Goal: Task Accomplishment & Management: Manage account settings

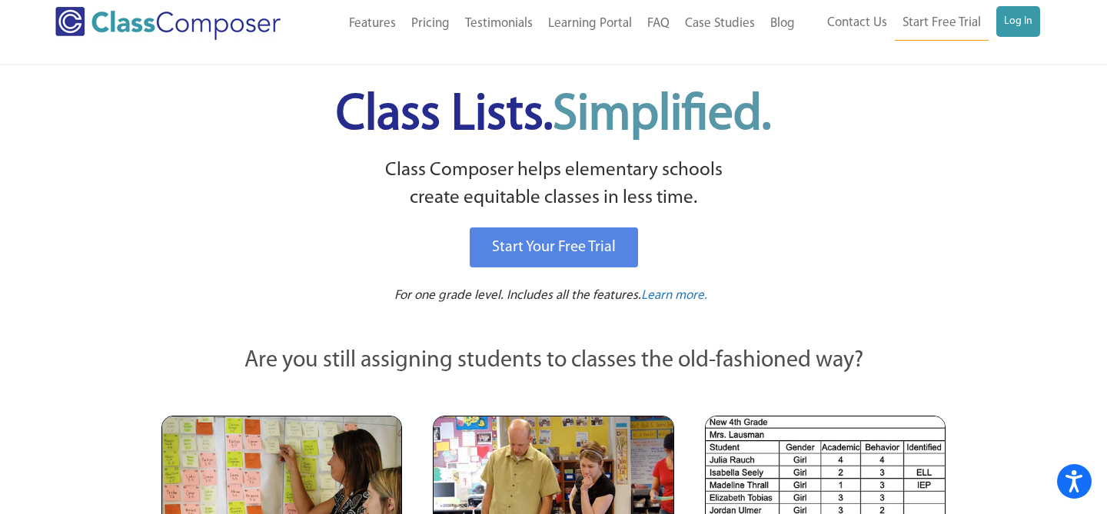
scroll to position [8, 0]
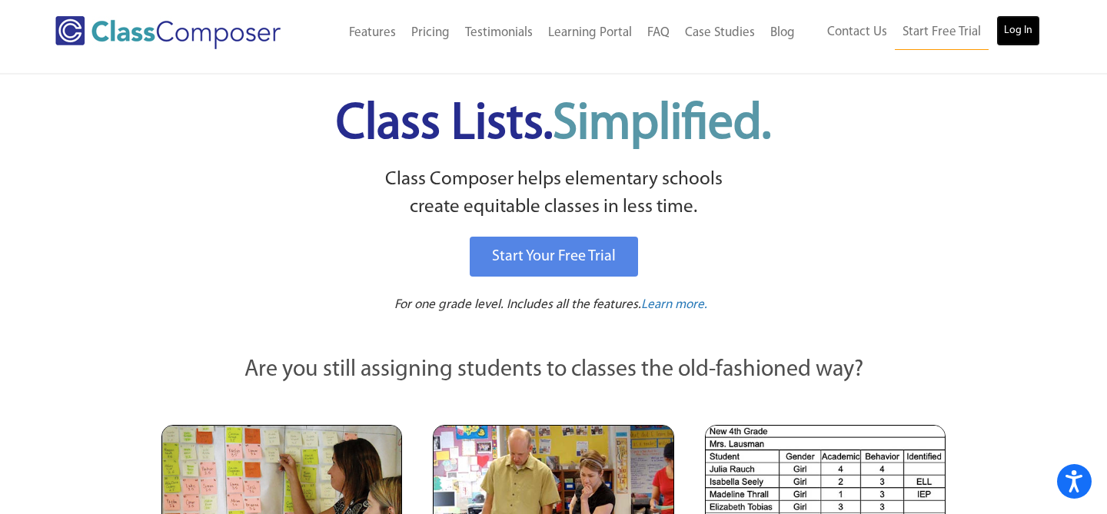
click at [1017, 22] on link "Log In" at bounding box center [1018, 30] width 44 height 31
click at [1025, 32] on link "Log In" at bounding box center [1018, 30] width 44 height 31
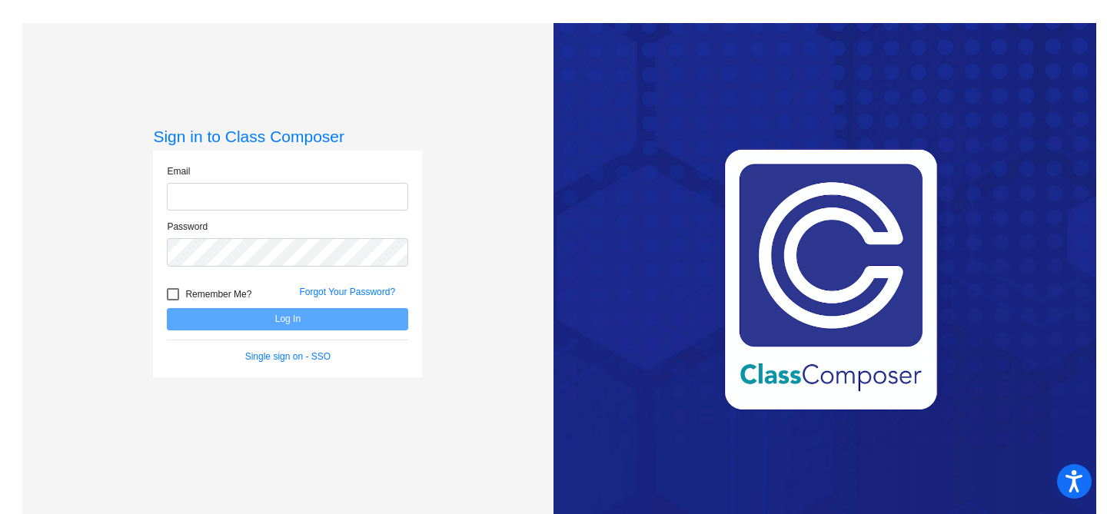
type input "[PERSON_NAME][EMAIL_ADDRESS][DOMAIN_NAME]"
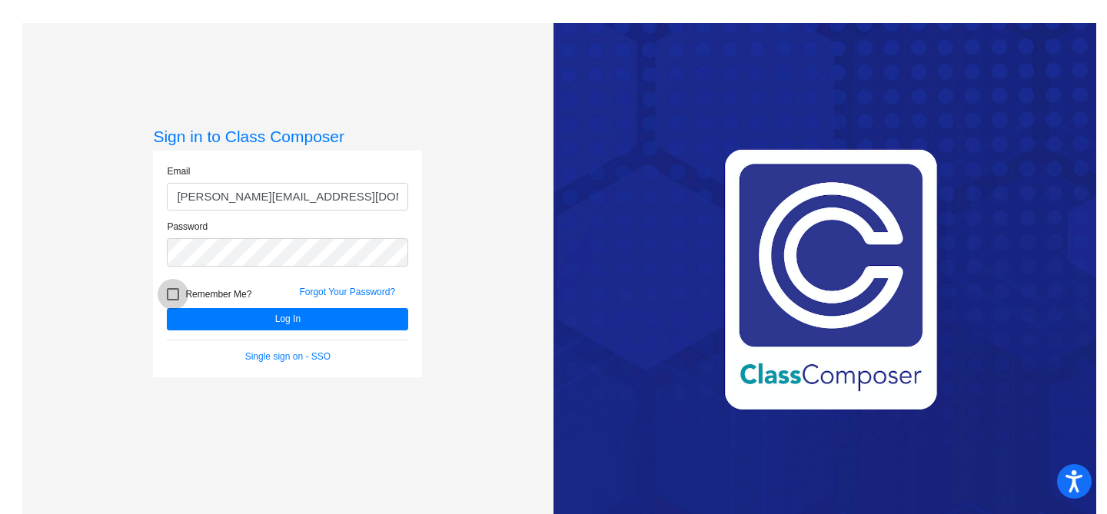
click at [171, 293] on div at bounding box center [173, 294] width 12 height 12
click at [172, 301] on input "Remember Me?" at bounding box center [172, 301] width 1 height 1
checkbox input "true"
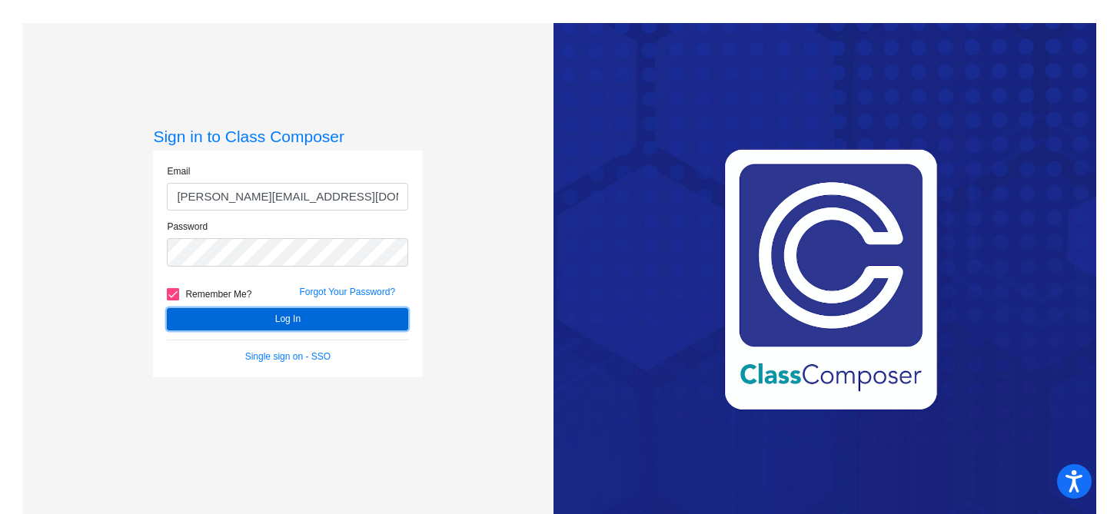
click at [275, 324] on button "Log In" at bounding box center [287, 319] width 241 height 22
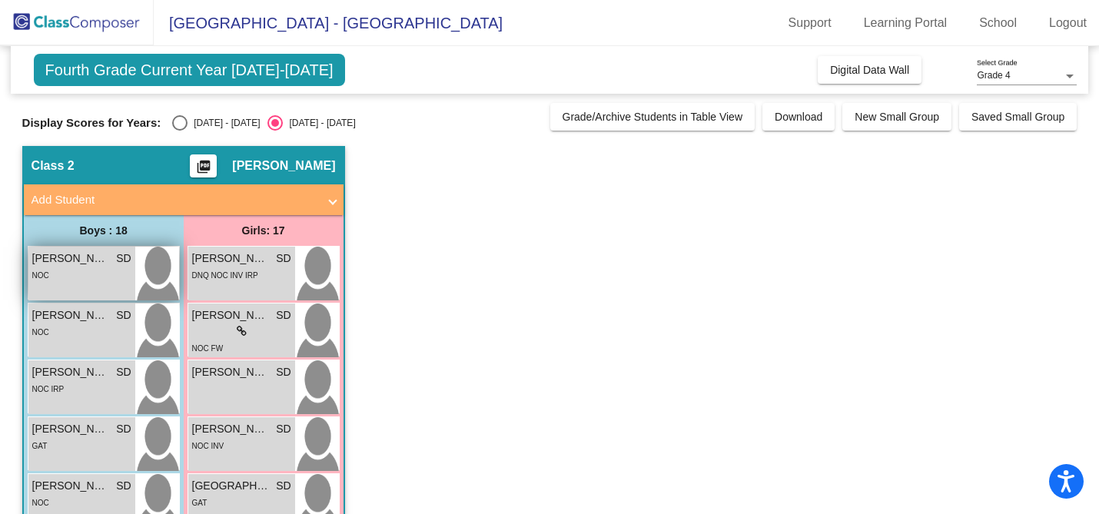
click at [88, 268] on div "NOC" at bounding box center [81, 275] width 99 height 16
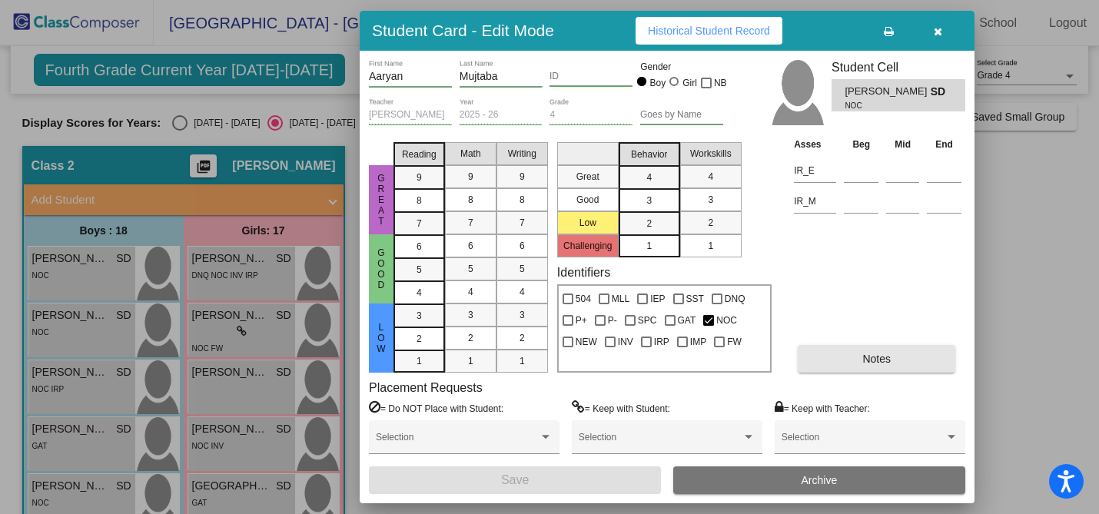
click at [882, 350] on button "Notes" at bounding box center [877, 359] width 158 height 28
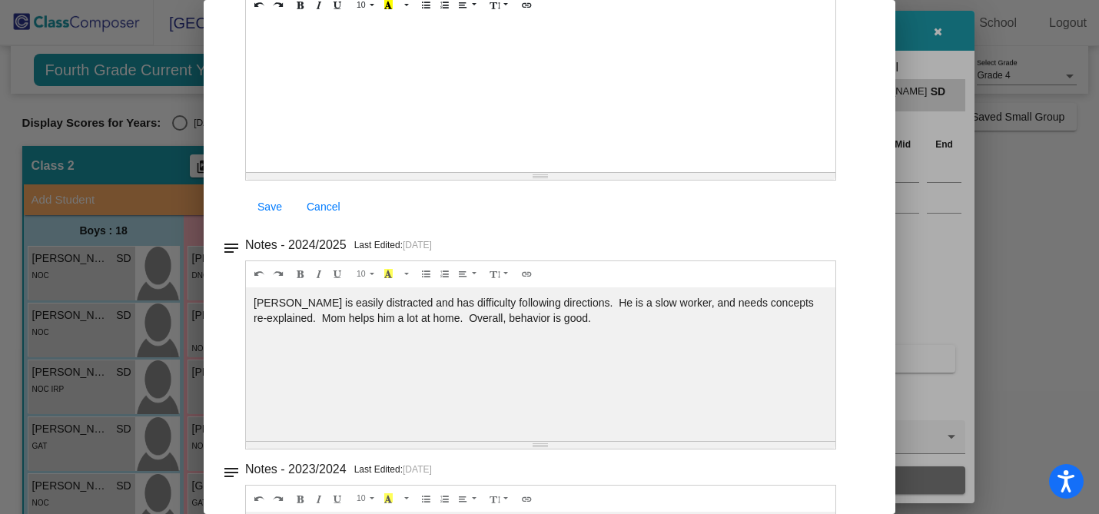
scroll to position [150, 0]
click at [1058, 217] on div at bounding box center [549, 257] width 1099 height 514
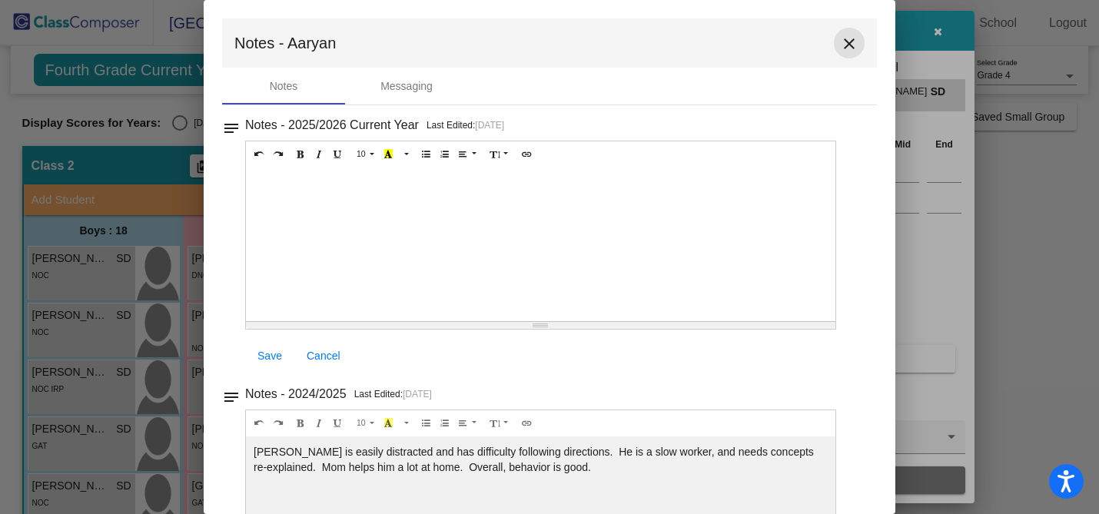
click at [846, 46] on mat-icon "close" at bounding box center [849, 44] width 18 height 18
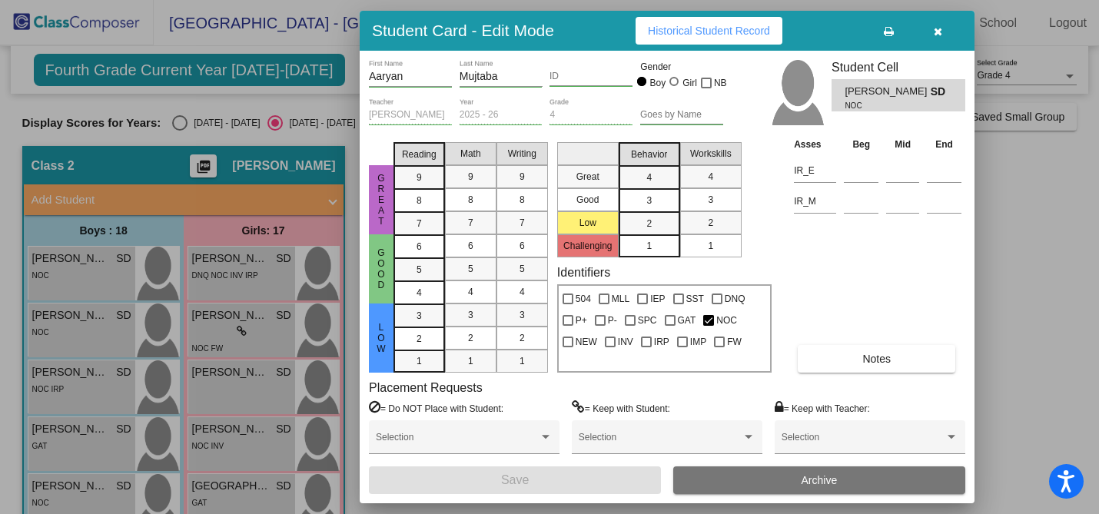
click at [68, 318] on div at bounding box center [549, 257] width 1099 height 514
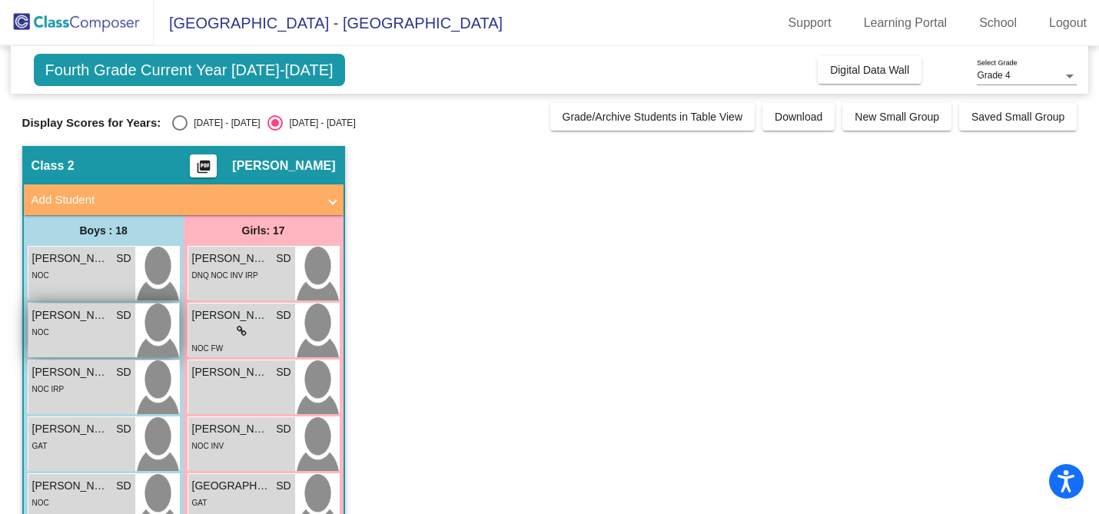
click at [68, 319] on span "[PERSON_NAME]" at bounding box center [70, 315] width 77 height 16
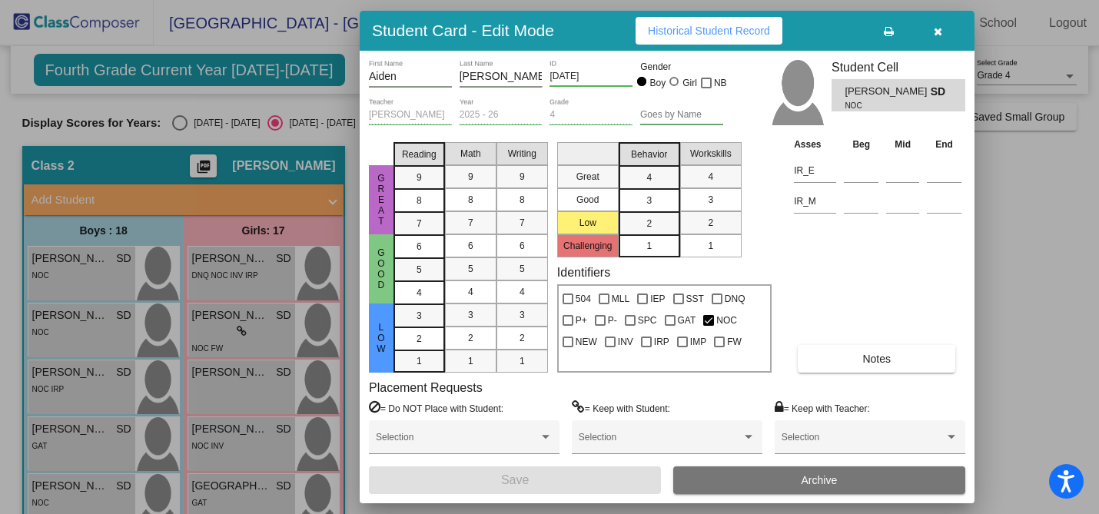
click at [870, 357] on span "Notes" at bounding box center [876, 359] width 28 height 12
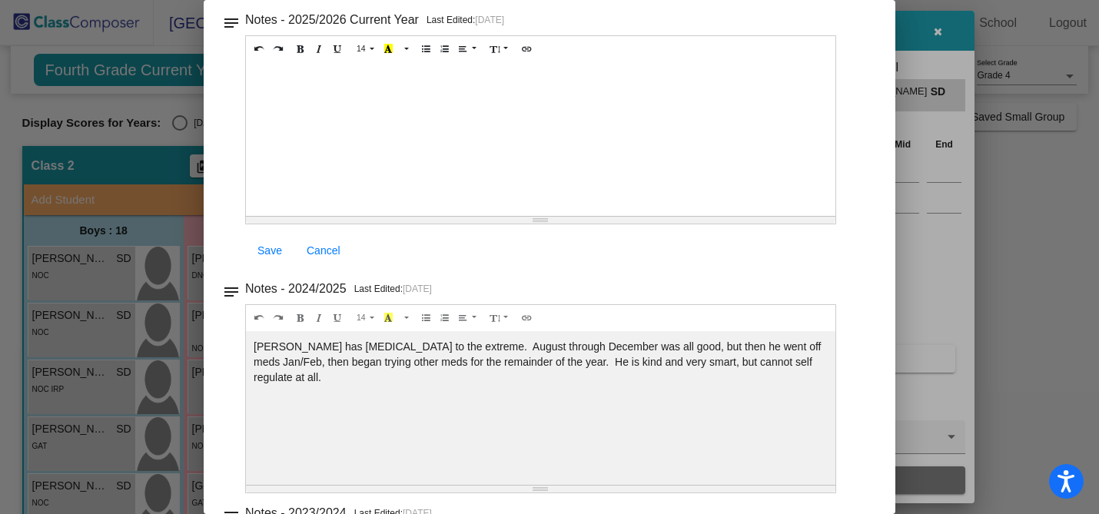
scroll to position [109, 0]
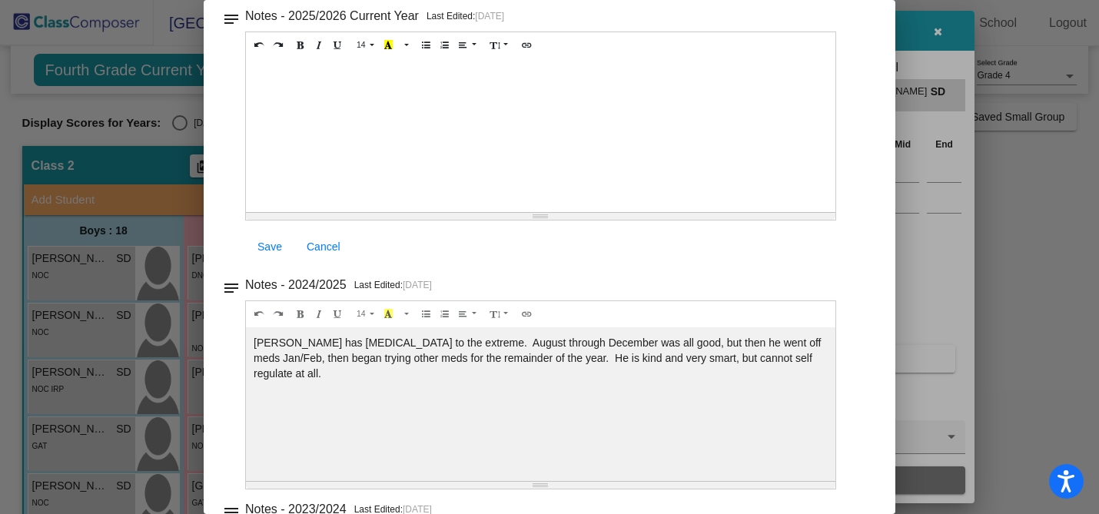
click at [1036, 193] on div at bounding box center [549, 257] width 1099 height 514
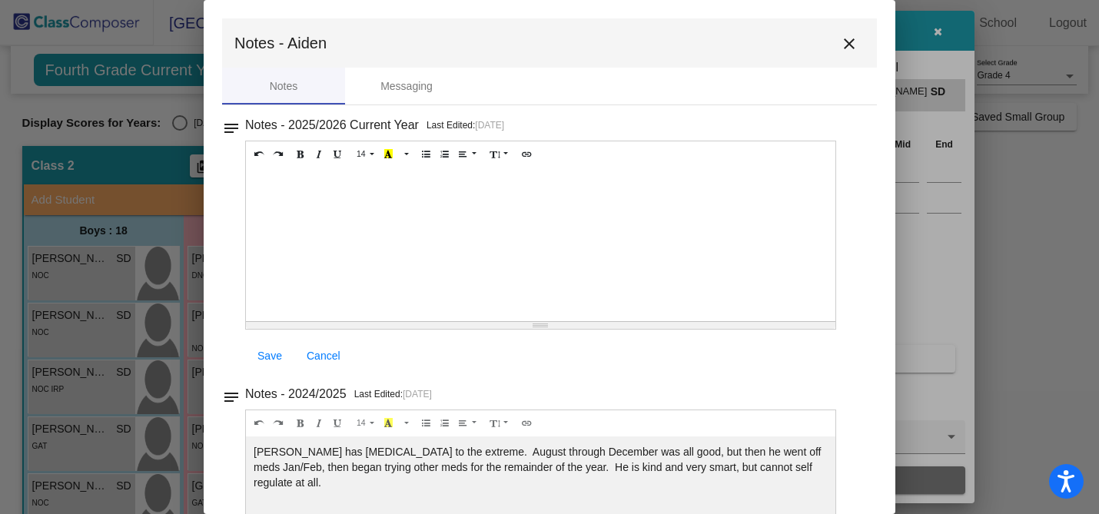
click at [147, 95] on div at bounding box center [549, 257] width 1099 height 514
click at [840, 49] on mat-icon "close" at bounding box center [849, 44] width 18 height 18
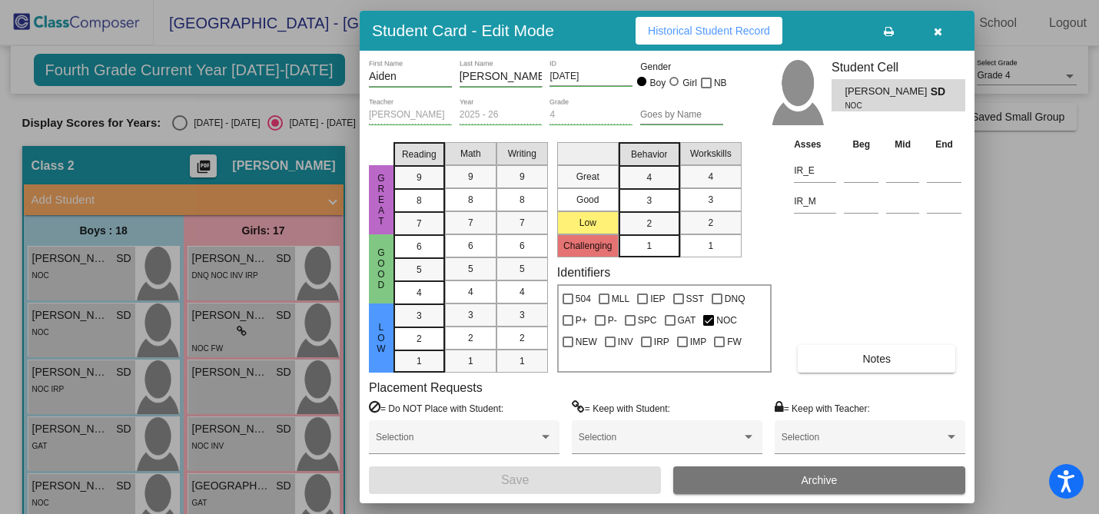
click at [65, 376] on div at bounding box center [549, 257] width 1099 height 514
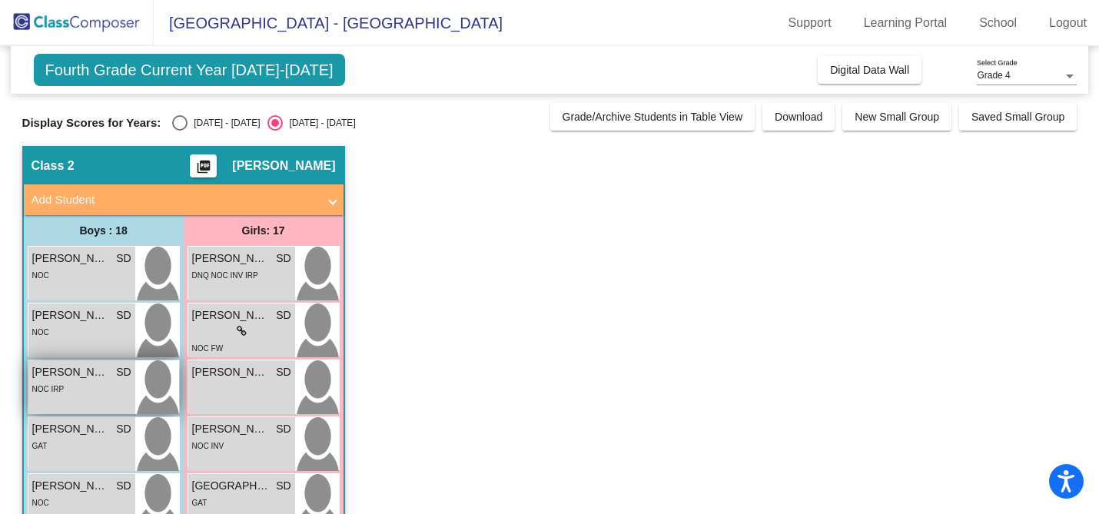
click at [65, 376] on span "[PERSON_NAME]" at bounding box center [70, 372] width 77 height 16
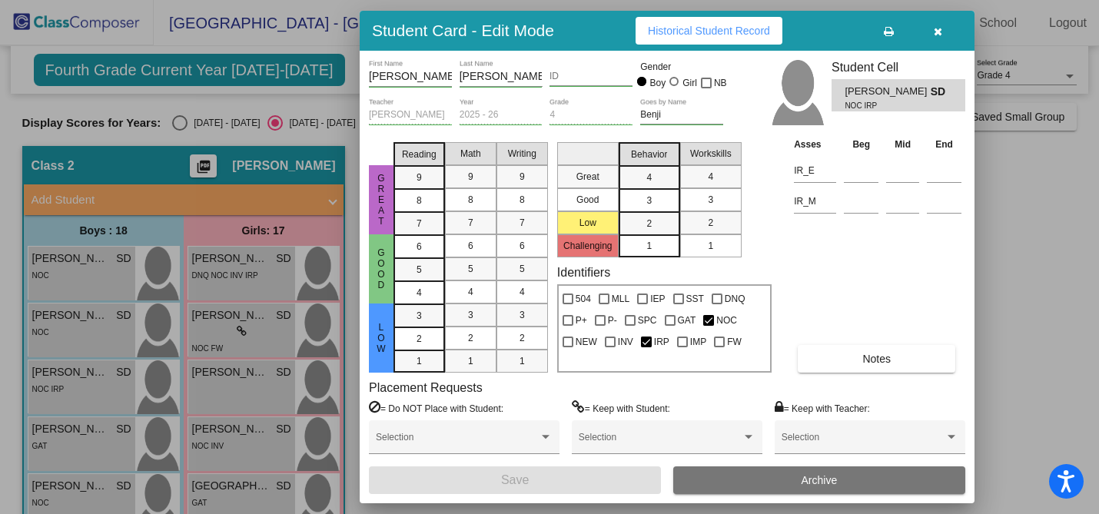
click at [876, 361] on span "Notes" at bounding box center [876, 359] width 28 height 12
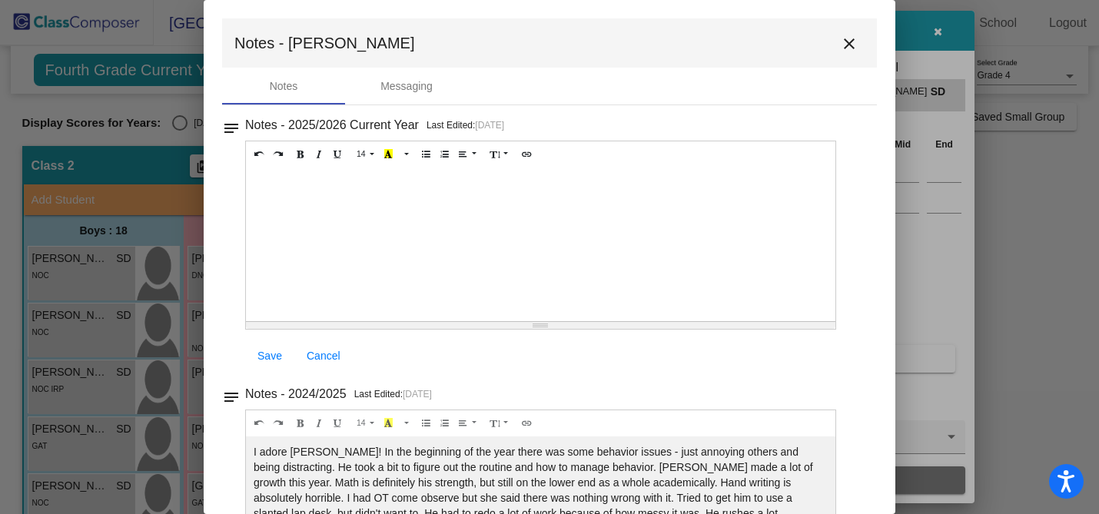
click at [846, 42] on mat-icon "close" at bounding box center [849, 44] width 18 height 18
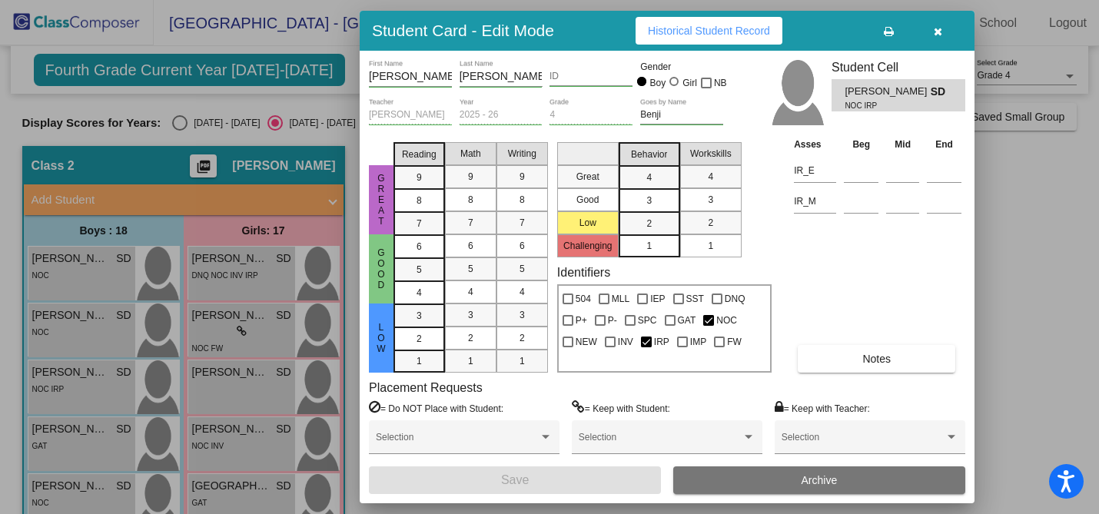
click at [885, 360] on span "Notes" at bounding box center [876, 359] width 28 height 12
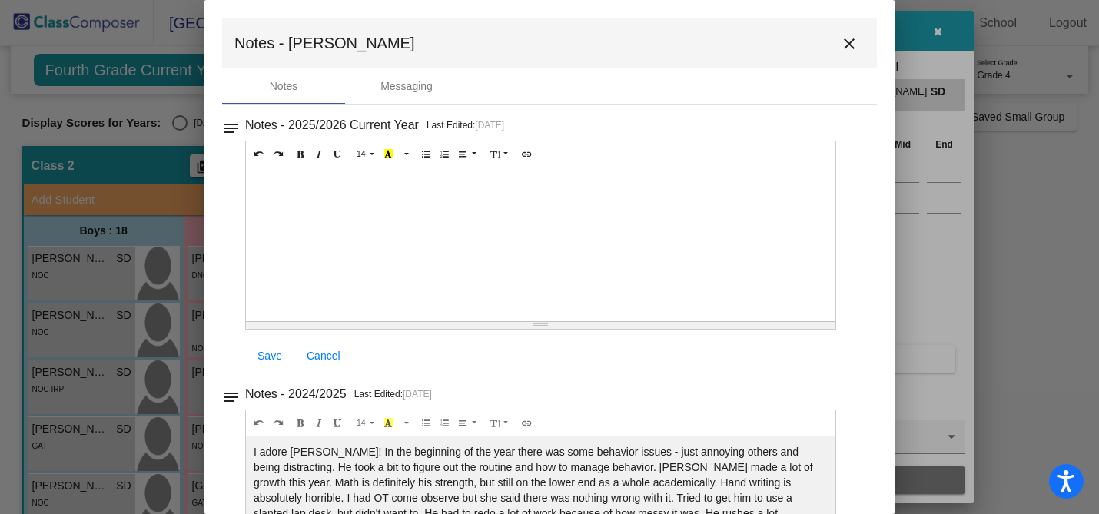
click at [841, 44] on mat-icon "close" at bounding box center [849, 44] width 18 height 18
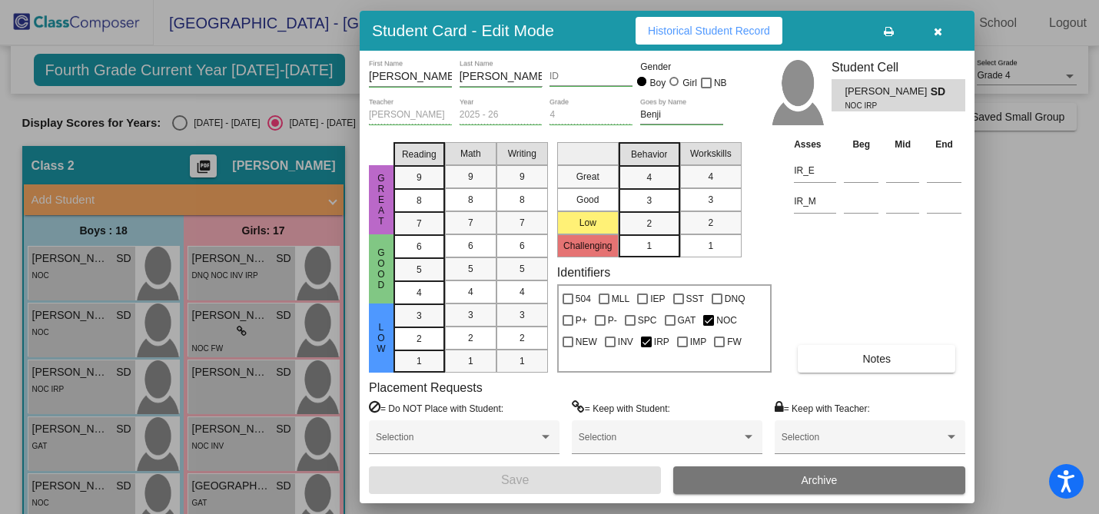
click at [934, 34] on icon "button" at bounding box center [938, 31] width 8 height 11
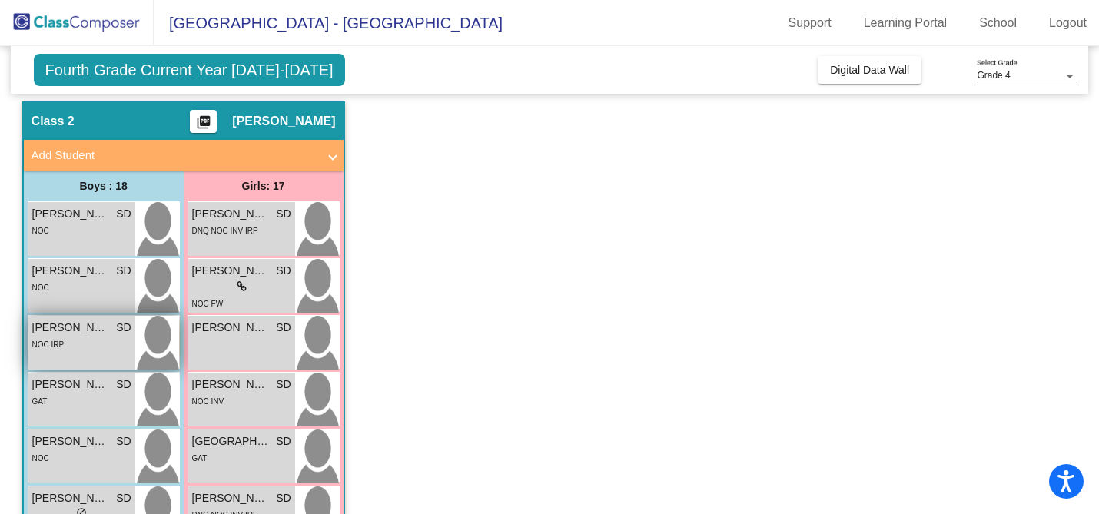
scroll to position [48, 0]
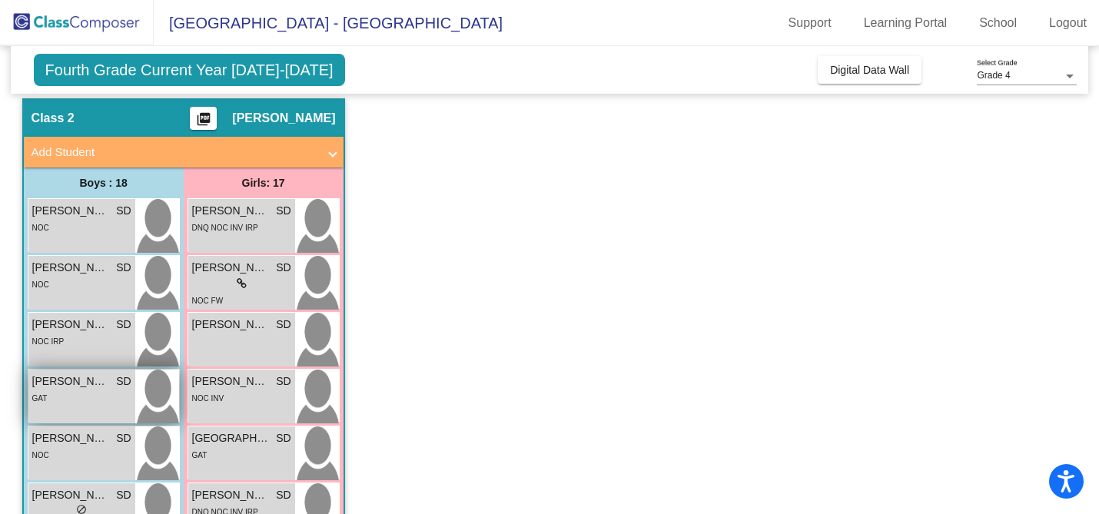
click at [55, 380] on span "[PERSON_NAME]" at bounding box center [70, 382] width 77 height 16
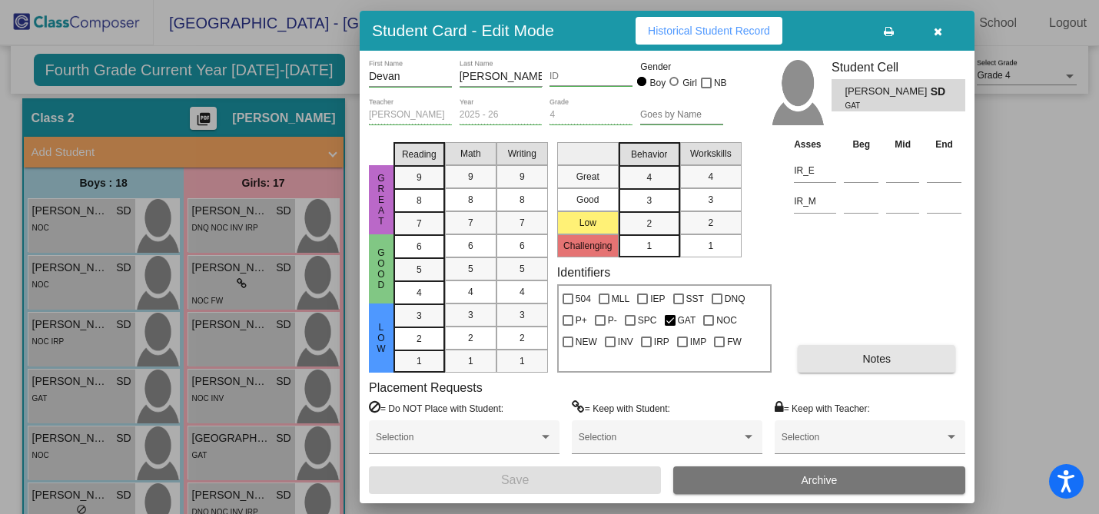
click at [864, 355] on span "Notes" at bounding box center [876, 359] width 28 height 12
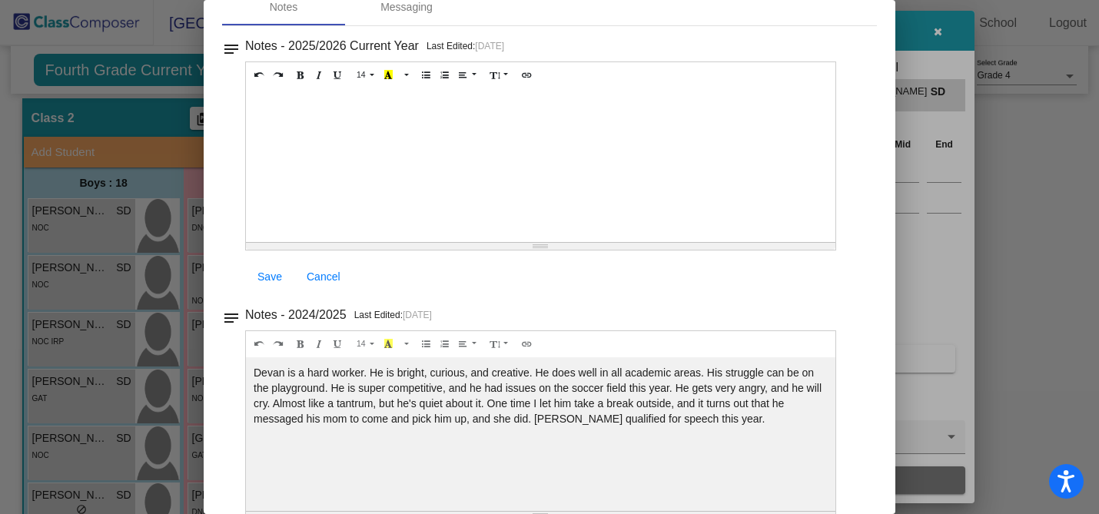
scroll to position [0, 0]
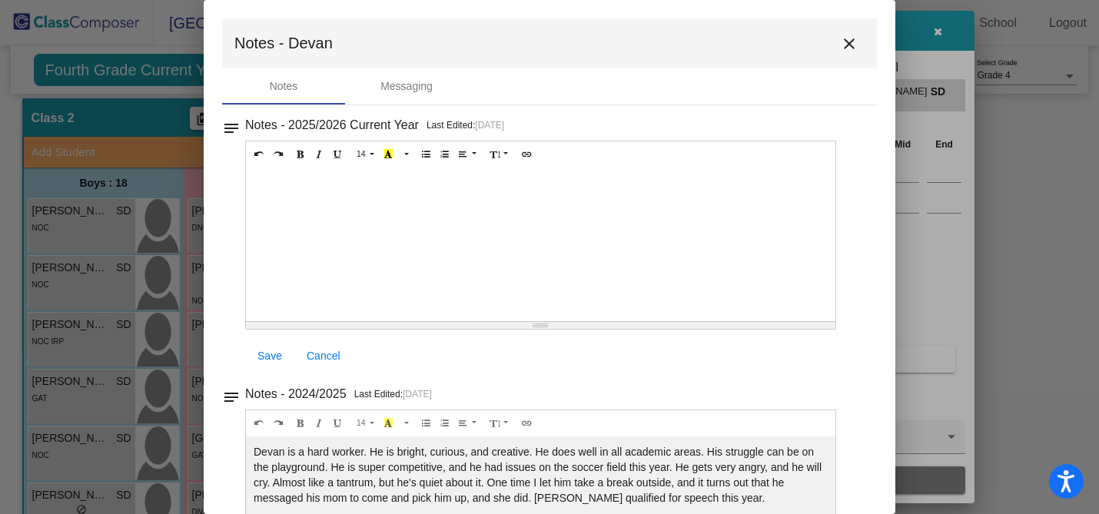
click at [840, 48] on mat-icon "close" at bounding box center [849, 44] width 18 height 18
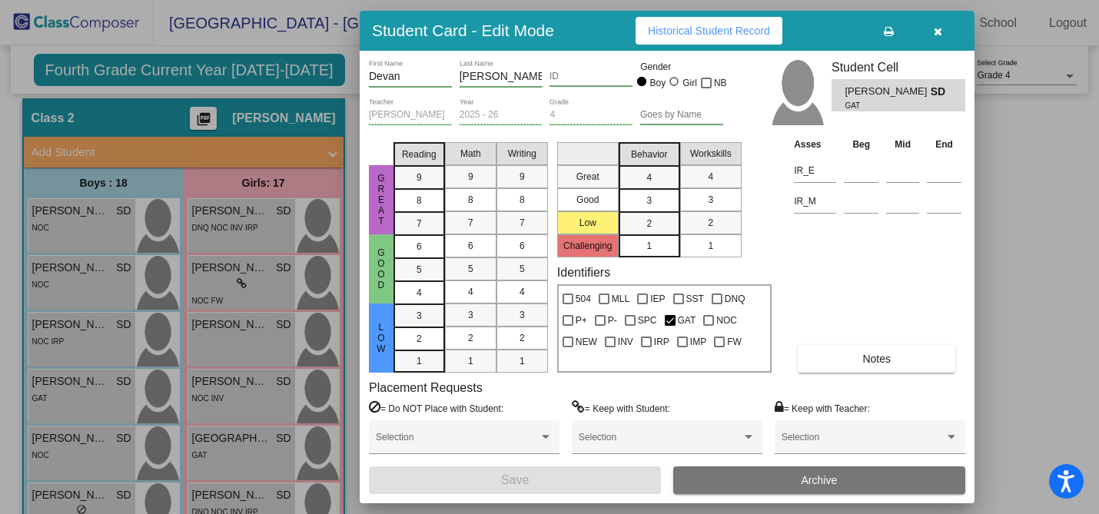
click at [68, 451] on div at bounding box center [549, 257] width 1099 height 514
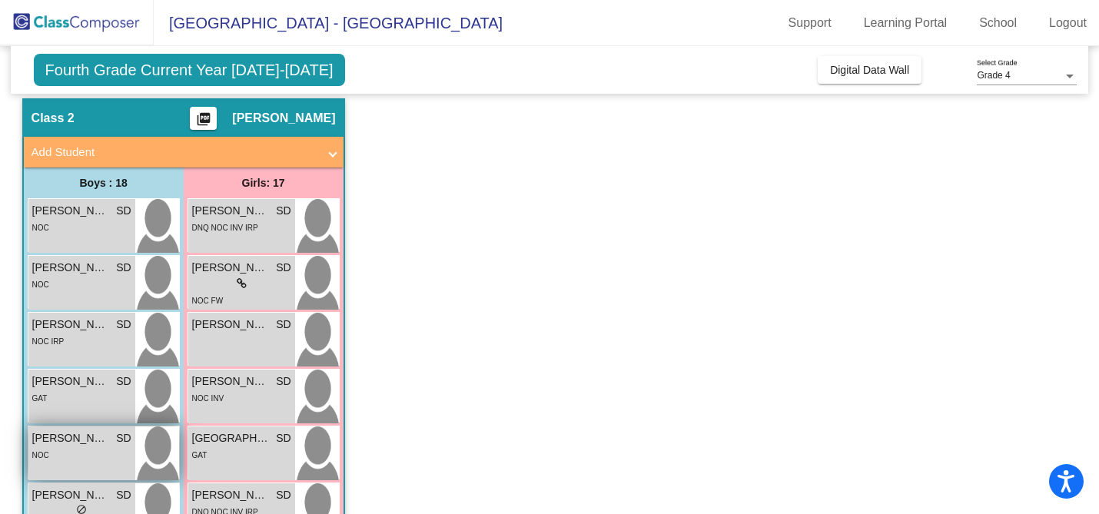
click at [65, 444] on span "[PERSON_NAME]" at bounding box center [70, 438] width 77 height 16
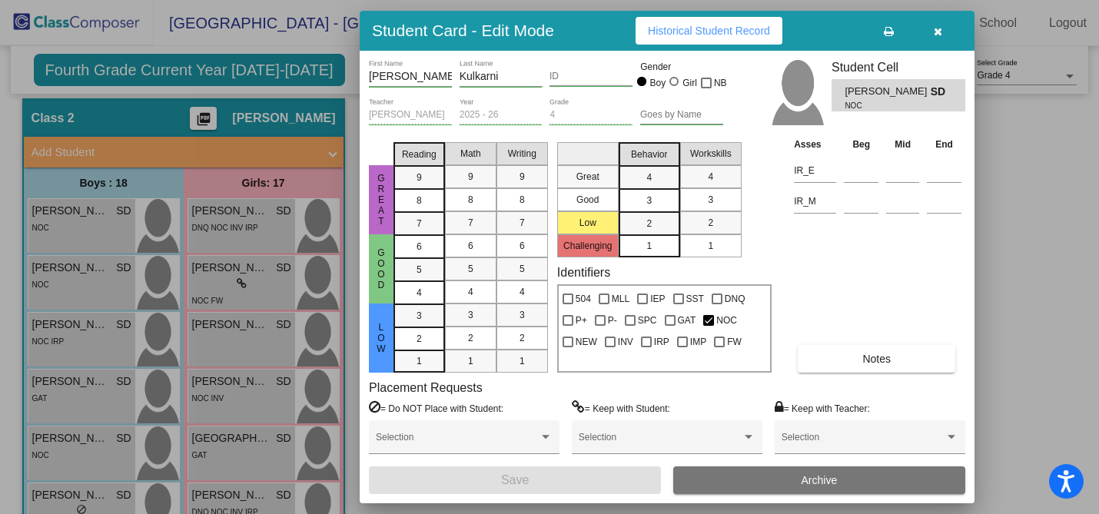
click at [868, 353] on span "Notes" at bounding box center [876, 359] width 28 height 12
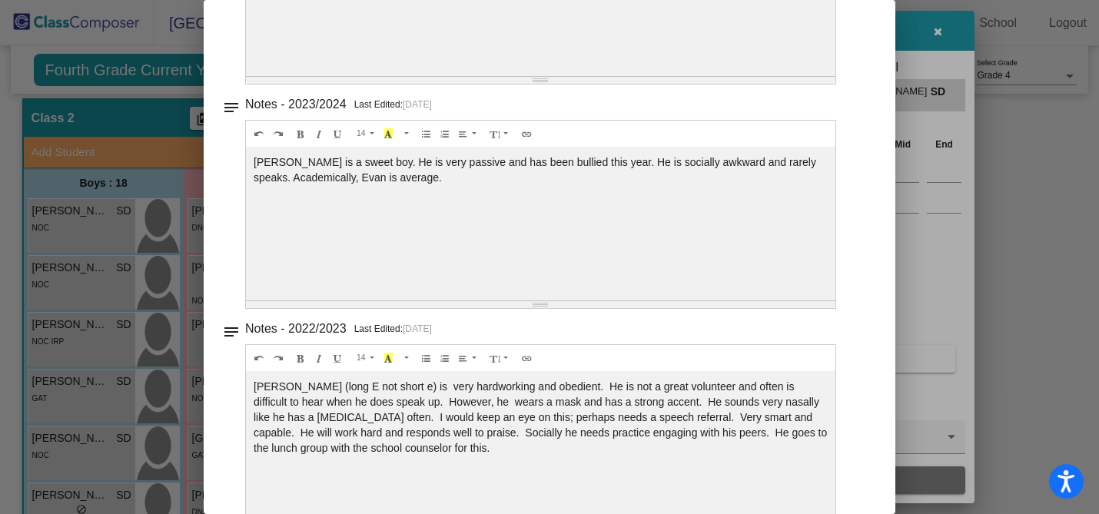
scroll to position [518, 0]
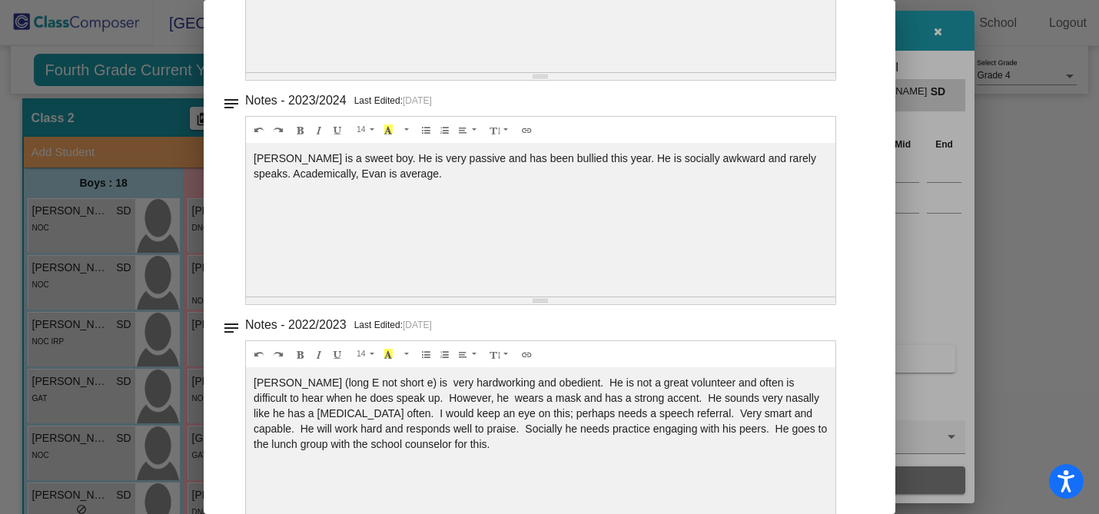
click at [155, 331] on div at bounding box center [549, 257] width 1099 height 514
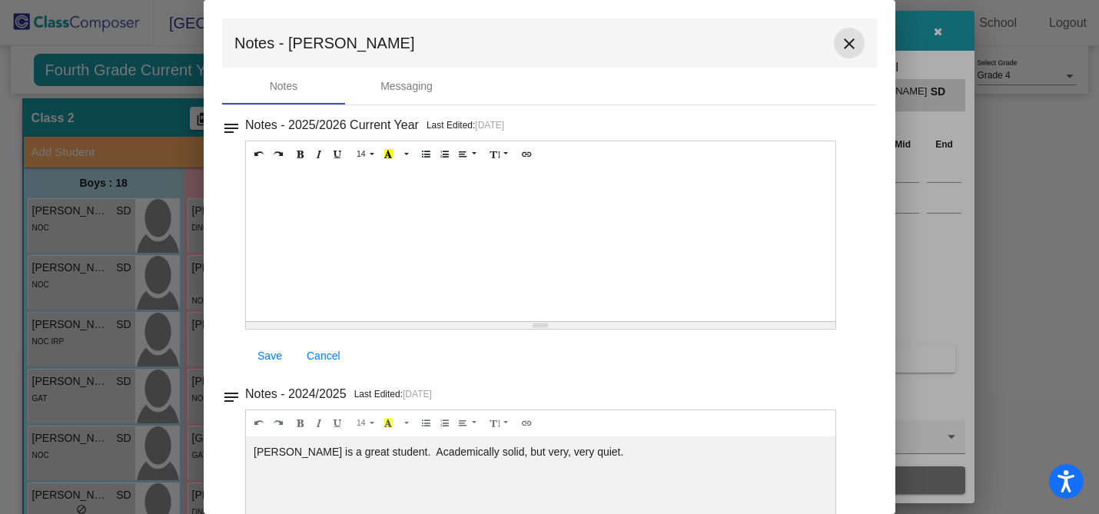
click at [842, 45] on mat-icon "close" at bounding box center [849, 44] width 18 height 18
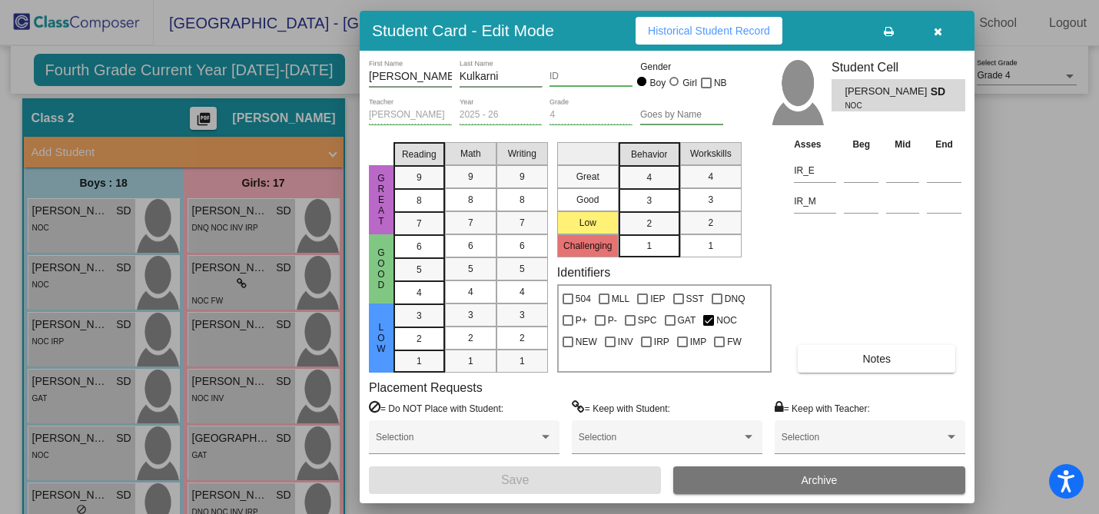
click at [934, 28] on icon "button" at bounding box center [938, 31] width 8 height 11
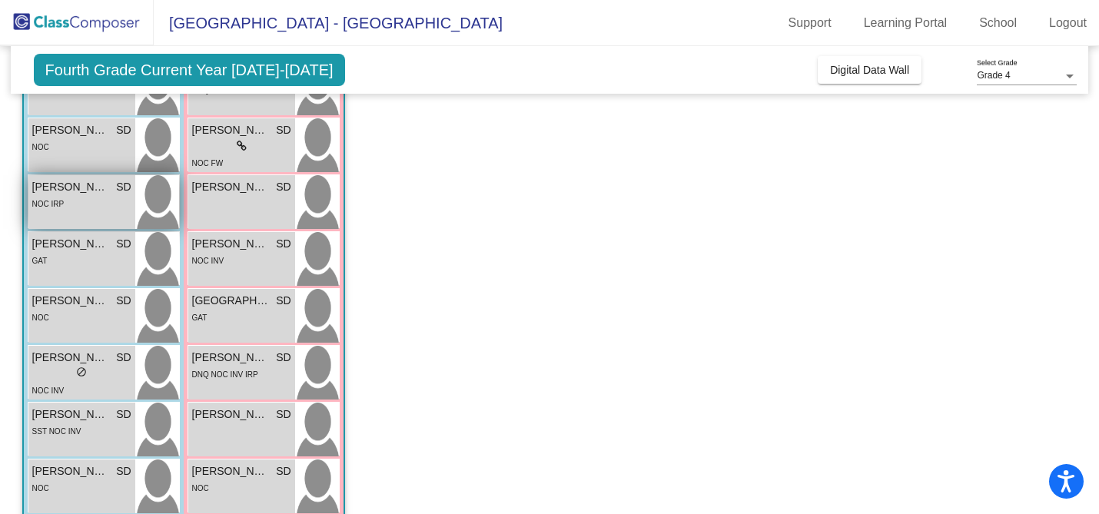
scroll to position [198, 0]
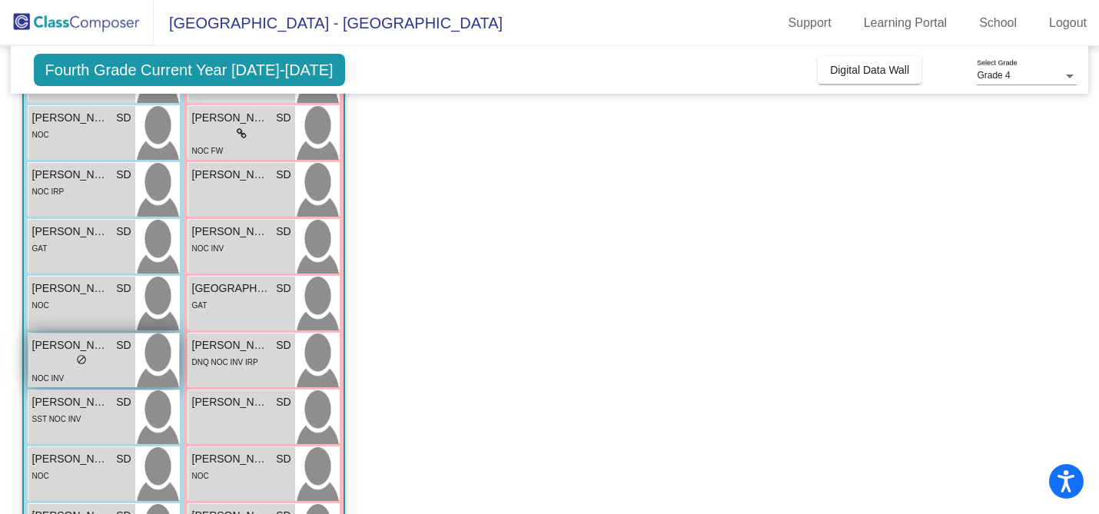
click at [54, 355] on div "lock do_not_disturb_alt" at bounding box center [81, 362] width 99 height 16
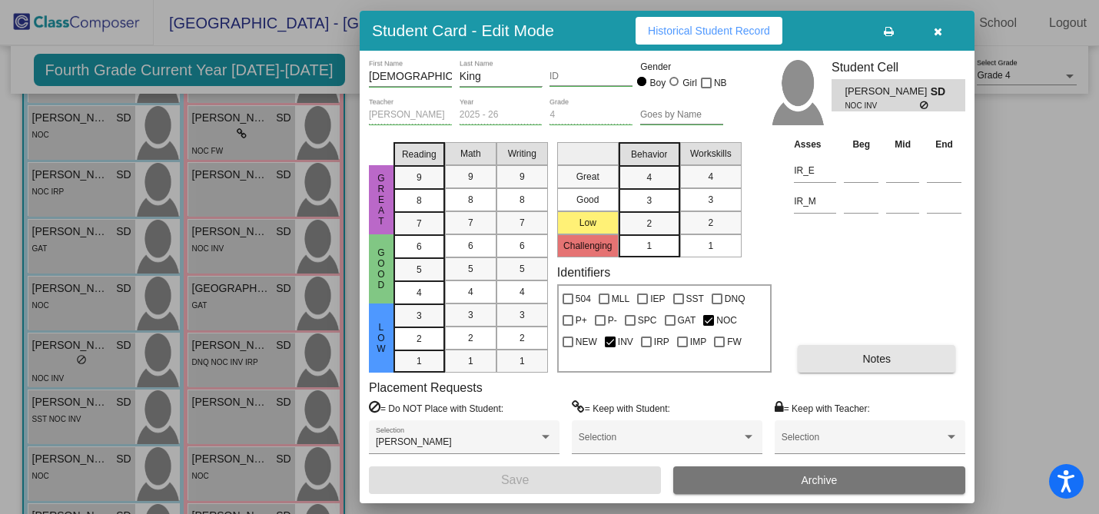
click at [862, 350] on button "Notes" at bounding box center [877, 359] width 158 height 28
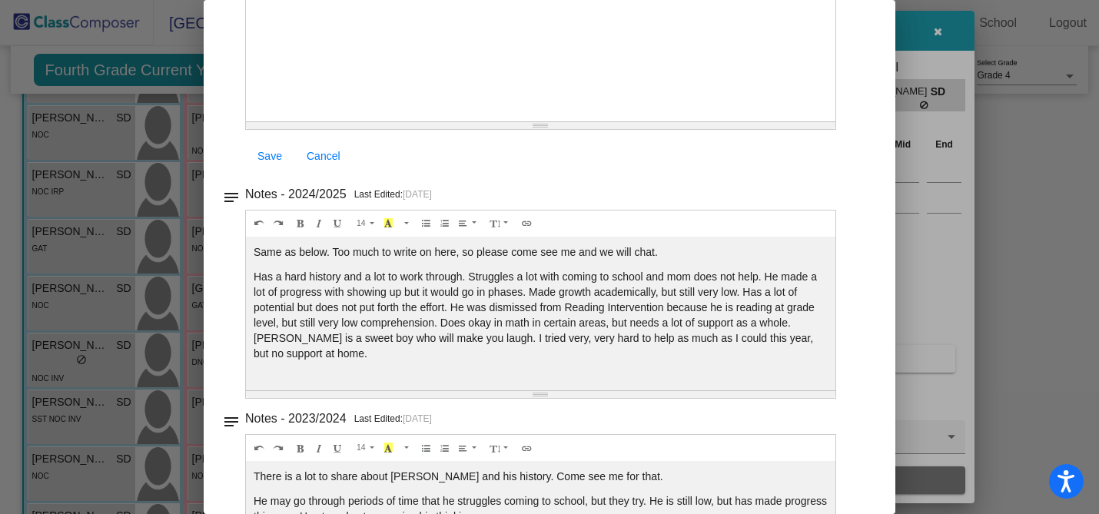
scroll to position [0, 0]
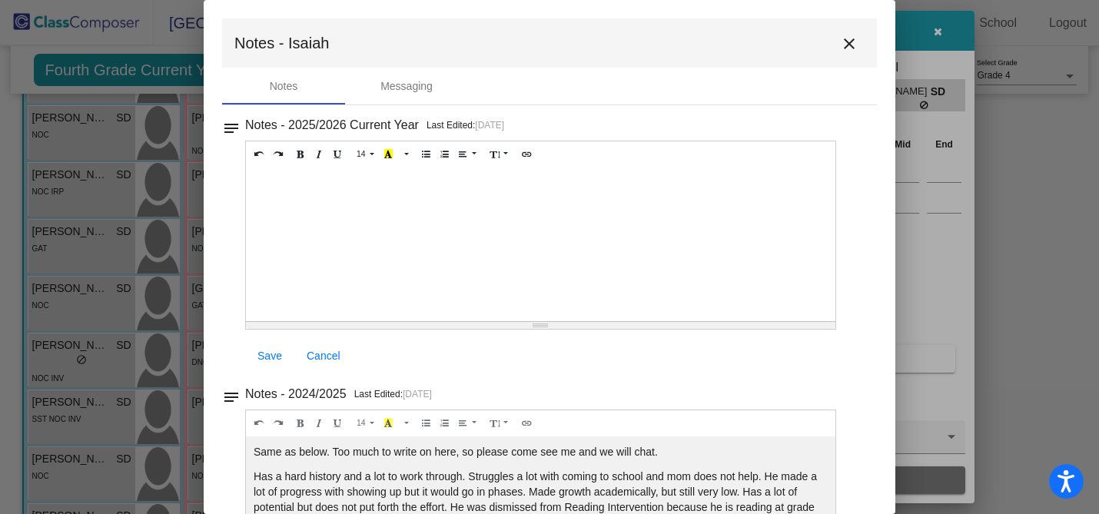
click at [842, 48] on mat-icon "close" at bounding box center [849, 44] width 18 height 18
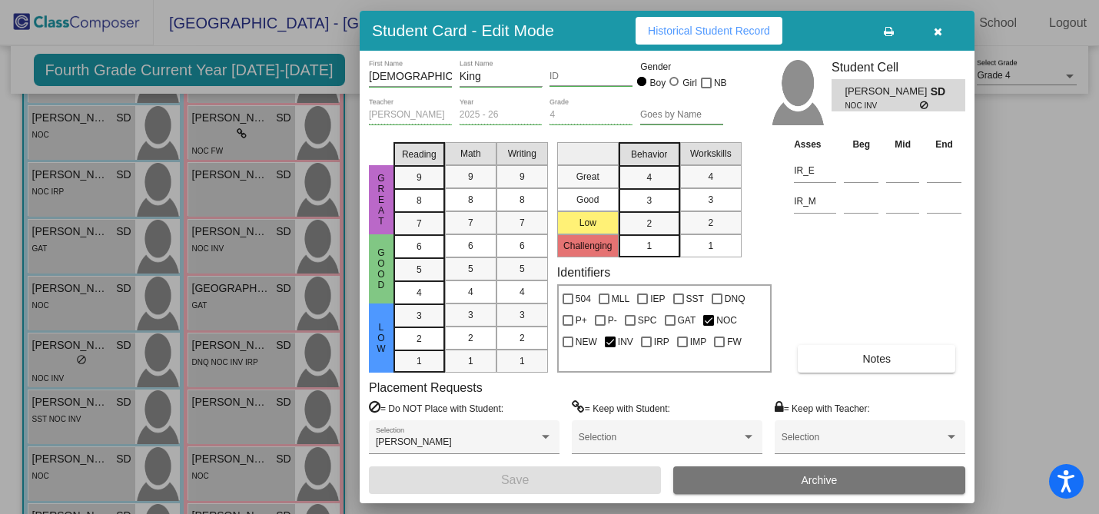
click at [58, 404] on div at bounding box center [549, 257] width 1099 height 514
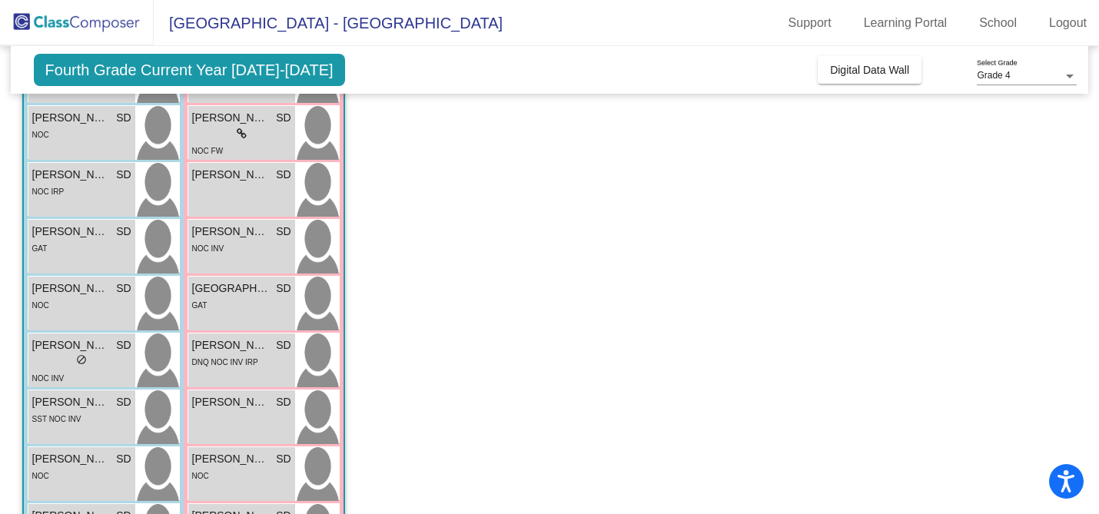
click at [58, 404] on span "[PERSON_NAME]" at bounding box center [70, 402] width 77 height 16
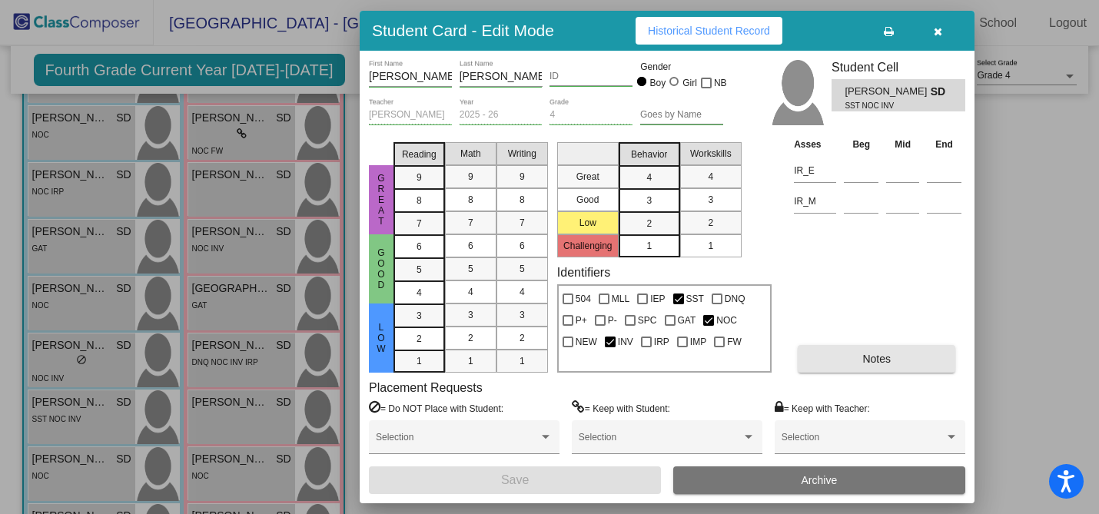
click at [870, 358] on span "Notes" at bounding box center [876, 359] width 28 height 12
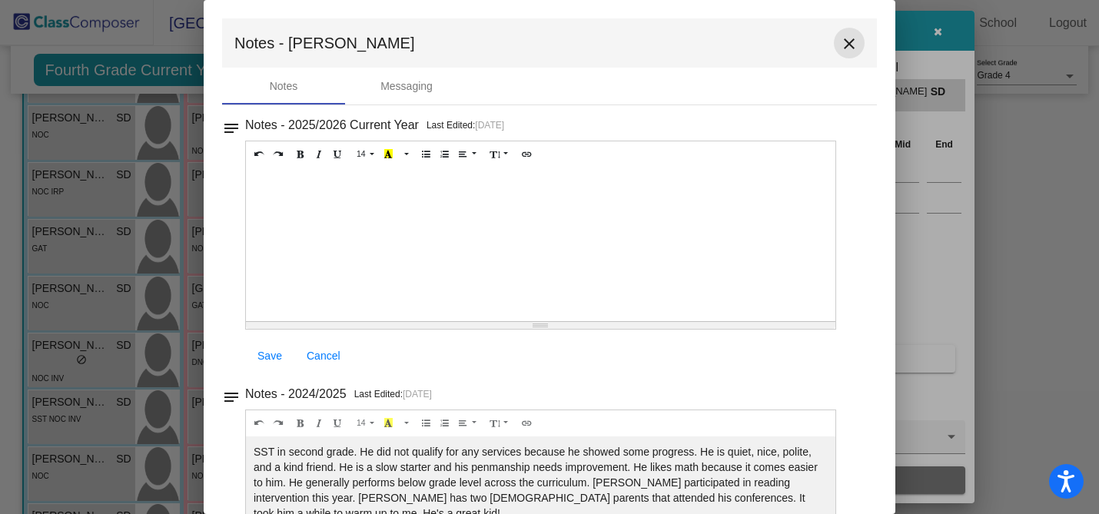
click at [840, 46] on mat-icon "close" at bounding box center [849, 44] width 18 height 18
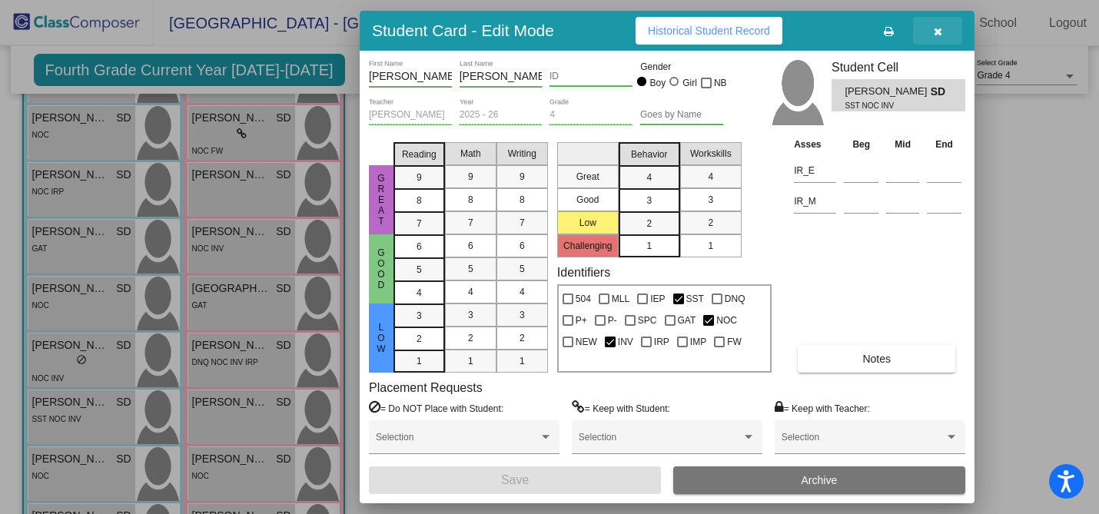
click at [936, 27] on icon "button" at bounding box center [938, 31] width 8 height 11
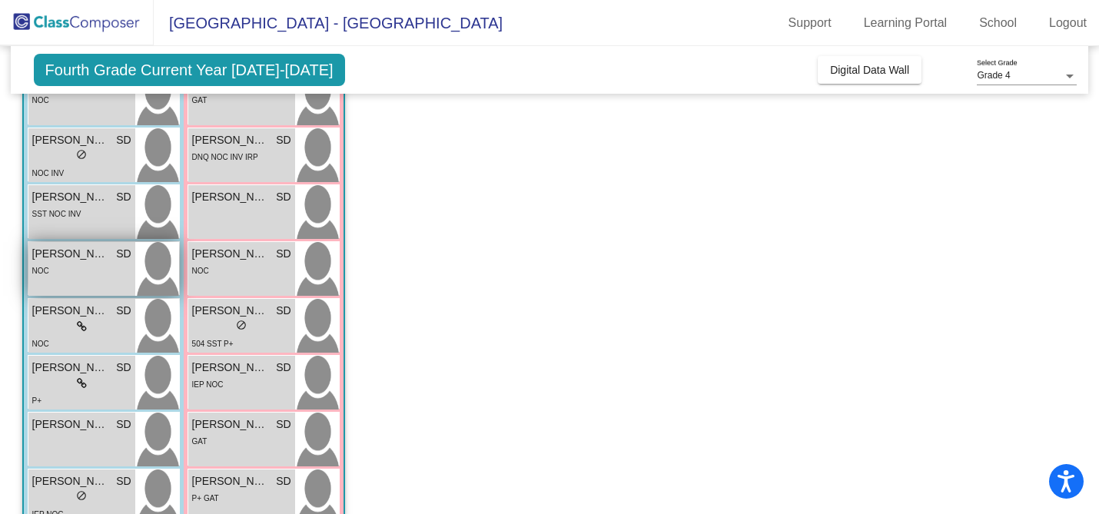
scroll to position [407, 0]
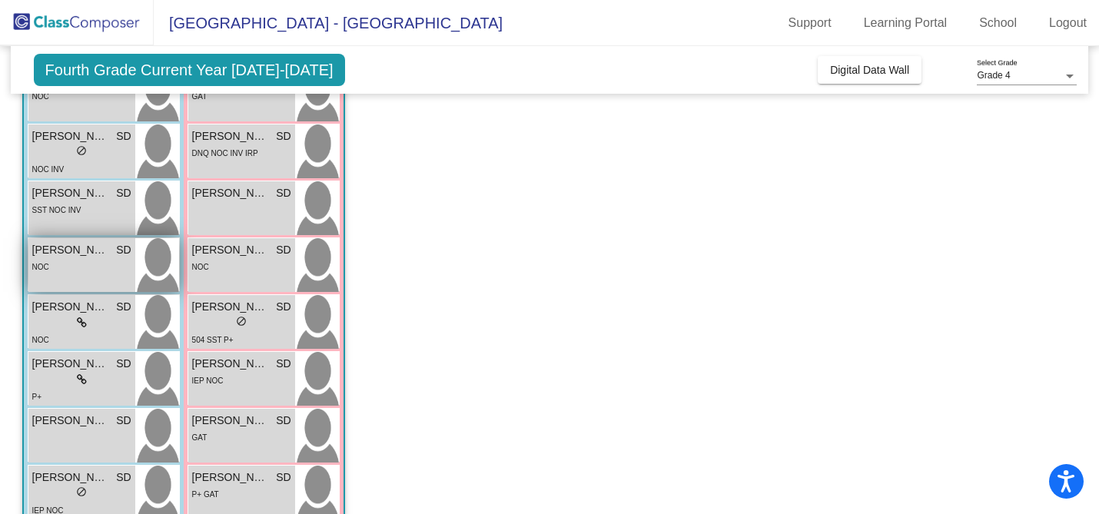
click at [76, 273] on div "NOC" at bounding box center [81, 266] width 99 height 16
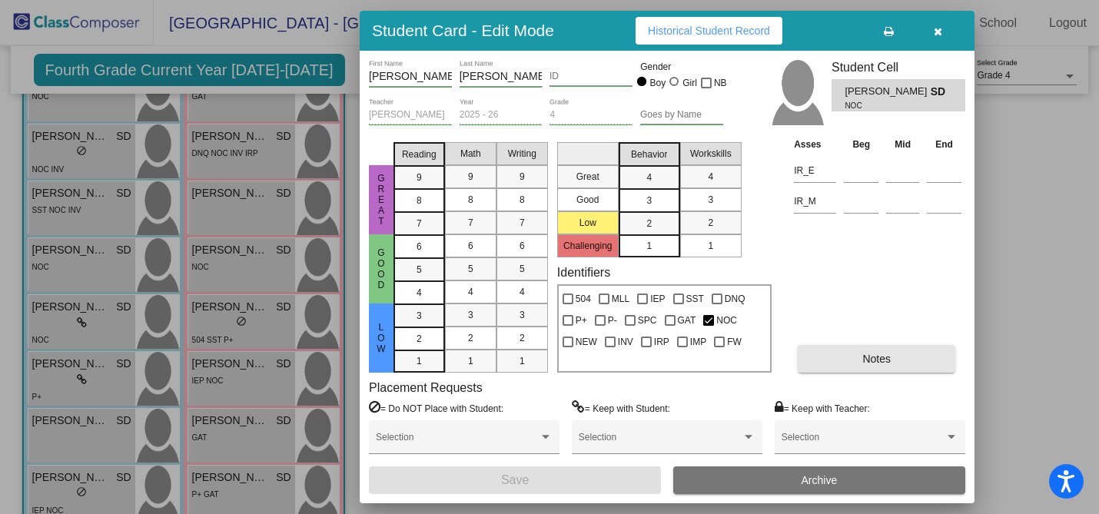
click at [873, 355] on span "Notes" at bounding box center [876, 359] width 28 height 12
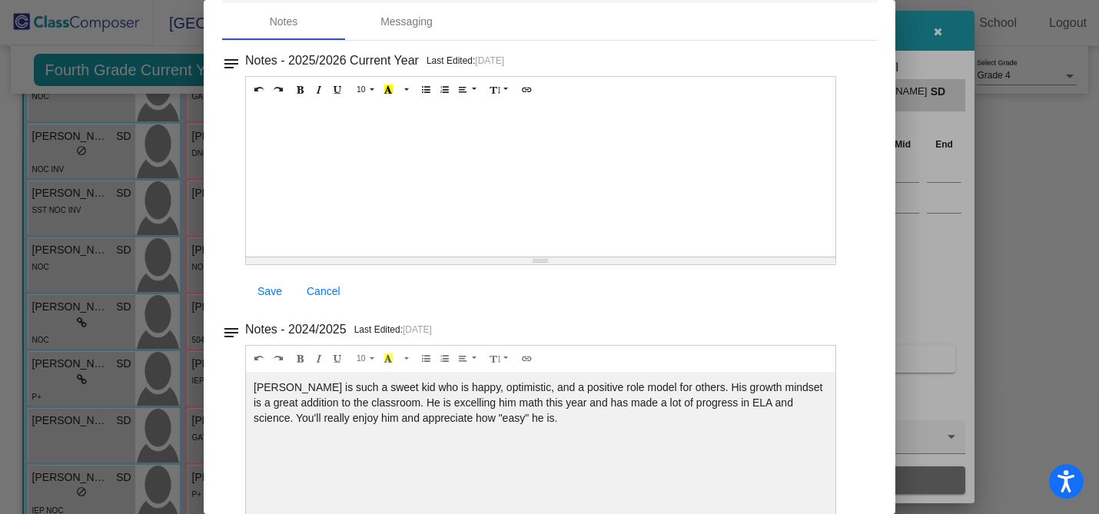
scroll to position [0, 0]
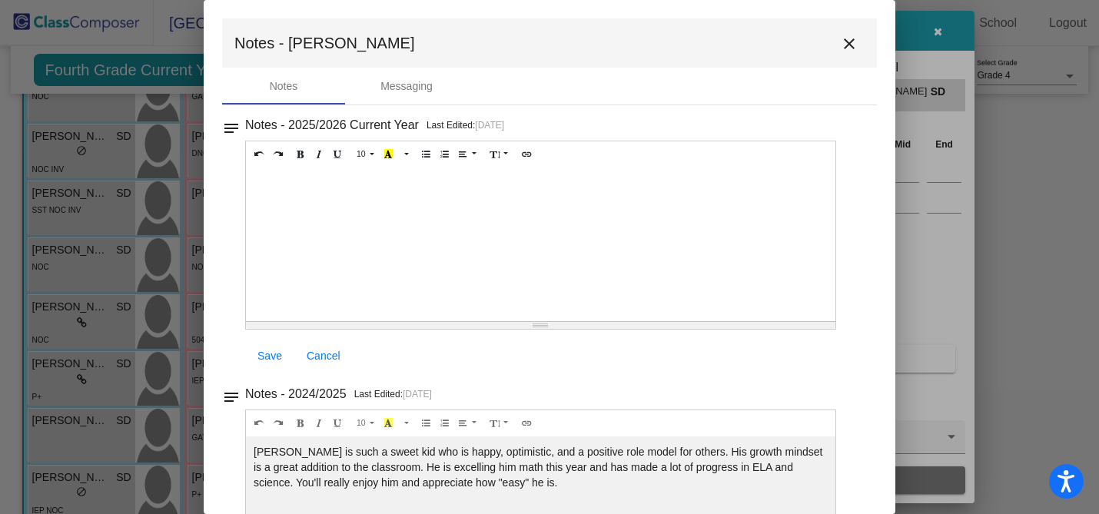
click at [840, 45] on mat-icon "close" at bounding box center [849, 44] width 18 height 18
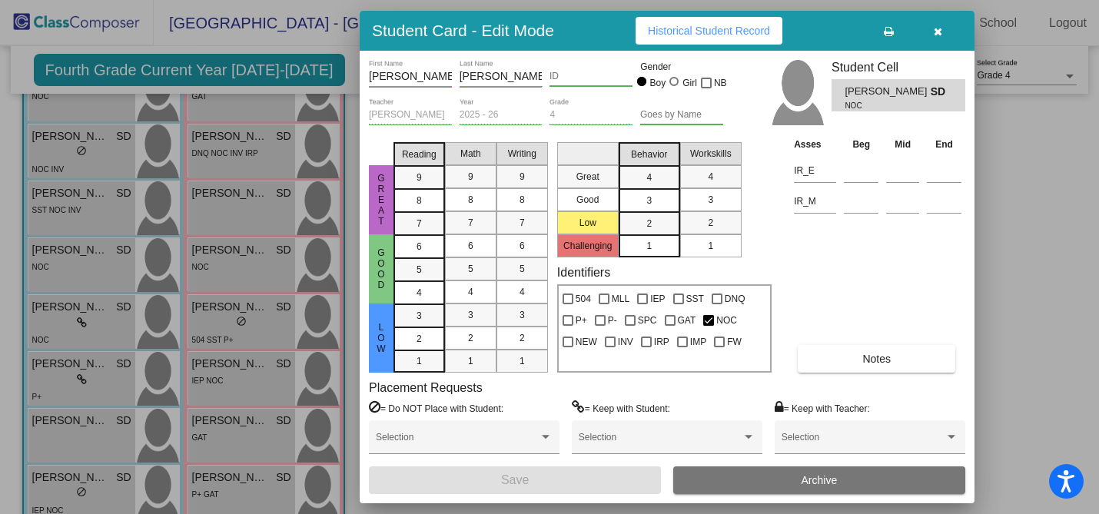
click at [939, 33] on icon "button" at bounding box center [938, 31] width 8 height 11
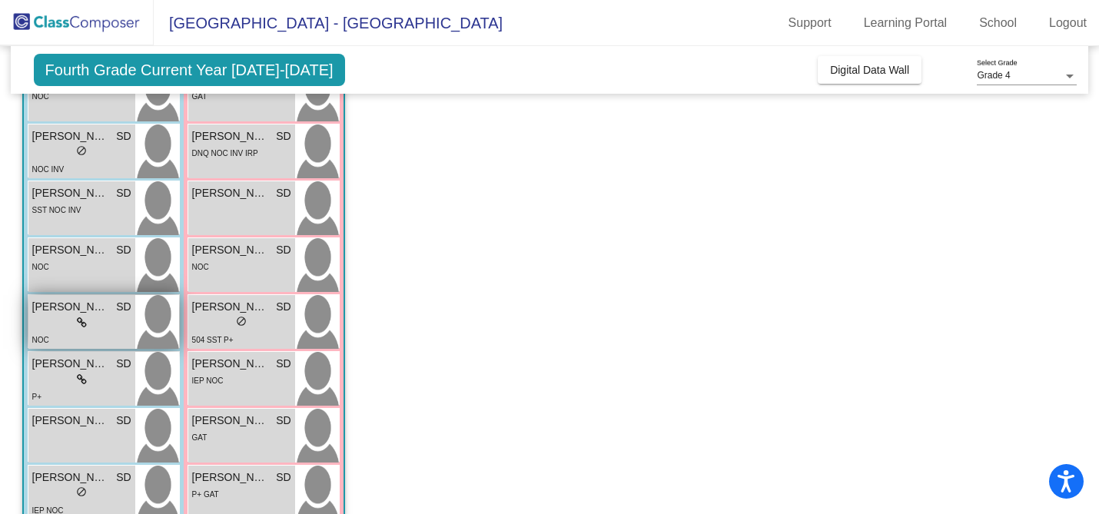
click at [82, 314] on span "[PERSON_NAME]" at bounding box center [70, 307] width 77 height 16
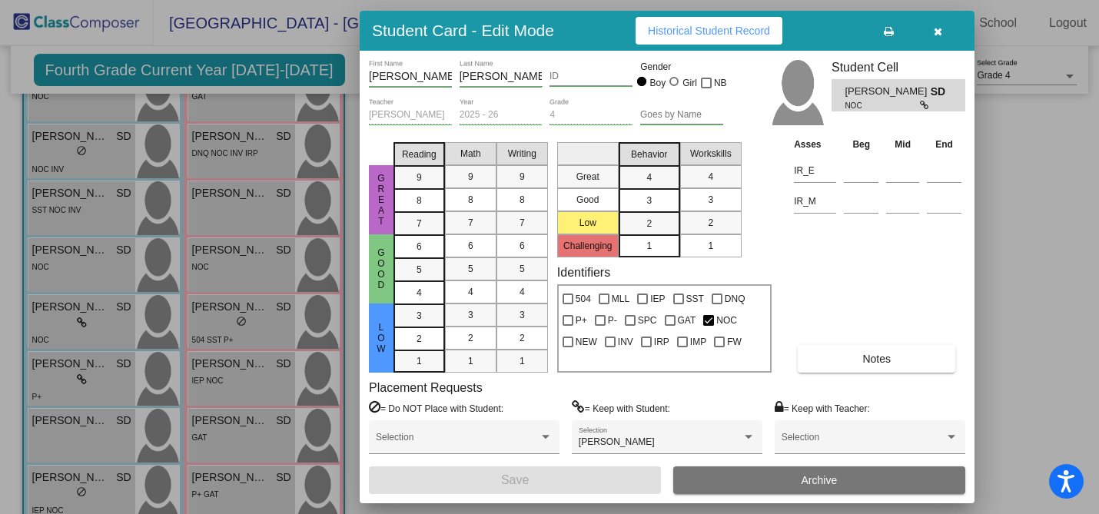
click at [861, 350] on button "Notes" at bounding box center [877, 359] width 158 height 28
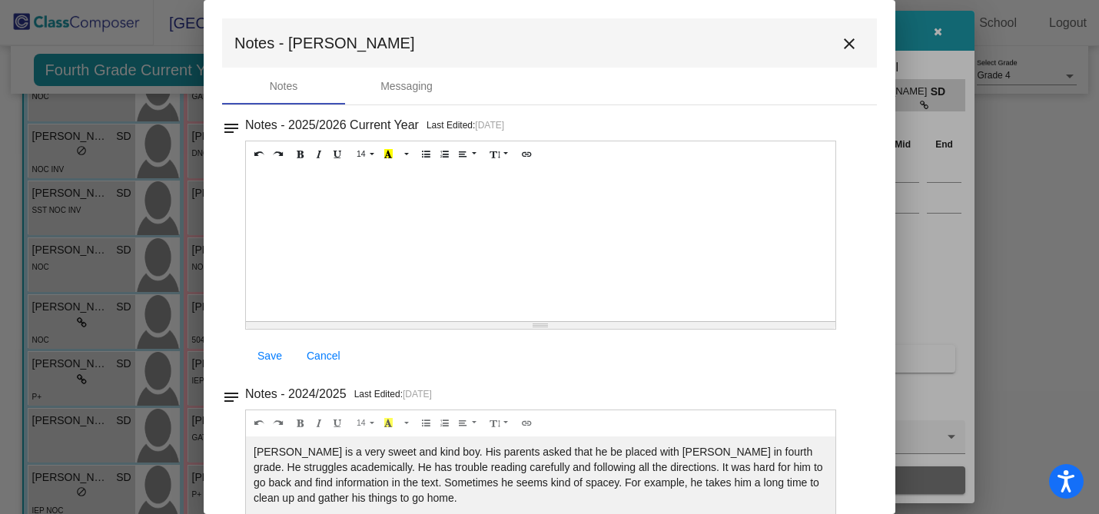
click at [843, 43] on mat-icon "close" at bounding box center [849, 44] width 18 height 18
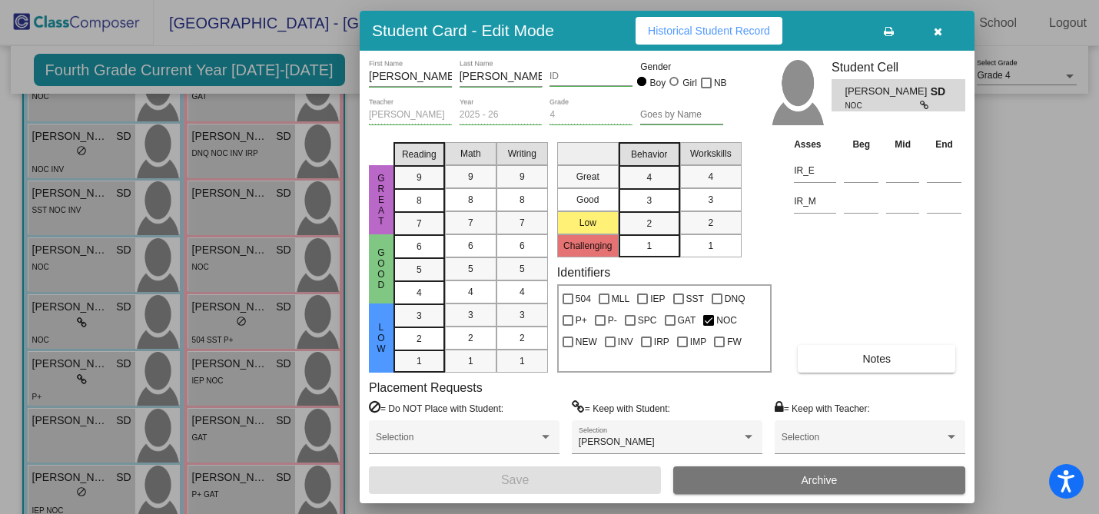
click at [69, 388] on div at bounding box center [549, 257] width 1099 height 514
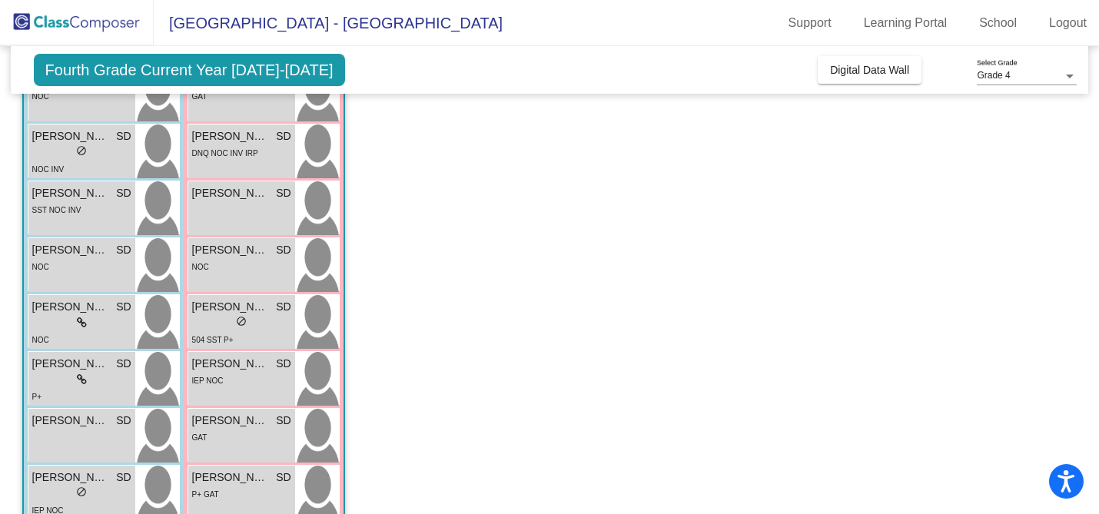
click at [69, 388] on div "P+" at bounding box center [81, 396] width 99 height 16
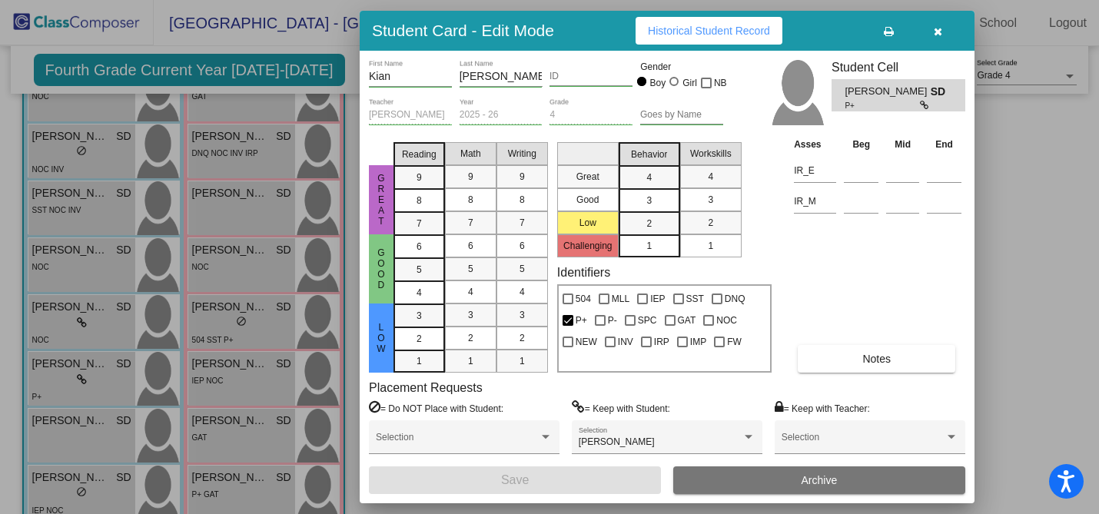
click at [865, 348] on button "Notes" at bounding box center [877, 359] width 158 height 28
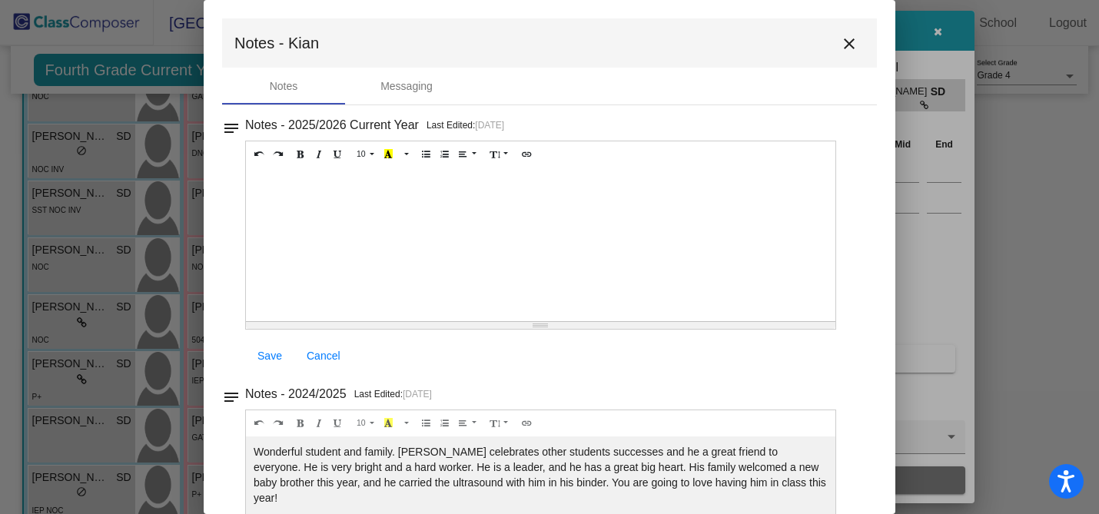
click at [848, 45] on mat-icon "close" at bounding box center [849, 44] width 18 height 18
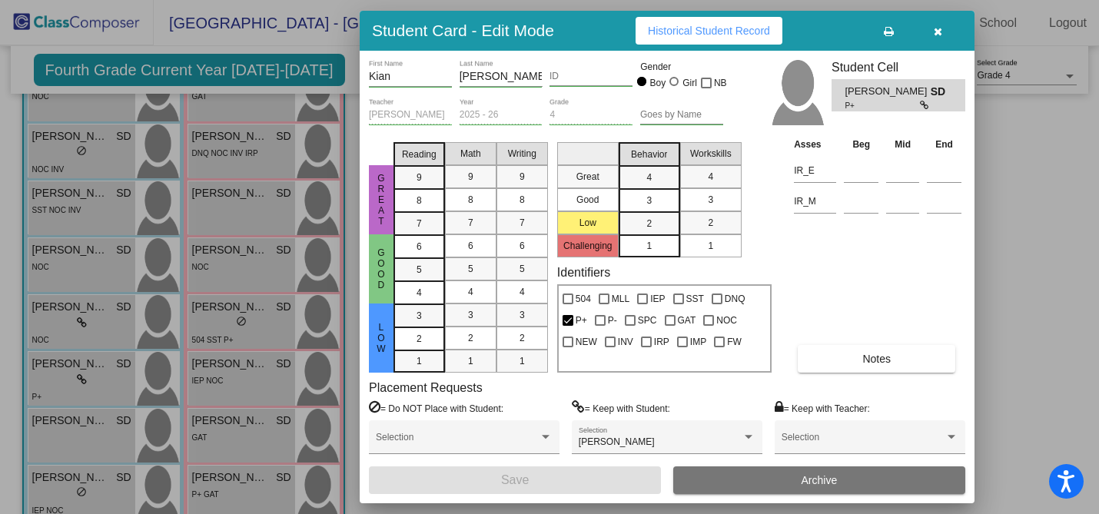
click at [48, 420] on div at bounding box center [549, 257] width 1099 height 514
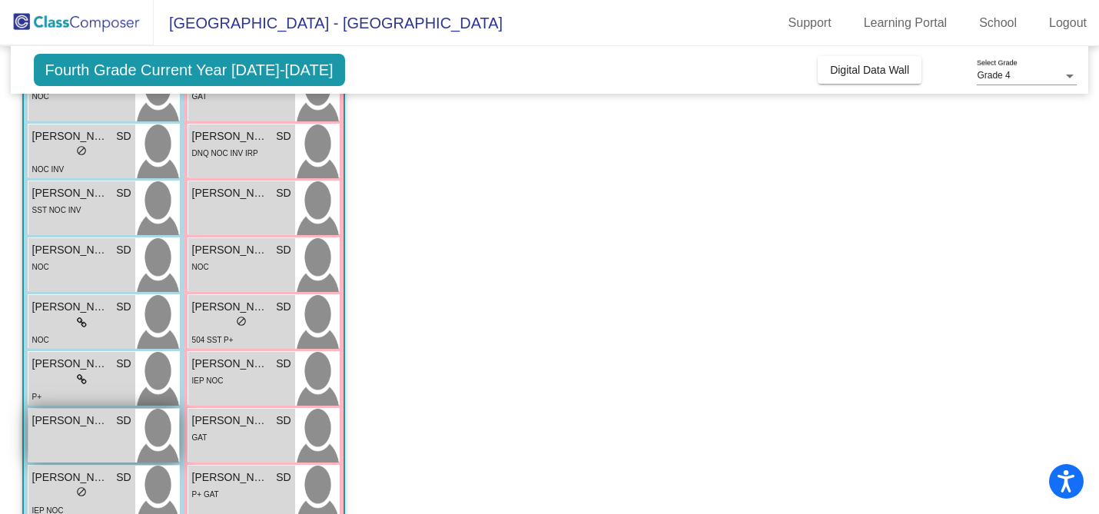
click at [48, 417] on span "[PERSON_NAME]" at bounding box center [70, 421] width 77 height 16
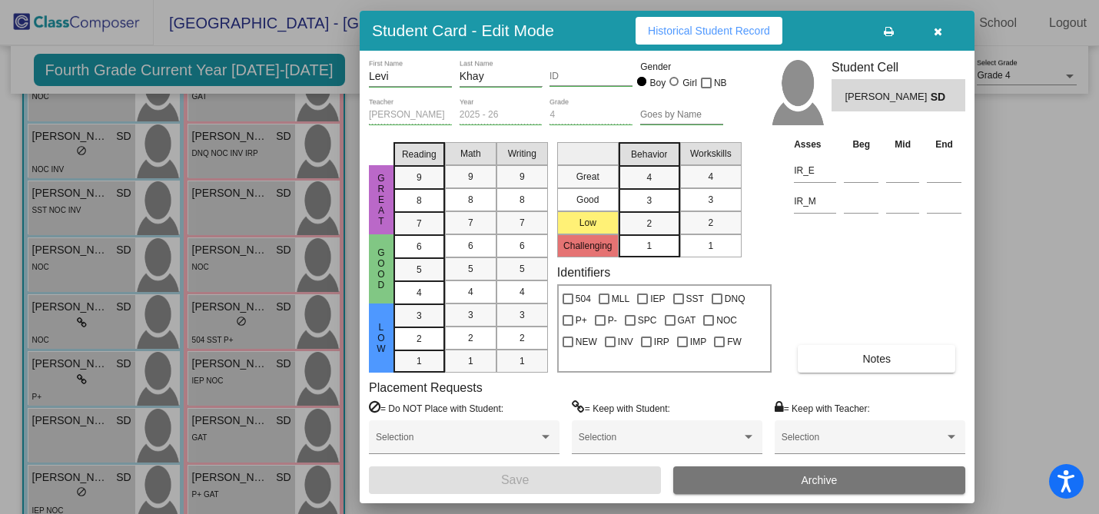
click at [881, 360] on span "Notes" at bounding box center [876, 359] width 28 height 12
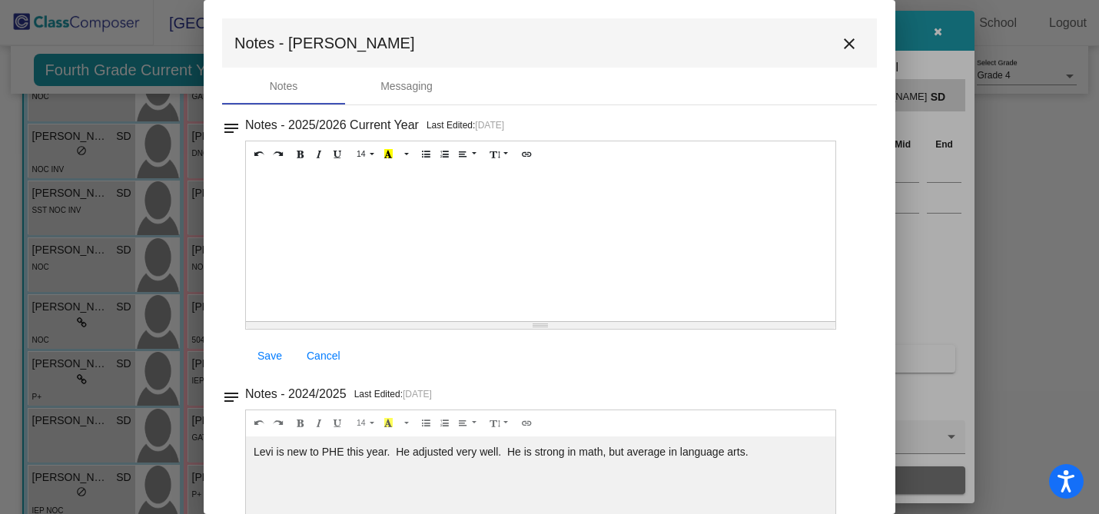
click at [845, 46] on mat-icon "close" at bounding box center [849, 44] width 18 height 18
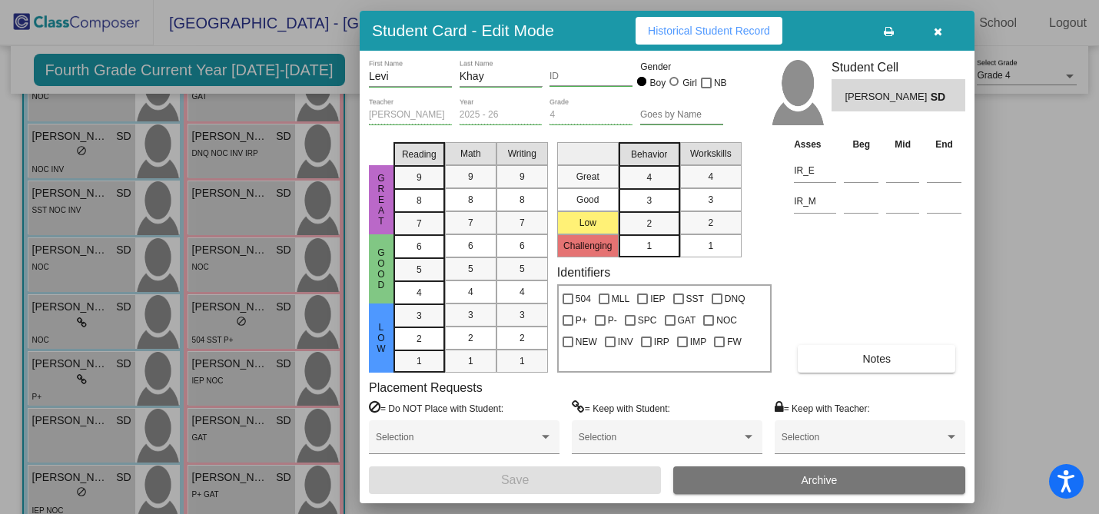
click at [73, 485] on div at bounding box center [549, 257] width 1099 height 514
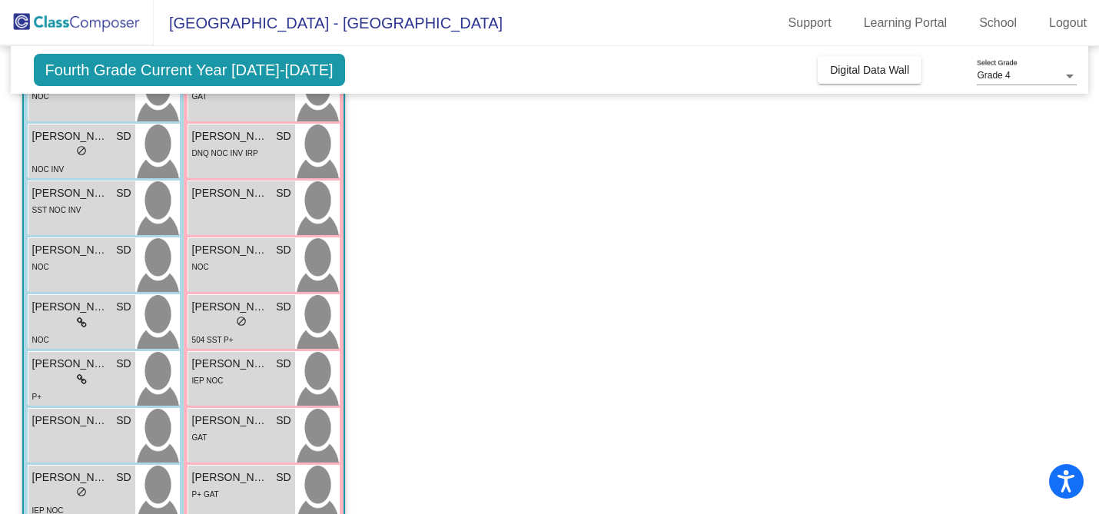
click at [73, 486] on div "lock do_not_disturb_alt" at bounding box center [81, 494] width 99 height 16
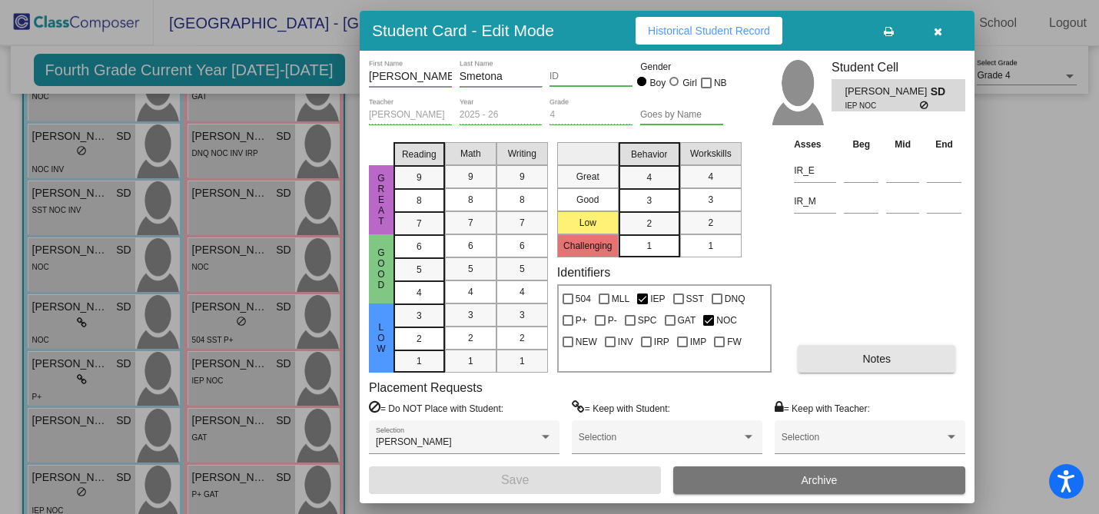
click at [865, 360] on span "Notes" at bounding box center [876, 359] width 28 height 12
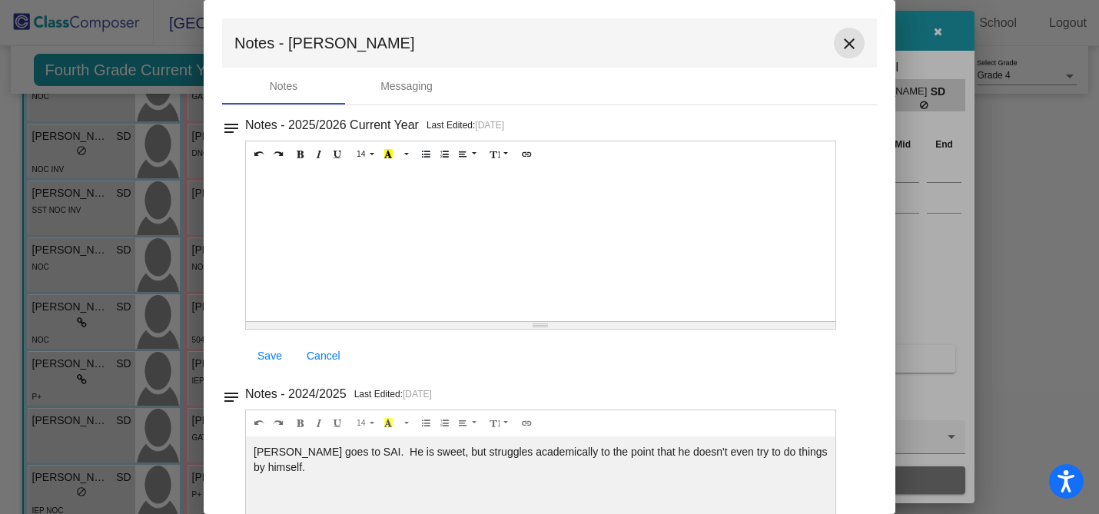
click at [845, 48] on mat-icon "close" at bounding box center [849, 44] width 18 height 18
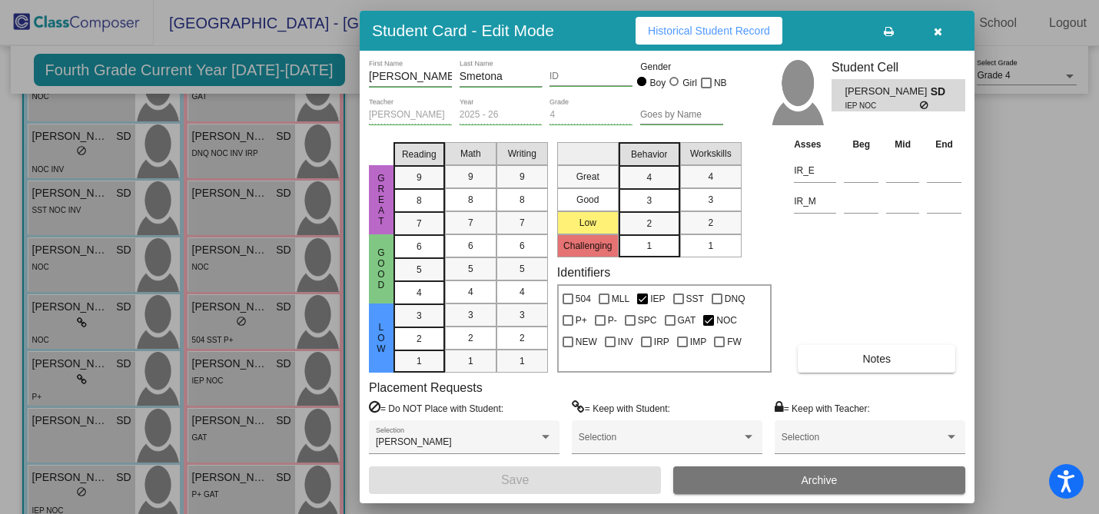
click at [934, 32] on icon "button" at bounding box center [938, 31] width 8 height 11
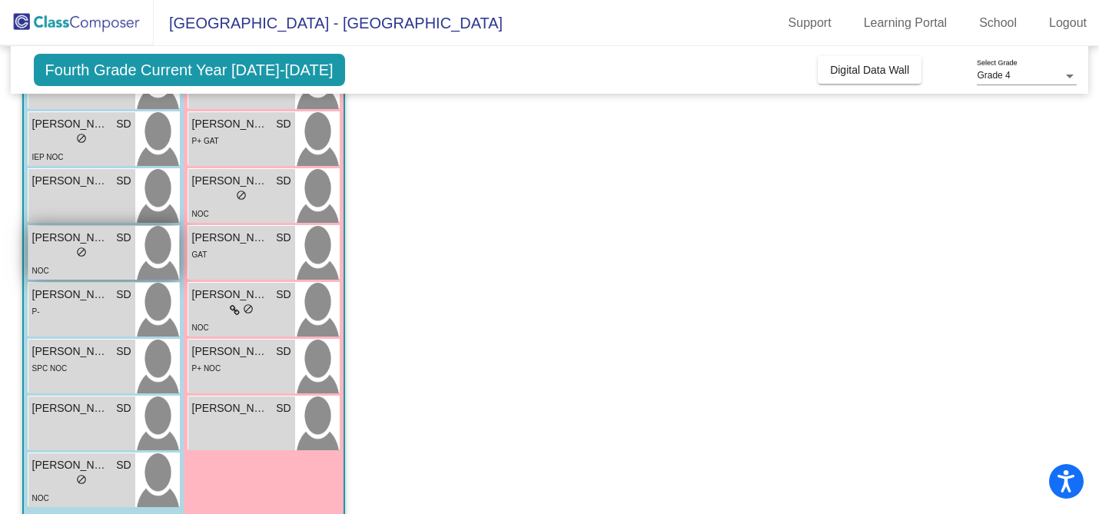
scroll to position [762, 0]
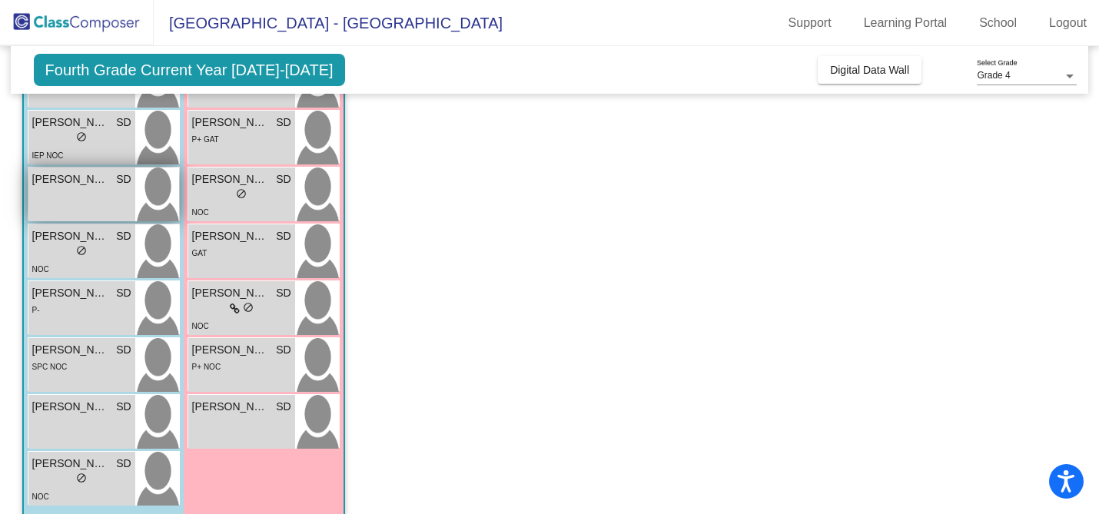
click at [61, 194] on div "[PERSON_NAME] SD lock do_not_disturb_alt" at bounding box center [81, 195] width 107 height 54
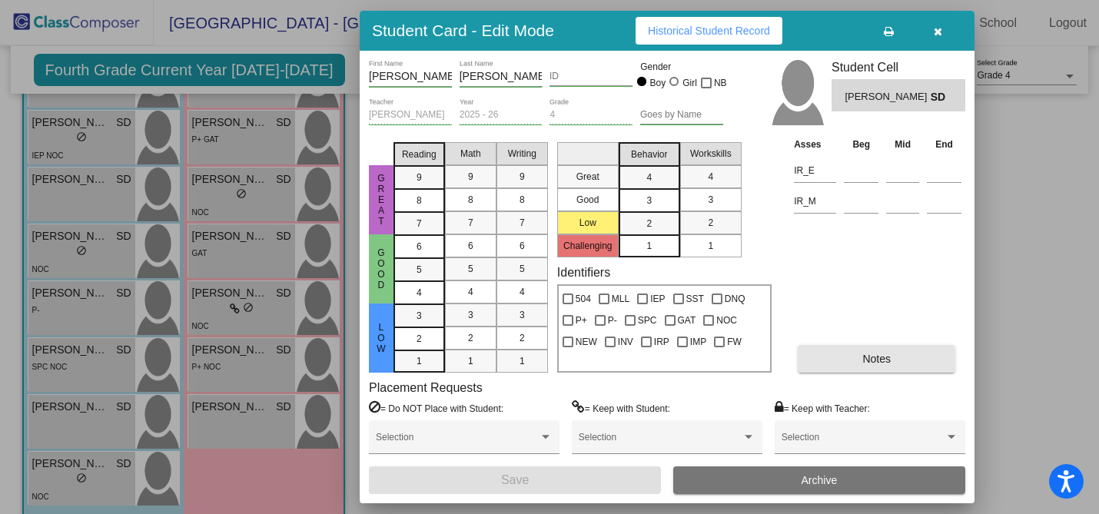
click at [864, 355] on span "Notes" at bounding box center [876, 359] width 28 height 12
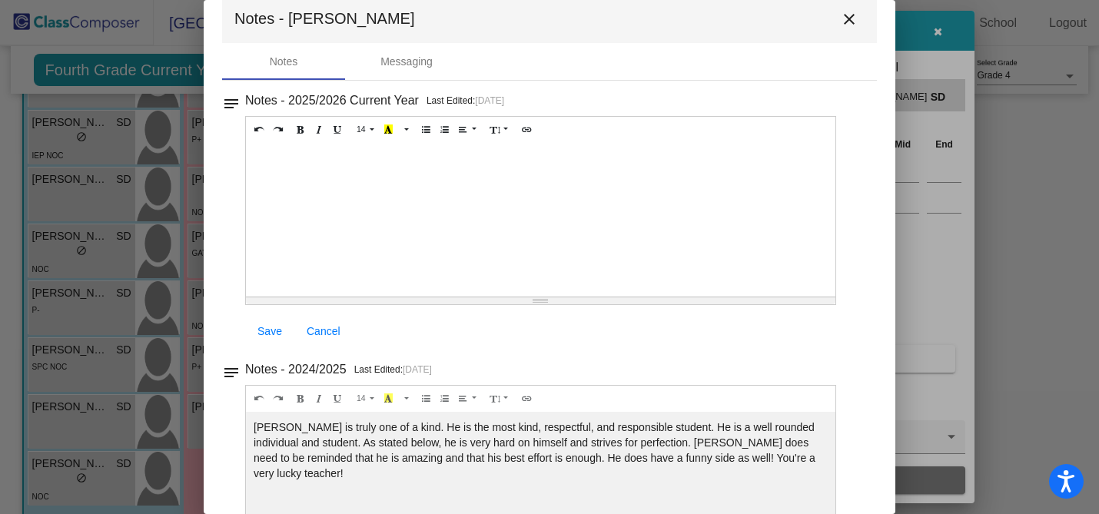
scroll to position [32, 0]
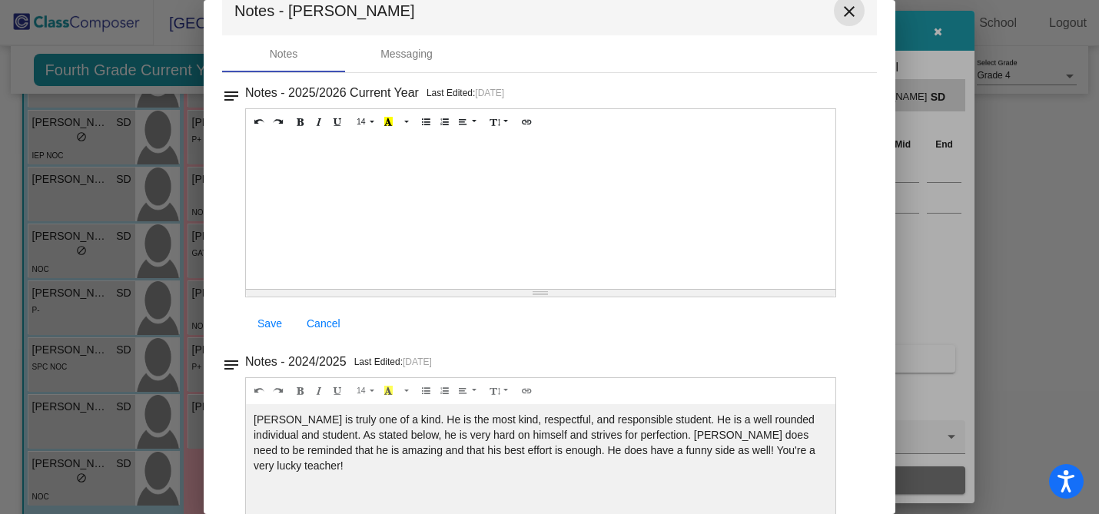
click at [842, 9] on mat-icon "close" at bounding box center [849, 11] width 18 height 18
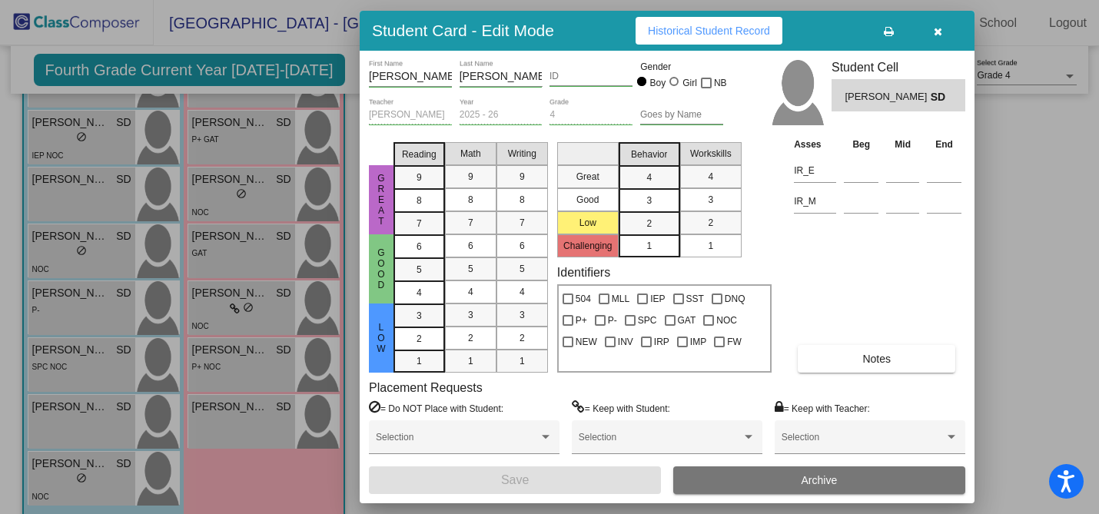
click at [939, 33] on icon "button" at bounding box center [938, 31] width 8 height 11
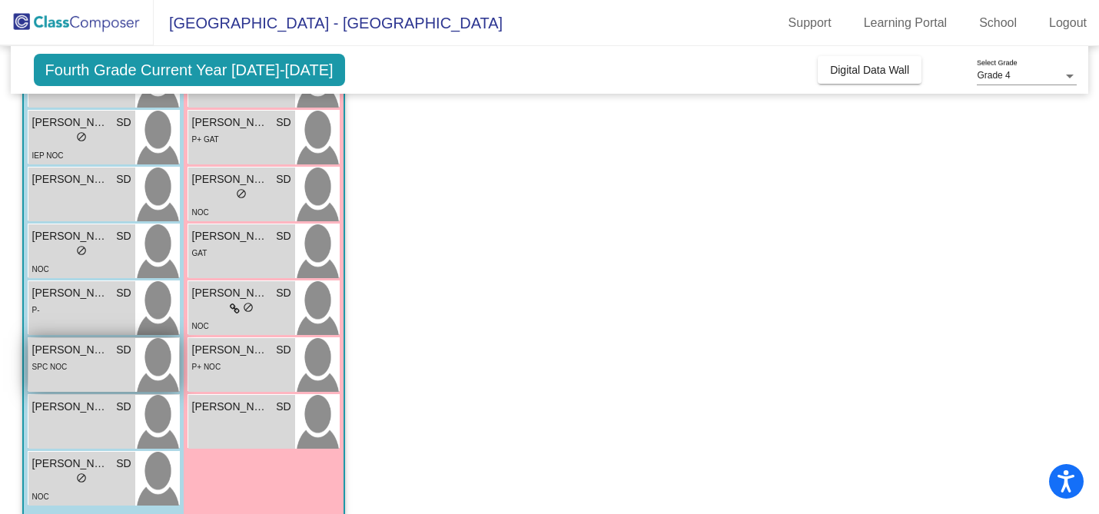
scroll to position [780, 0]
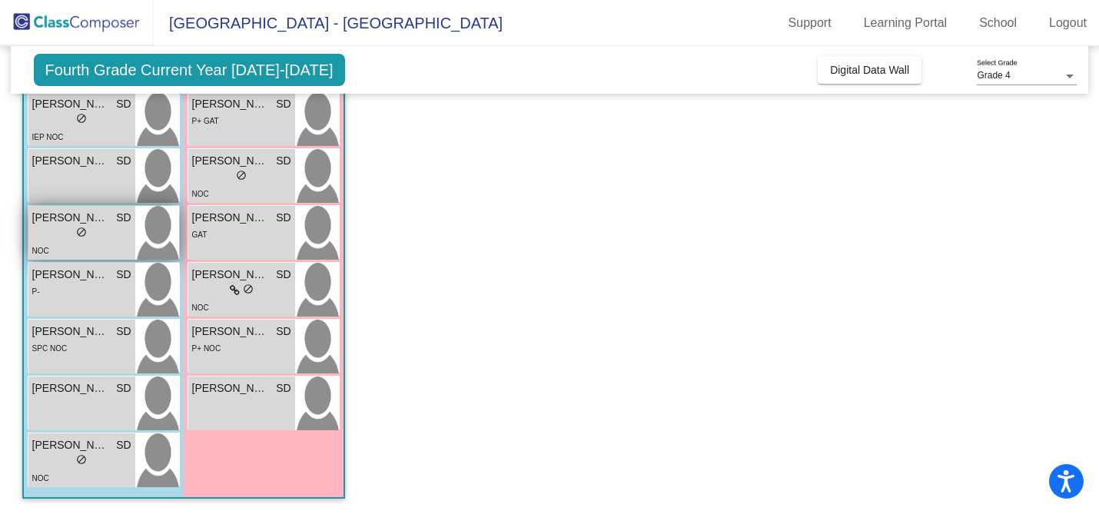
click at [63, 244] on div "NOC" at bounding box center [81, 250] width 99 height 16
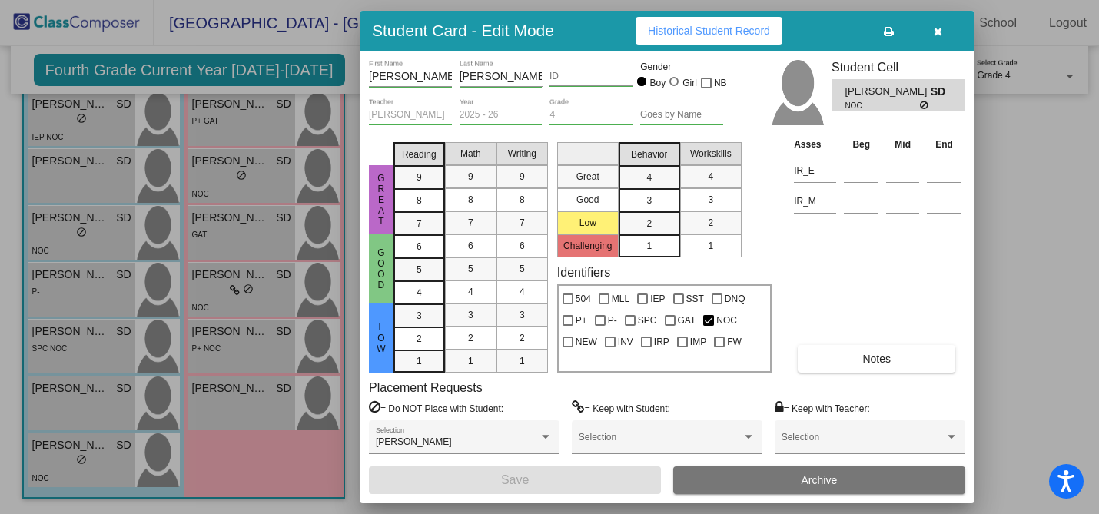
click at [878, 358] on span "Notes" at bounding box center [876, 359] width 28 height 12
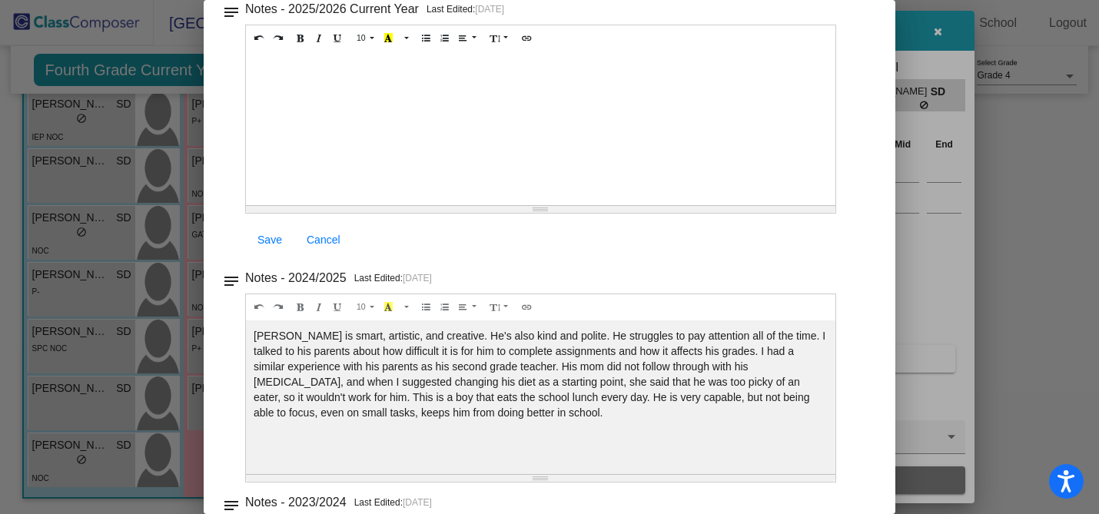
scroll to position [0, 0]
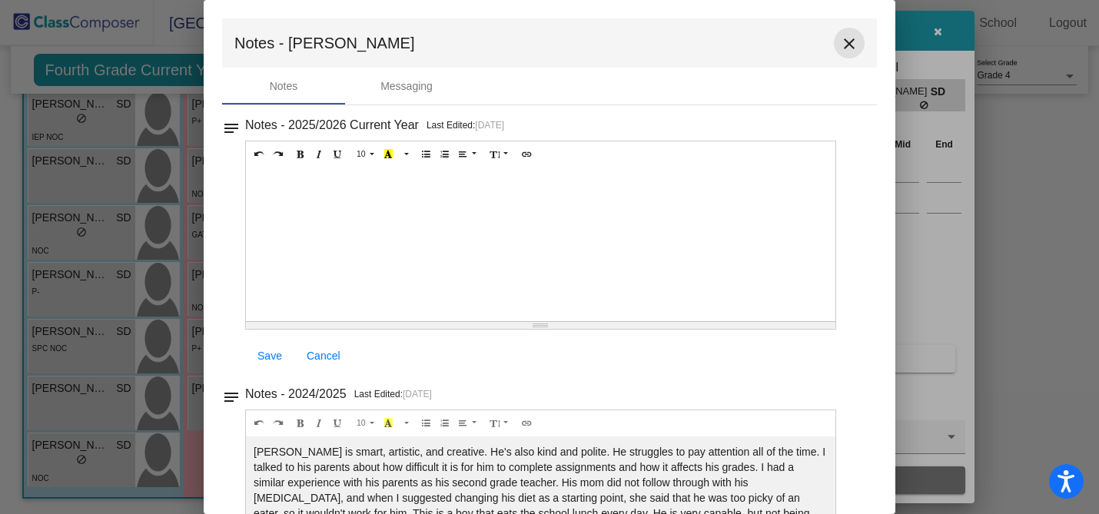
click at [840, 51] on mat-icon "close" at bounding box center [849, 44] width 18 height 18
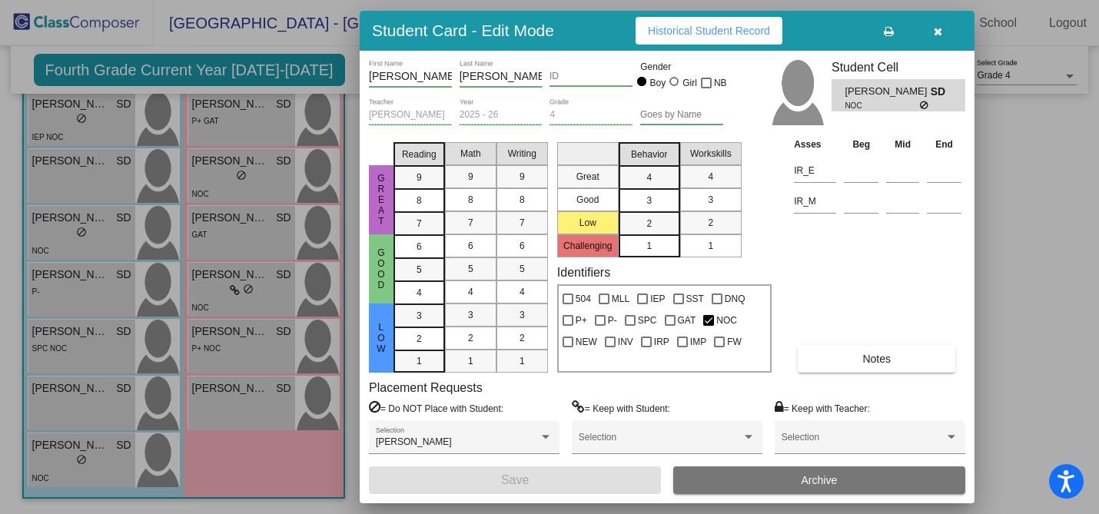
click at [51, 296] on div at bounding box center [549, 257] width 1099 height 514
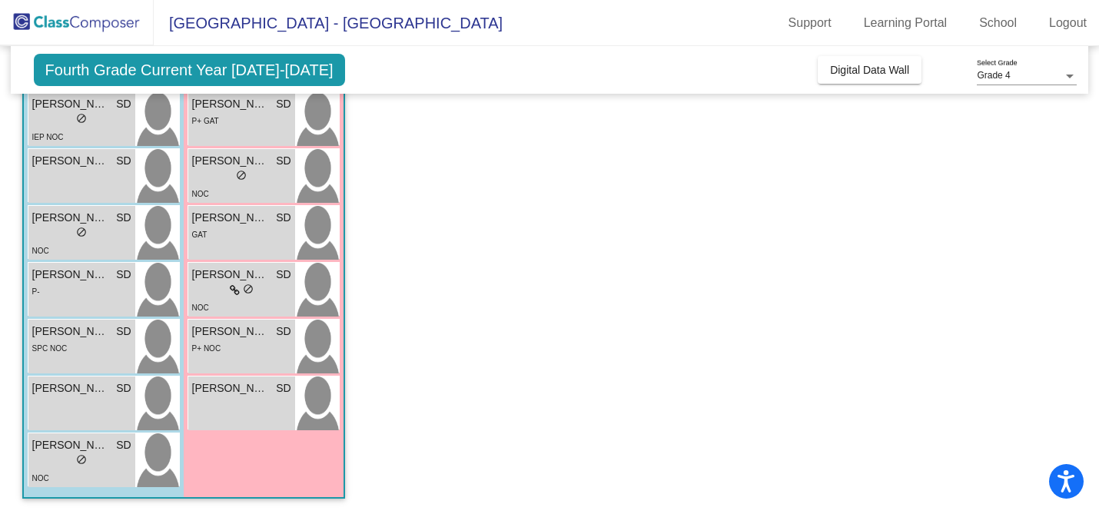
click at [51, 296] on div "P-" at bounding box center [81, 291] width 99 height 16
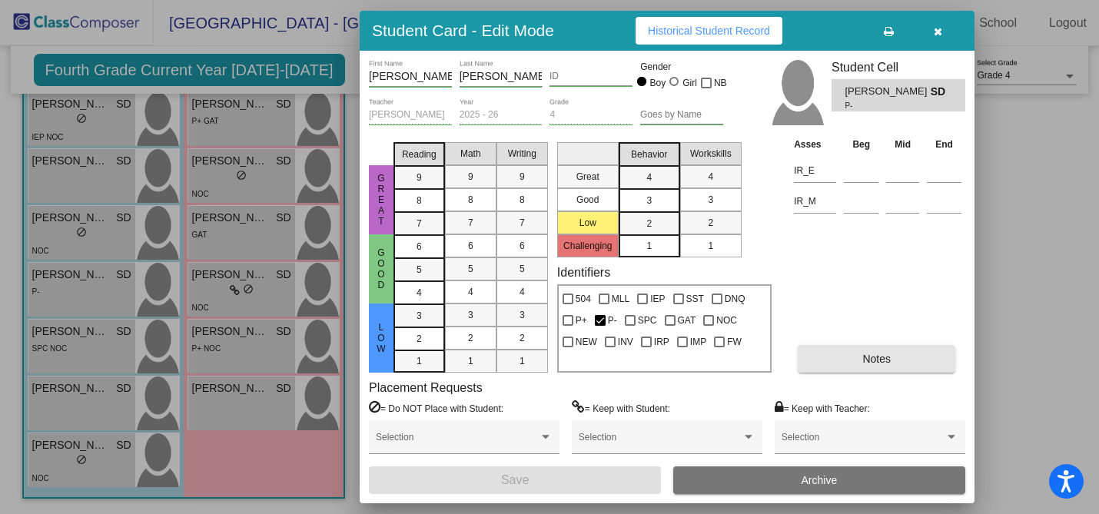
click at [854, 357] on button "Notes" at bounding box center [877, 359] width 158 height 28
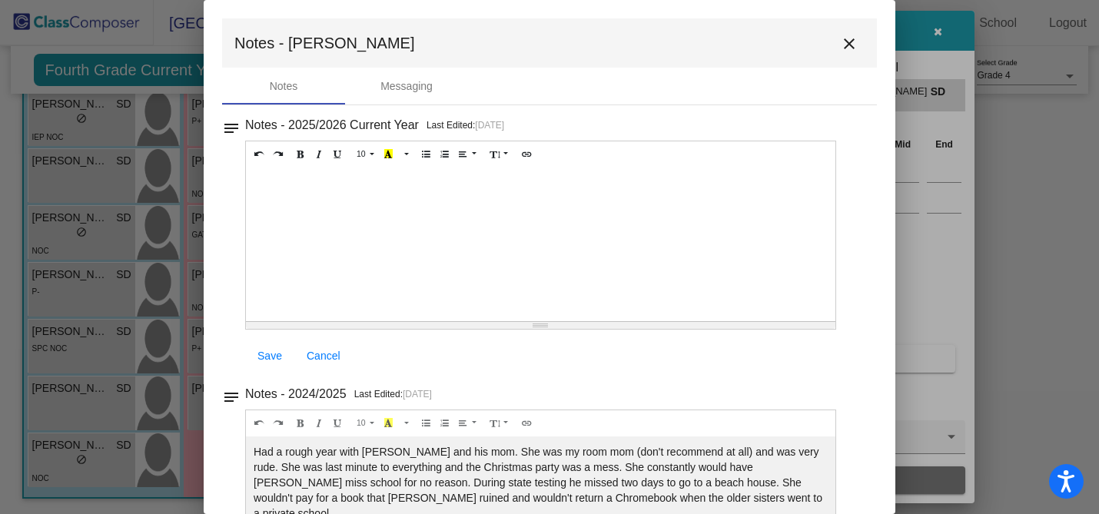
click at [840, 47] on mat-icon "close" at bounding box center [849, 44] width 18 height 18
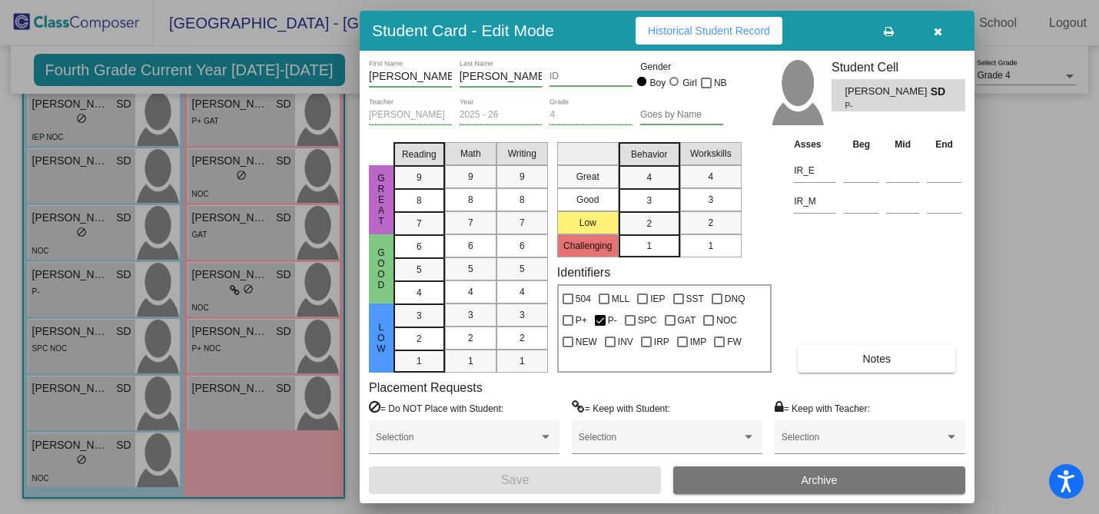
click at [944, 29] on button "button" at bounding box center [937, 31] width 49 height 28
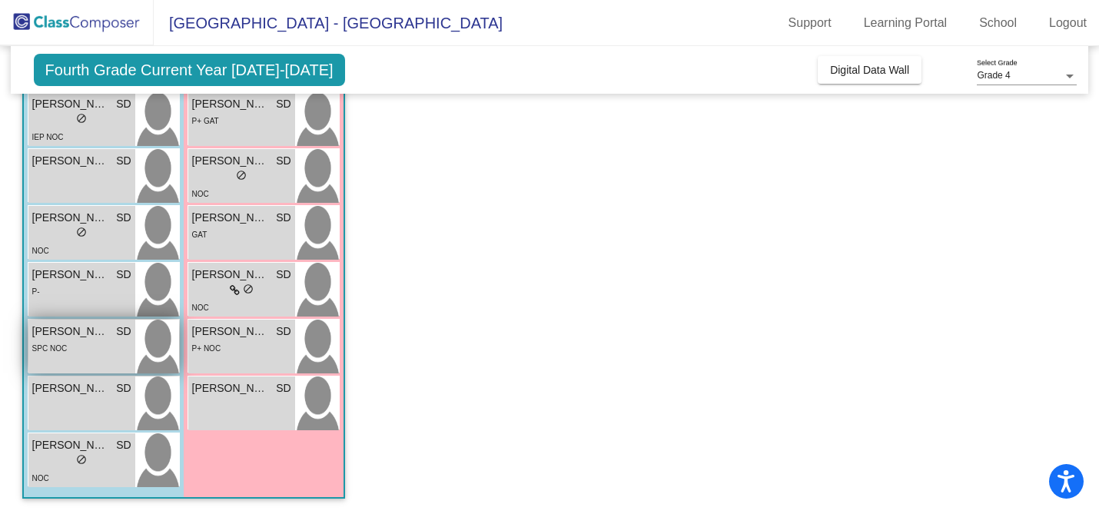
click at [74, 346] on div "SPC NOC" at bounding box center [81, 348] width 99 height 16
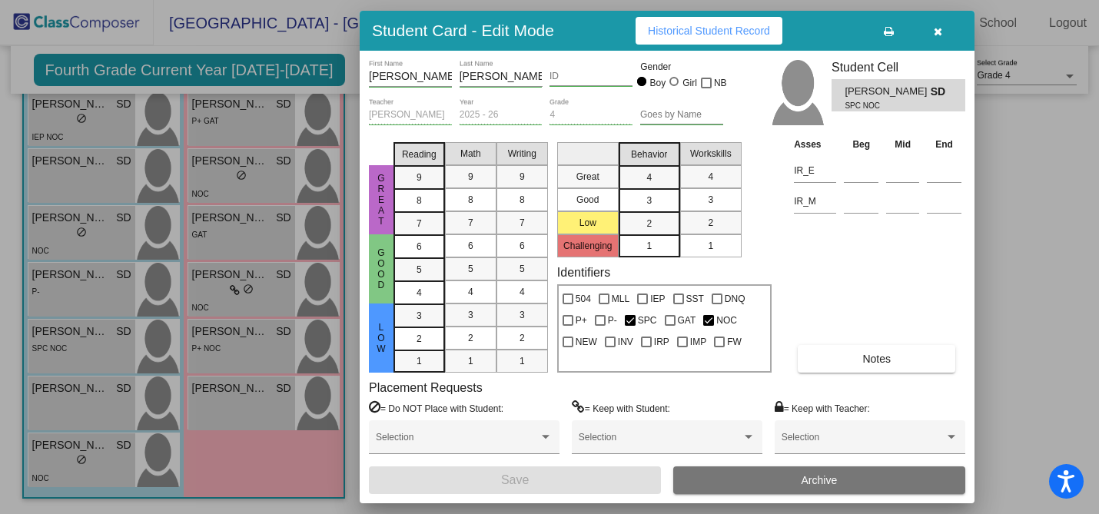
click at [866, 362] on span "Notes" at bounding box center [876, 359] width 28 height 12
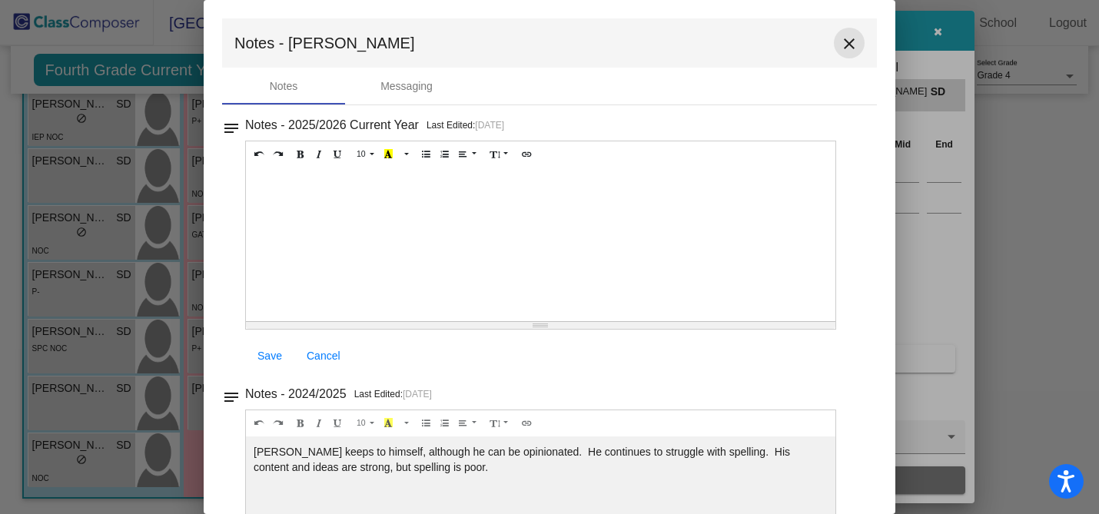
click at [842, 48] on mat-icon "close" at bounding box center [849, 44] width 18 height 18
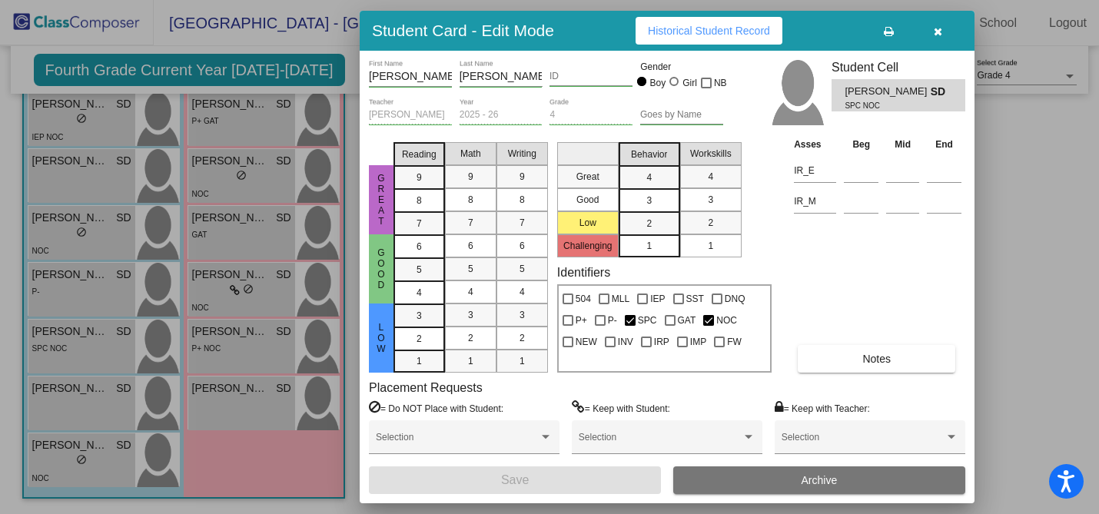
click at [59, 383] on div at bounding box center [549, 257] width 1099 height 514
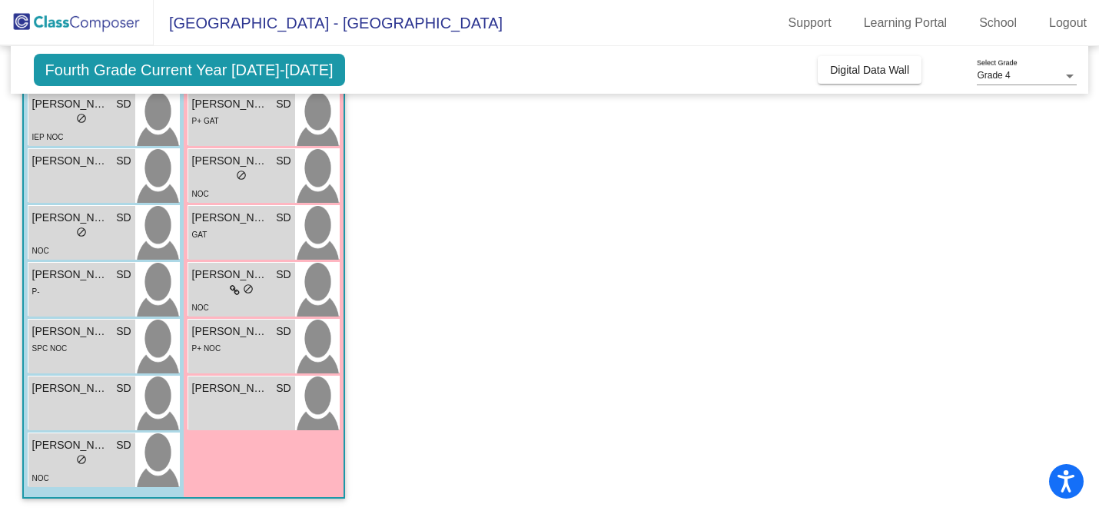
click at [59, 383] on span "[PERSON_NAME]" at bounding box center [70, 388] width 77 height 16
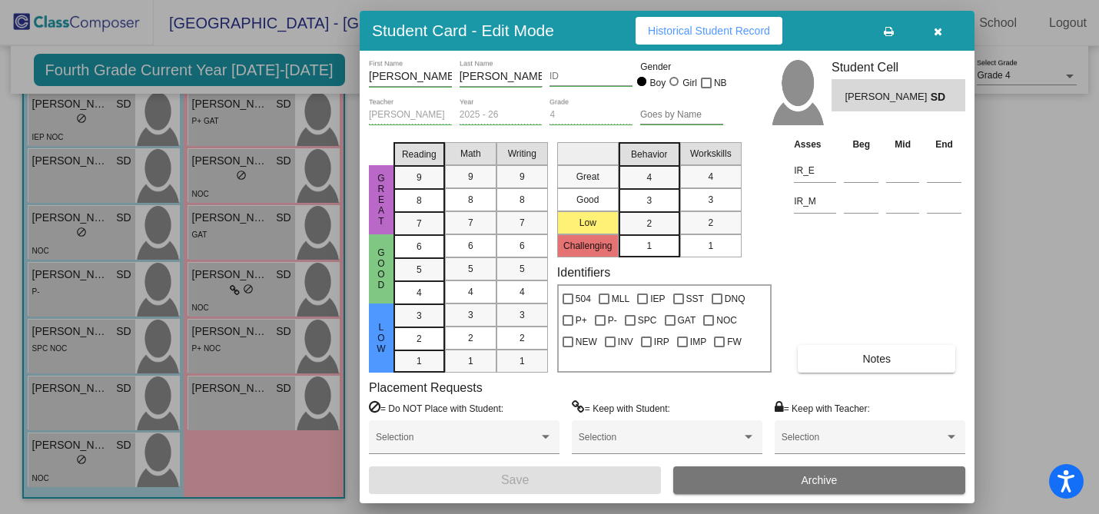
click at [860, 354] on button "Notes" at bounding box center [877, 359] width 158 height 28
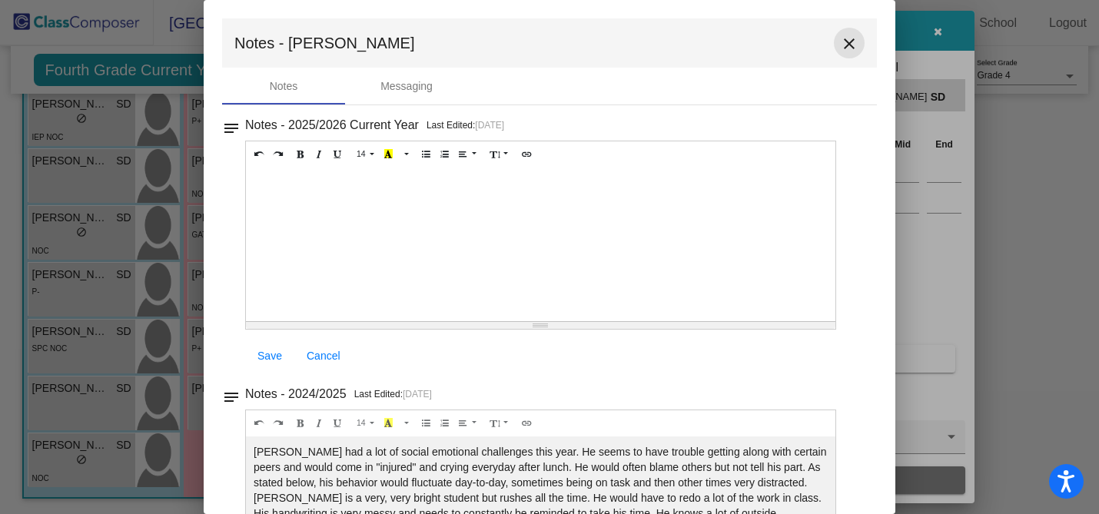
click at [840, 49] on mat-icon "close" at bounding box center [849, 44] width 18 height 18
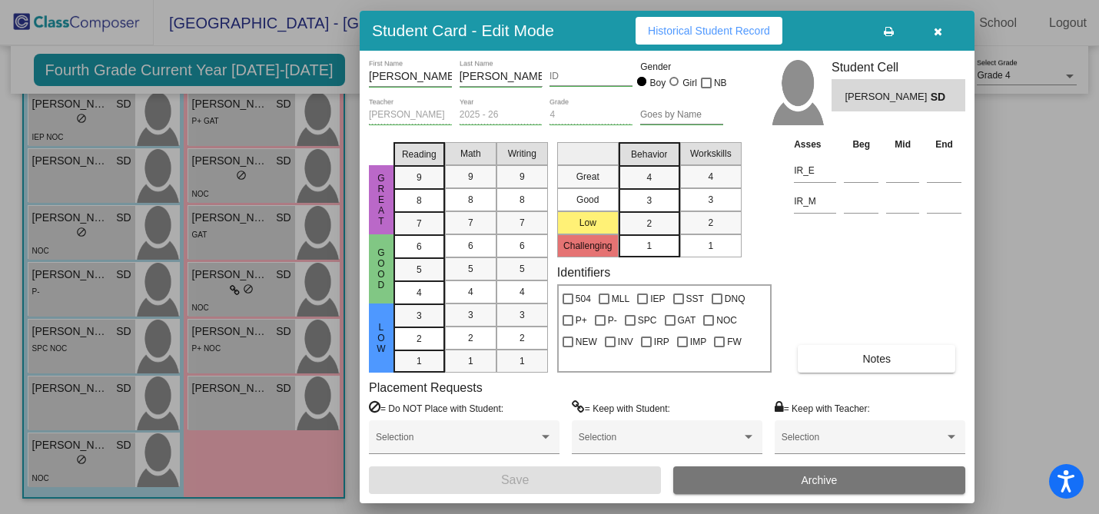
click at [65, 449] on div at bounding box center [549, 257] width 1099 height 514
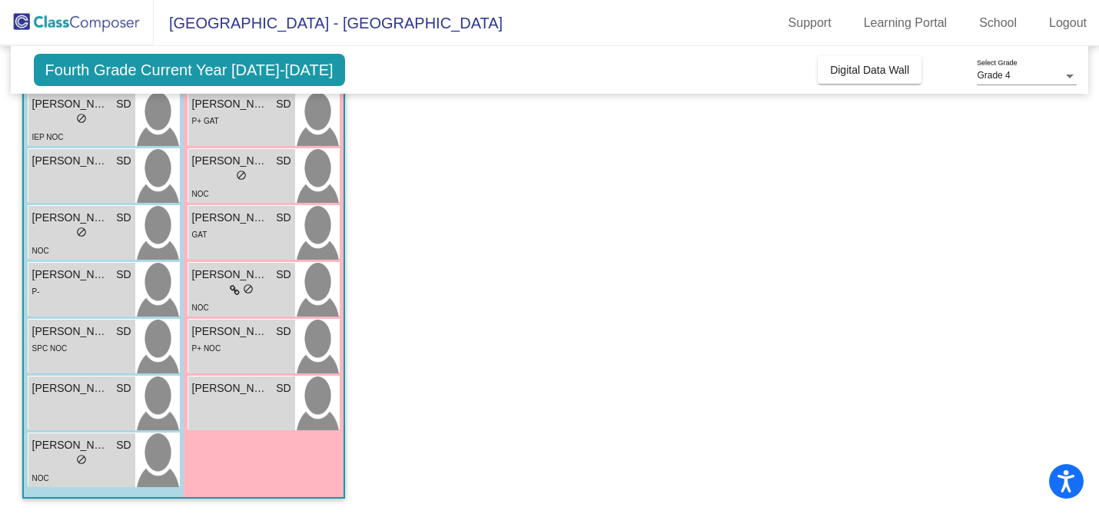
click at [65, 449] on span "[PERSON_NAME]" at bounding box center [70, 445] width 77 height 16
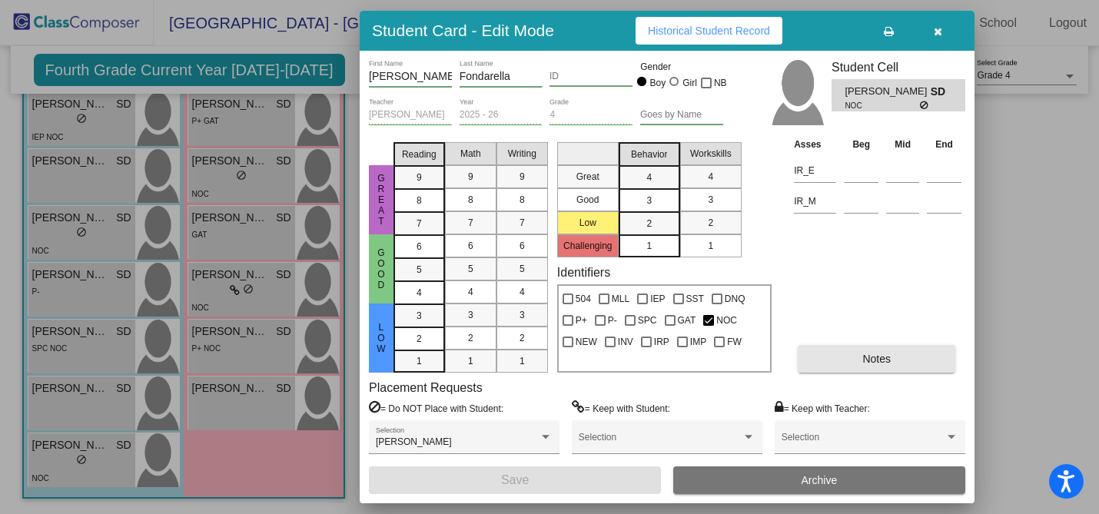
click at [859, 357] on button "Notes" at bounding box center [877, 359] width 158 height 28
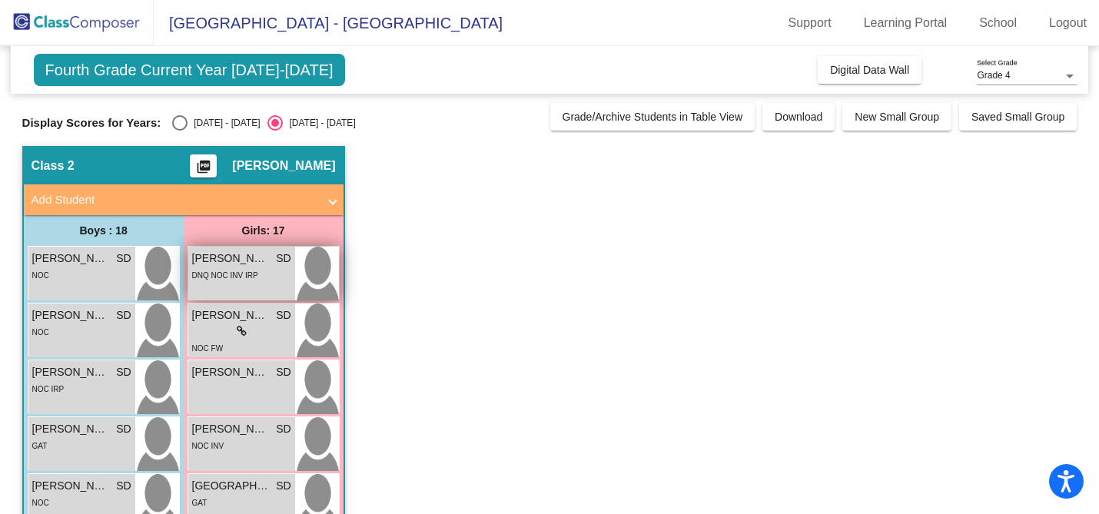
click at [233, 281] on div "DNQ NOC INV IRP" at bounding box center [225, 275] width 66 height 16
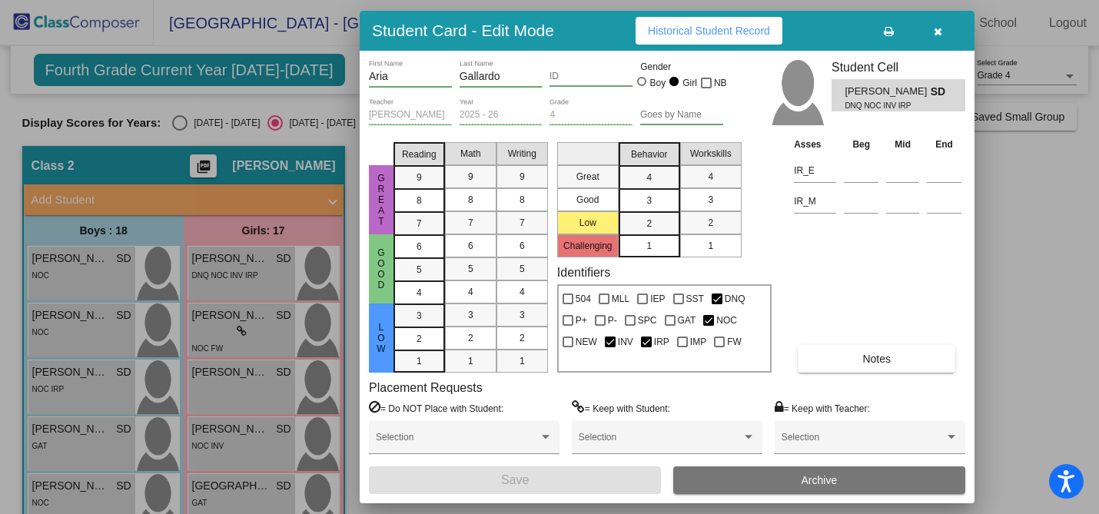
click at [858, 356] on button "Notes" at bounding box center [877, 359] width 158 height 28
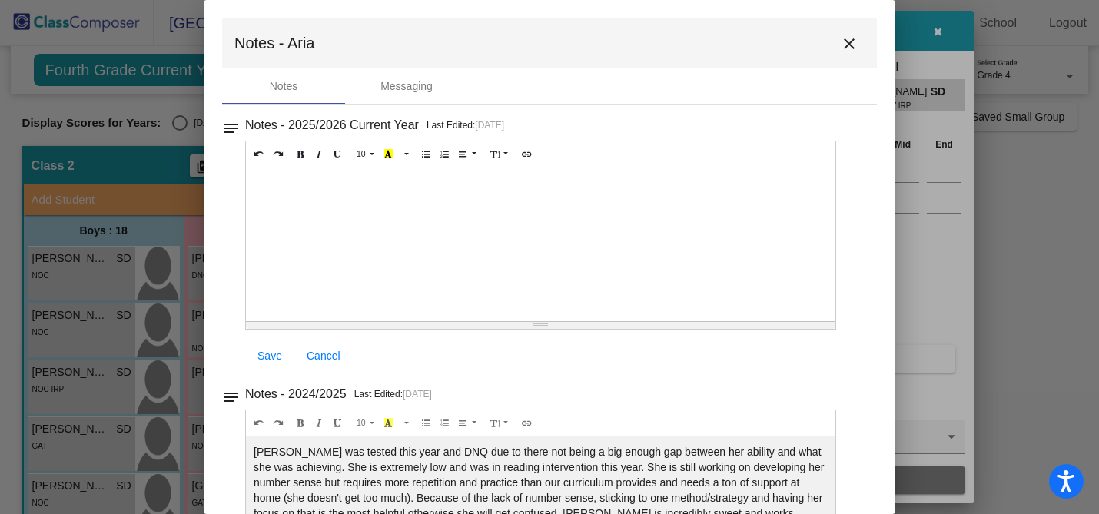
click at [841, 42] on mat-icon "close" at bounding box center [849, 44] width 18 height 18
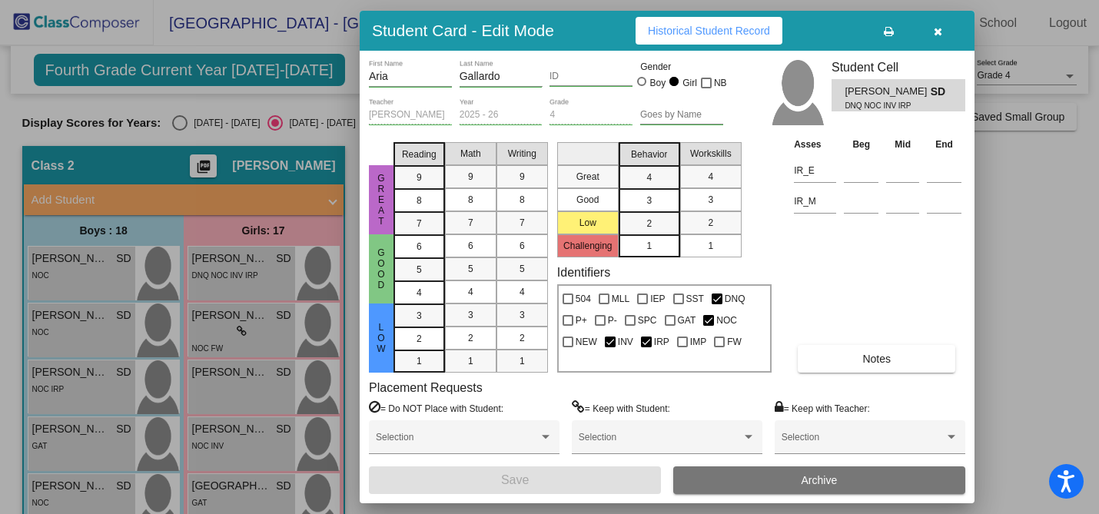
click at [215, 327] on div at bounding box center [549, 257] width 1099 height 514
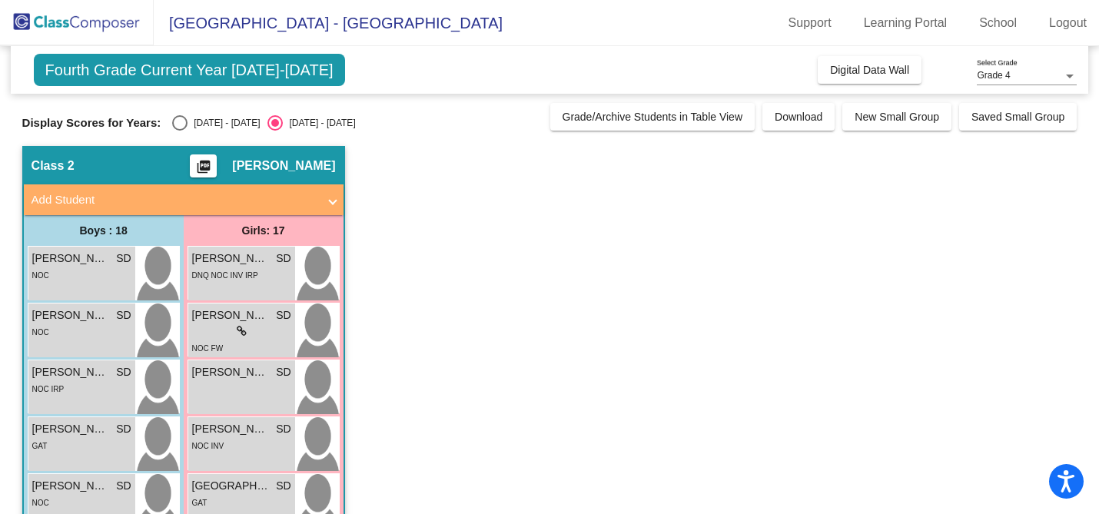
click at [215, 327] on div "lock do_not_disturb_alt" at bounding box center [241, 332] width 99 height 16
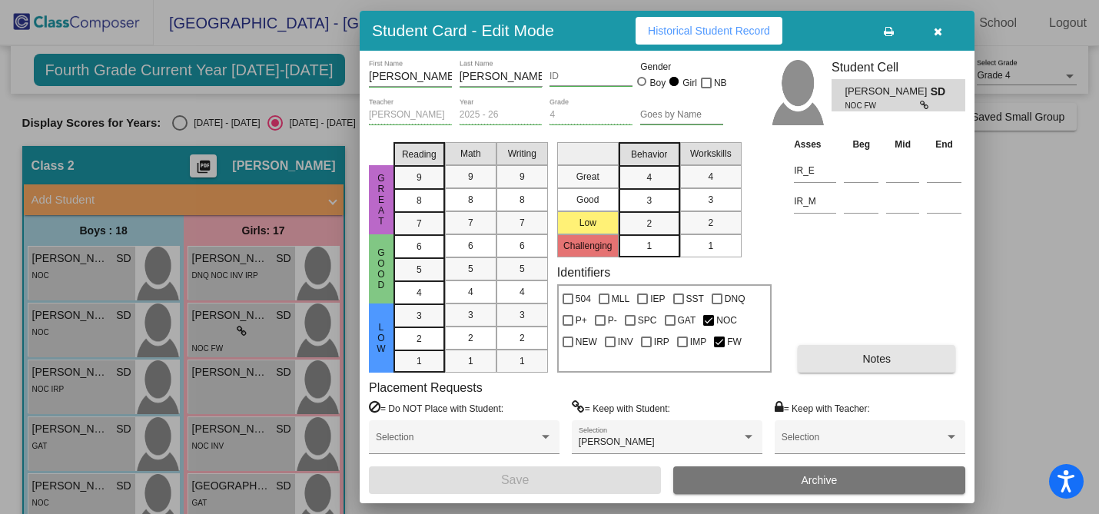
click at [850, 355] on button "Notes" at bounding box center [877, 359] width 158 height 28
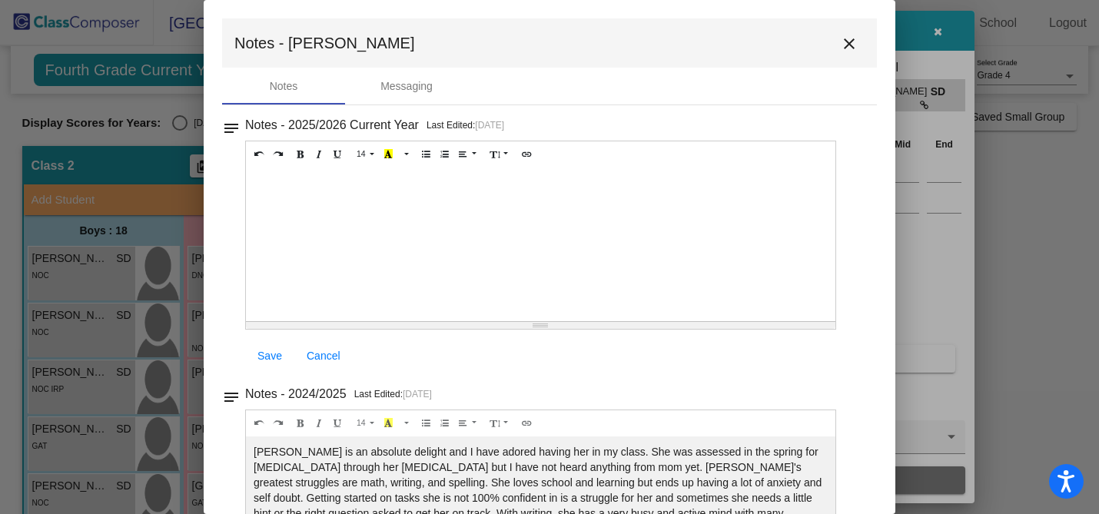
click at [844, 43] on mat-icon "close" at bounding box center [849, 44] width 18 height 18
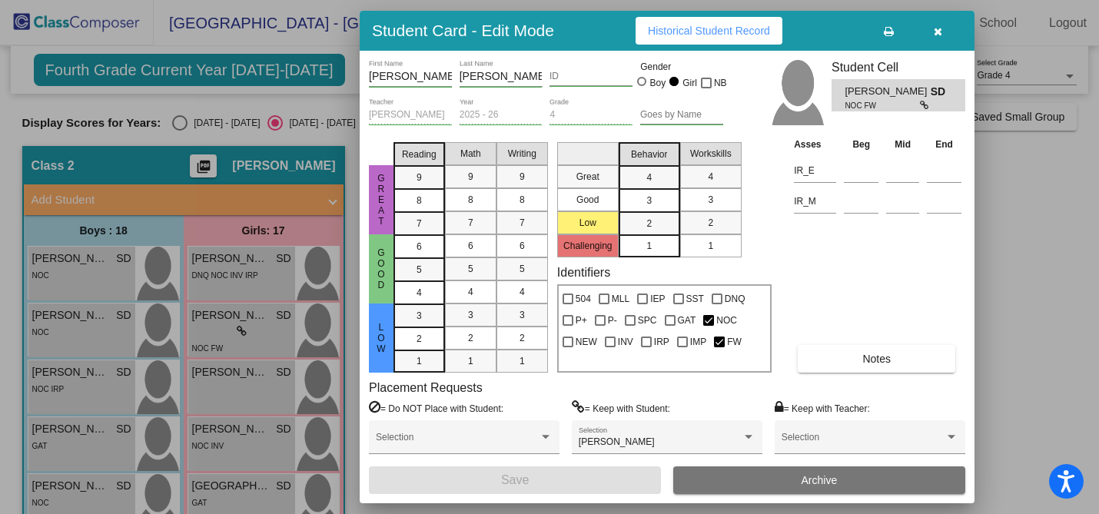
click at [230, 391] on div at bounding box center [549, 257] width 1099 height 514
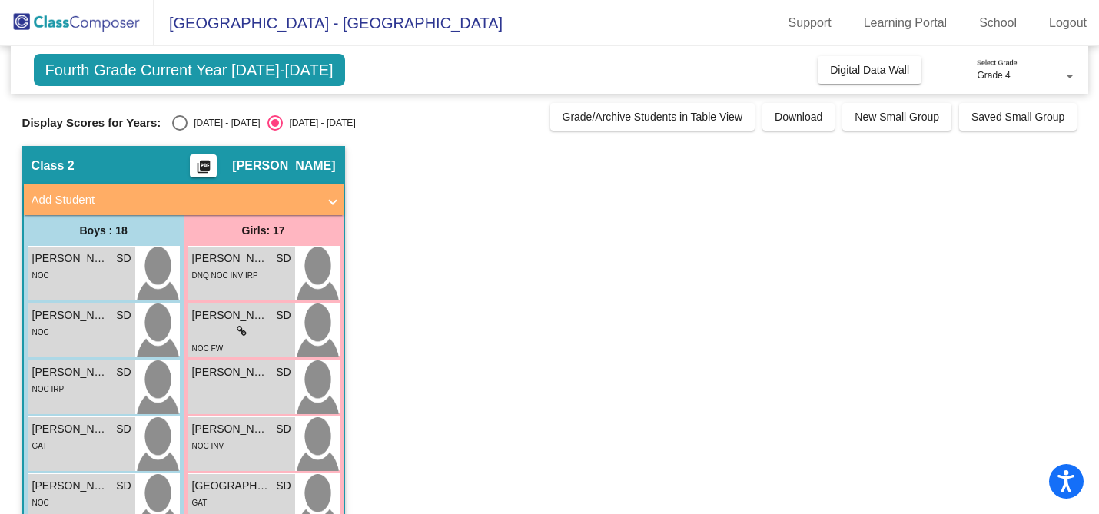
click at [230, 391] on div "Charlotte Carlton SD lock do_not_disturb_alt" at bounding box center [241, 387] width 107 height 54
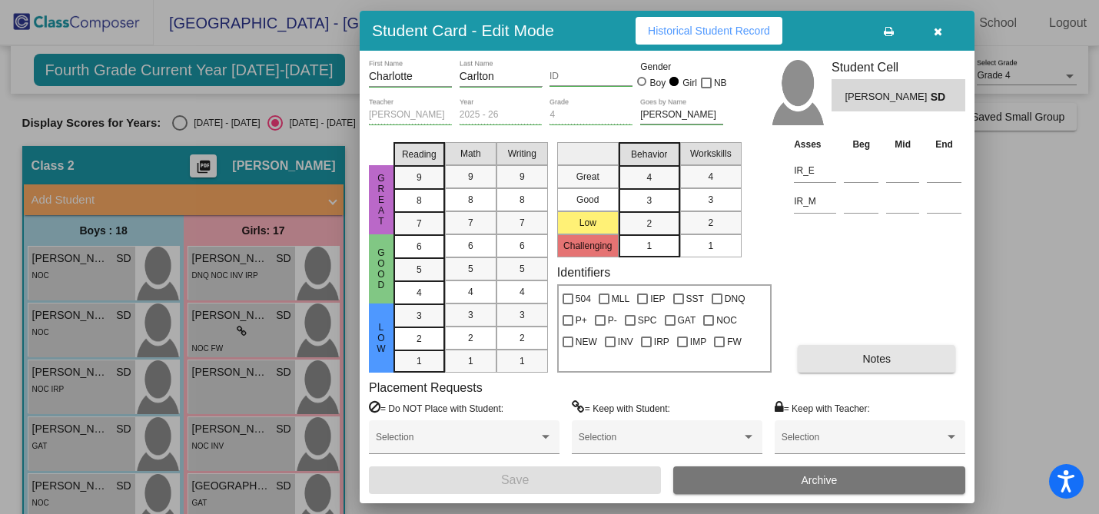
click at [860, 354] on button "Notes" at bounding box center [877, 359] width 158 height 28
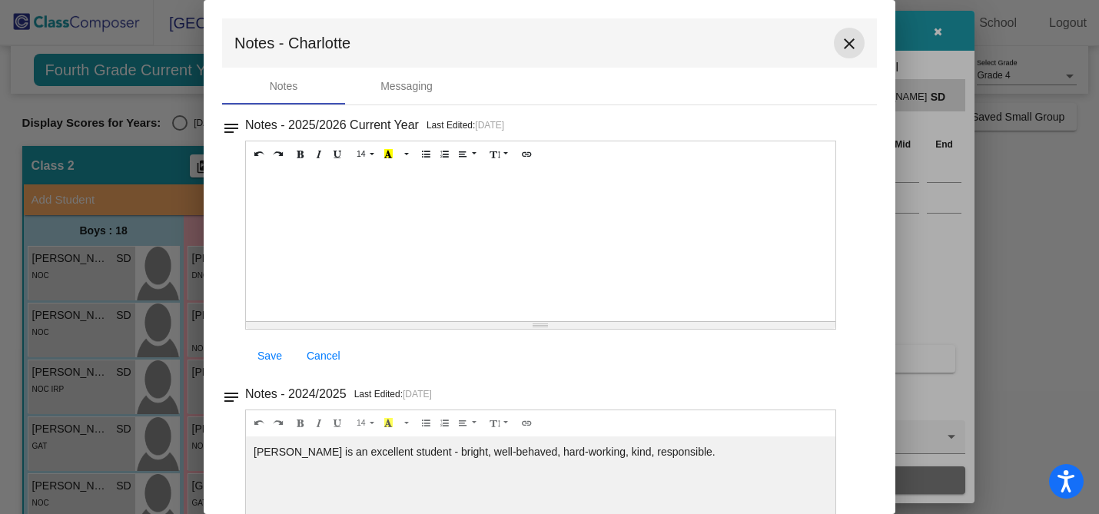
click at [842, 44] on mat-icon "close" at bounding box center [849, 44] width 18 height 18
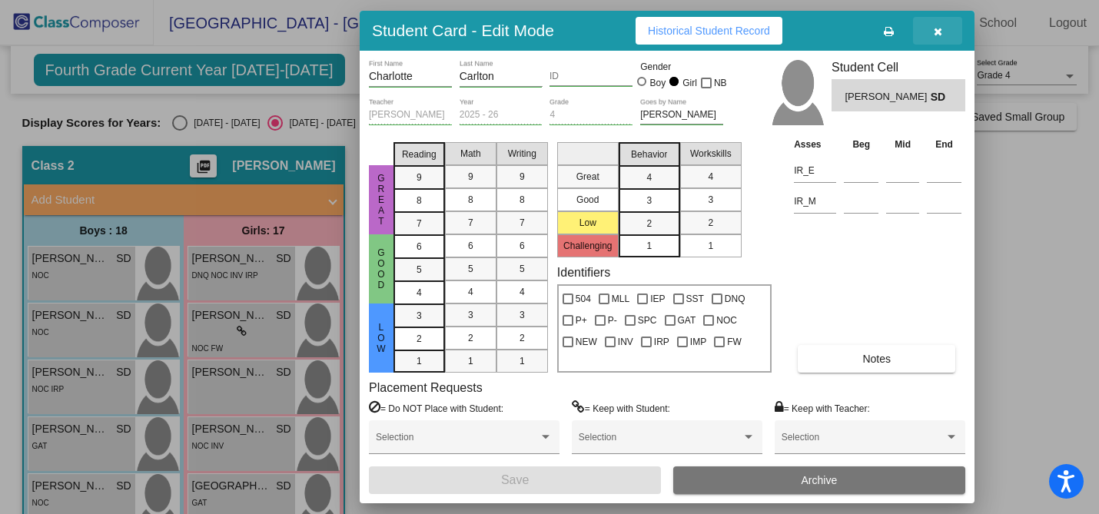
click at [935, 25] on span "button" at bounding box center [938, 31] width 8 height 12
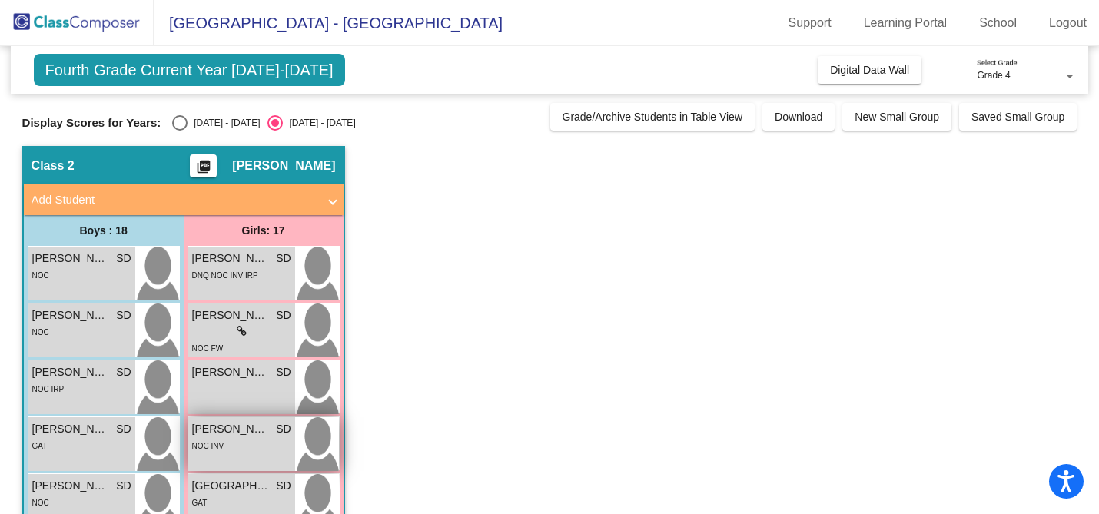
click at [218, 433] on span "[PERSON_NAME]" at bounding box center [230, 429] width 77 height 16
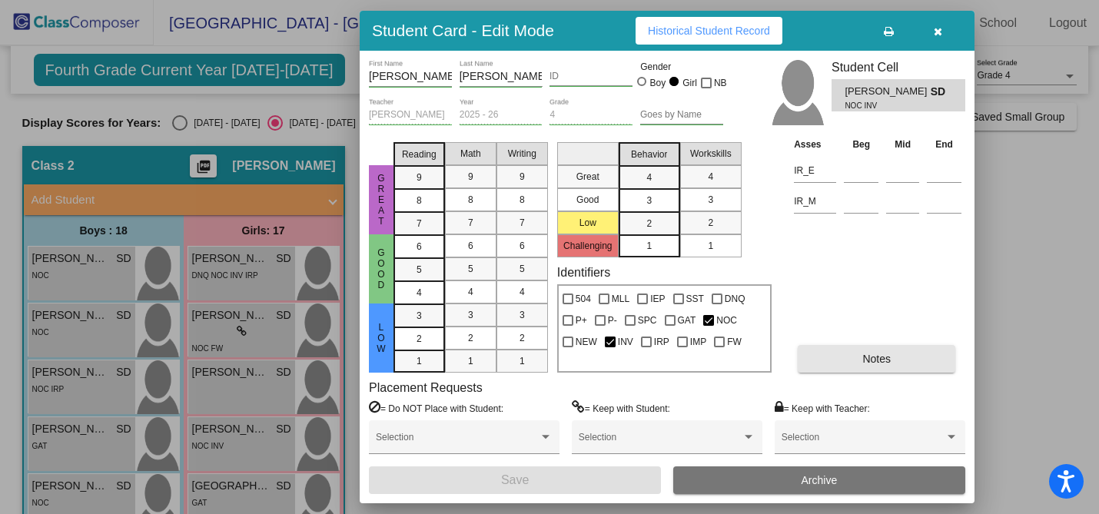
click at [862, 356] on span "Notes" at bounding box center [876, 359] width 28 height 12
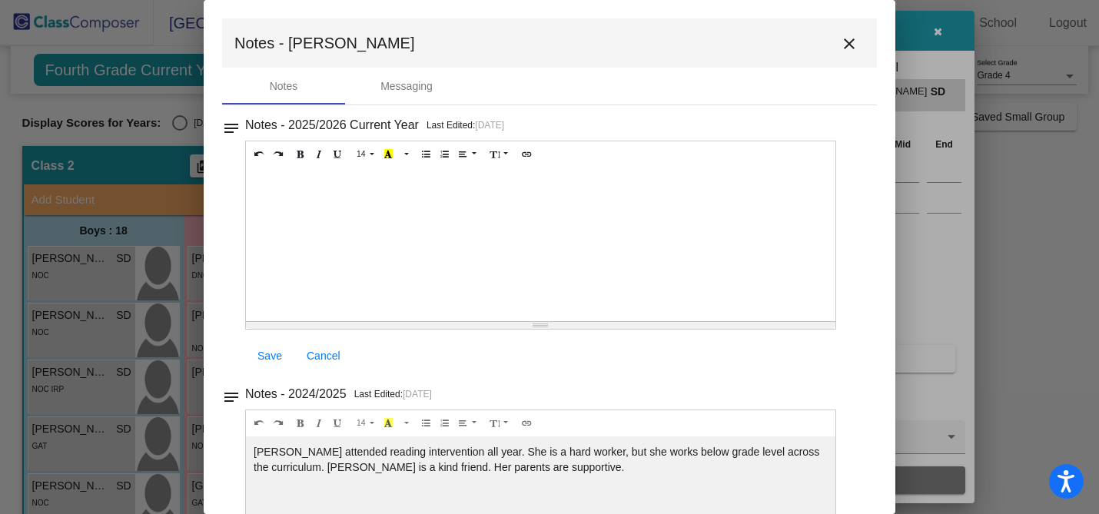
click at [842, 38] on mat-icon "close" at bounding box center [849, 44] width 18 height 18
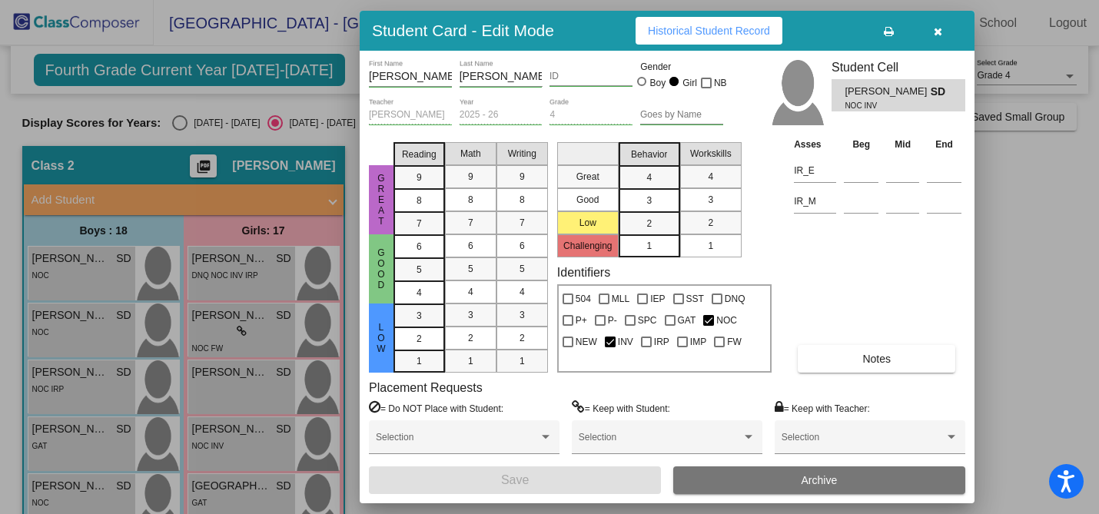
click at [932, 34] on button "button" at bounding box center [937, 31] width 49 height 28
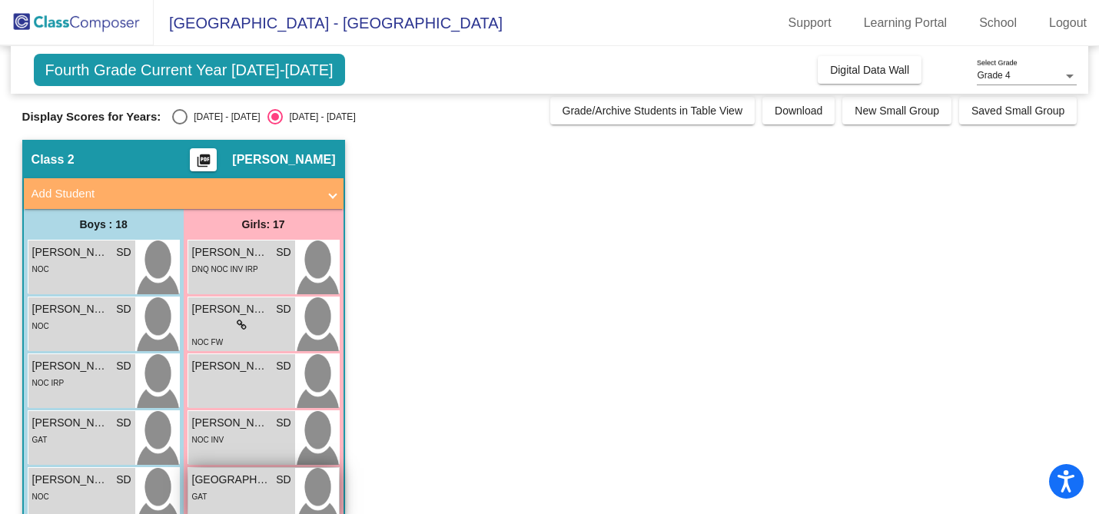
scroll to position [8, 0]
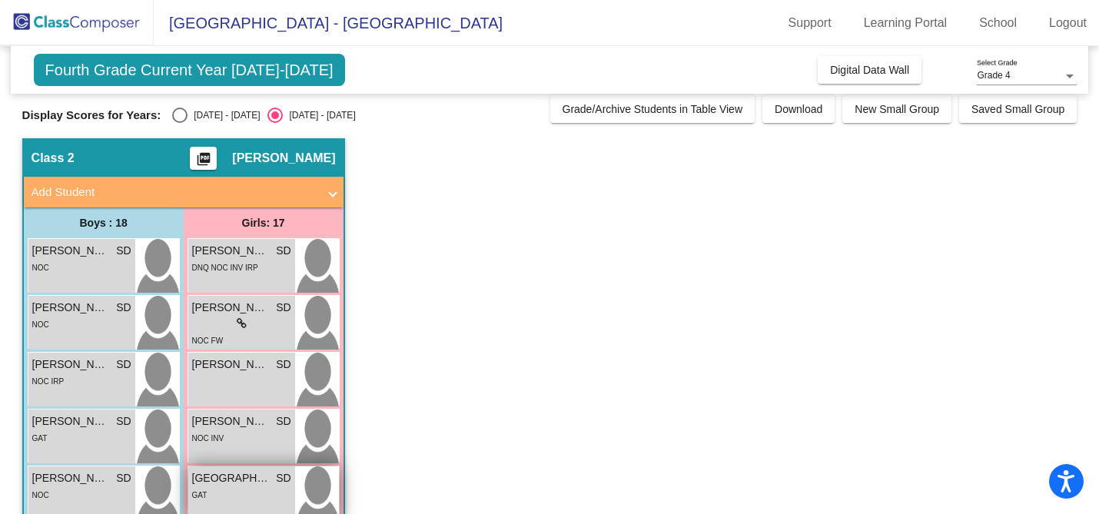
click at [234, 494] on div "GAT" at bounding box center [241, 495] width 99 height 16
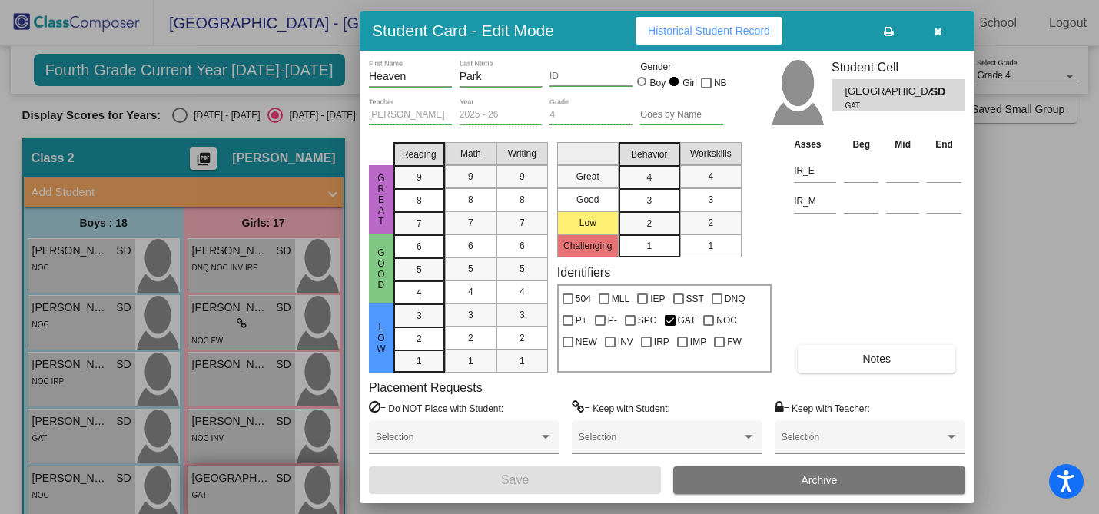
click at [234, 494] on div at bounding box center [549, 257] width 1099 height 514
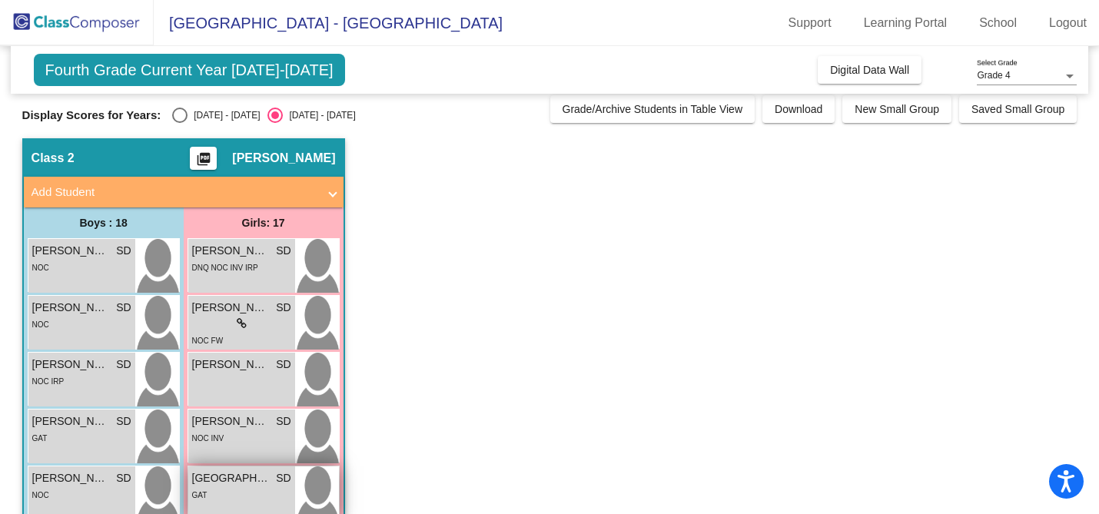
click at [212, 484] on span "[GEOGRAPHIC_DATA]" at bounding box center [230, 478] width 77 height 16
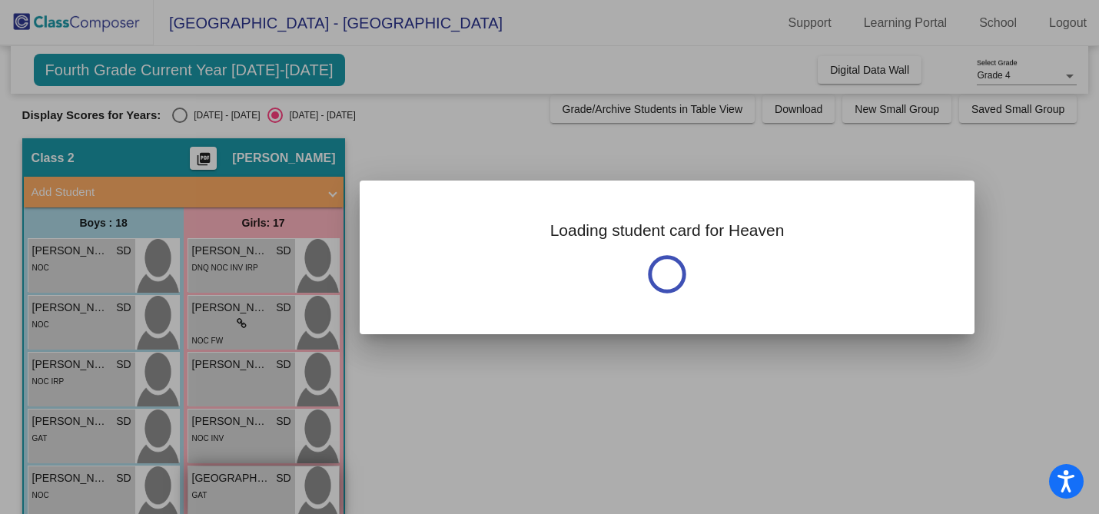
click at [212, 484] on div at bounding box center [549, 257] width 1099 height 514
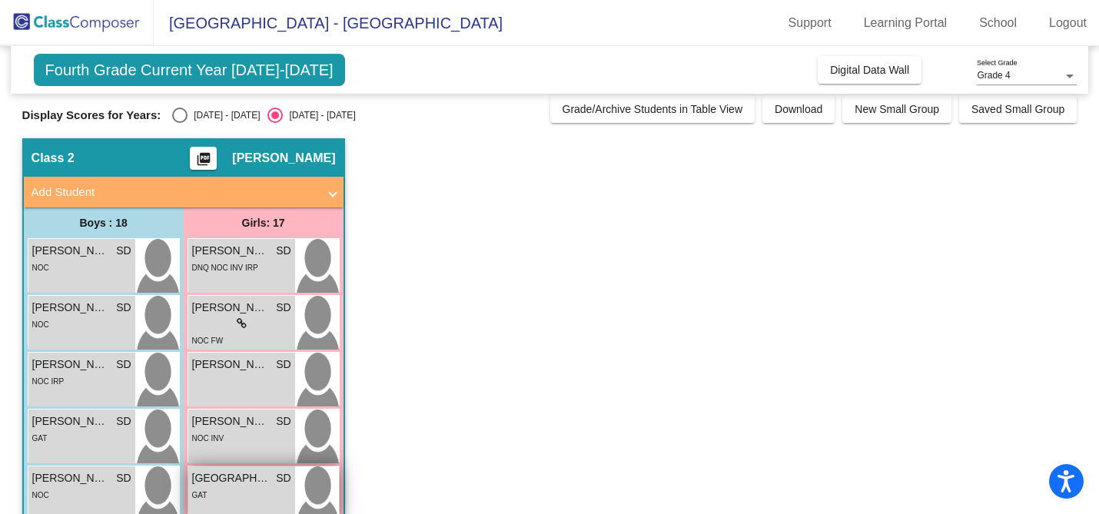
click at [237, 479] on span "[GEOGRAPHIC_DATA]" at bounding box center [230, 478] width 77 height 16
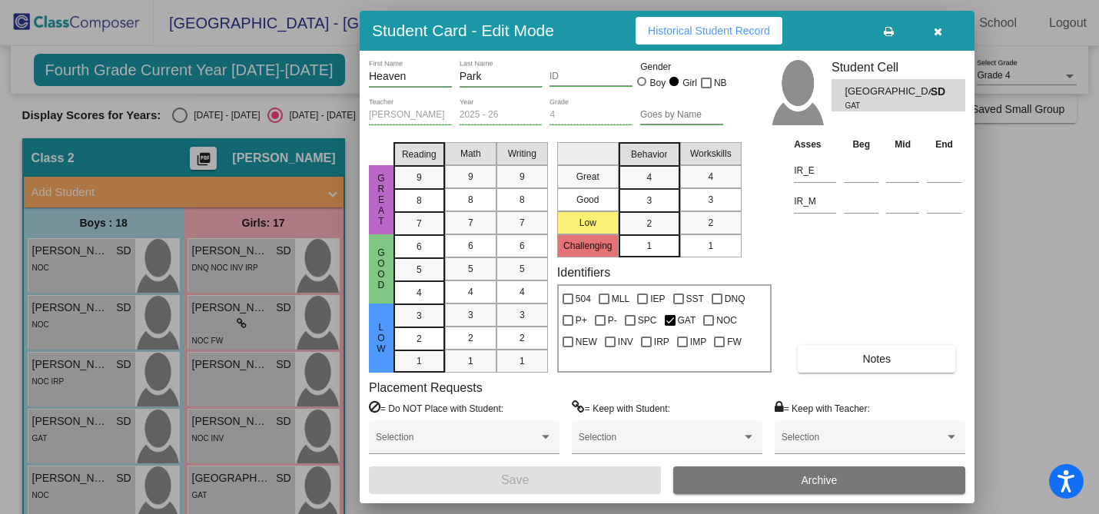
click at [859, 357] on button "Notes" at bounding box center [877, 359] width 158 height 28
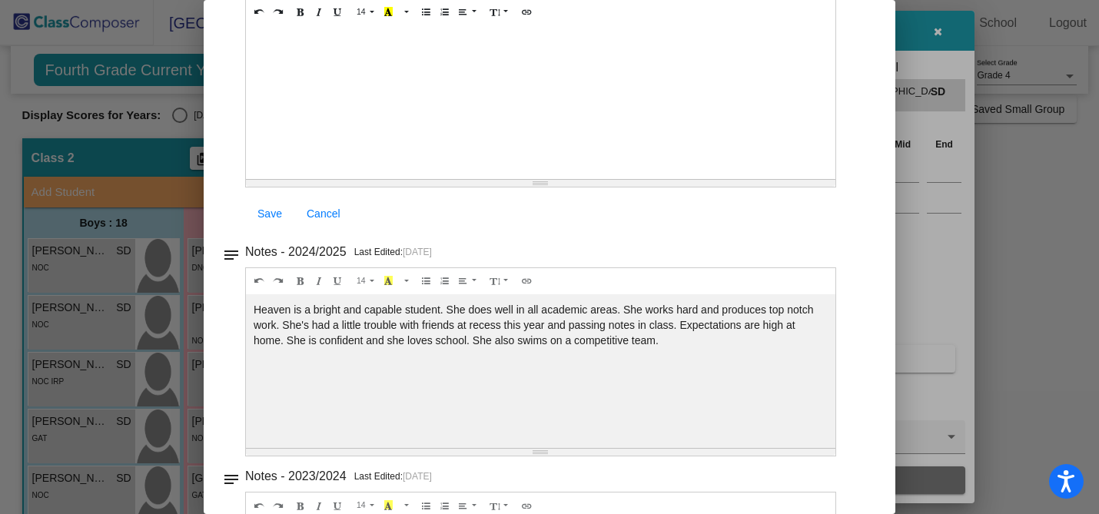
scroll to position [0, 0]
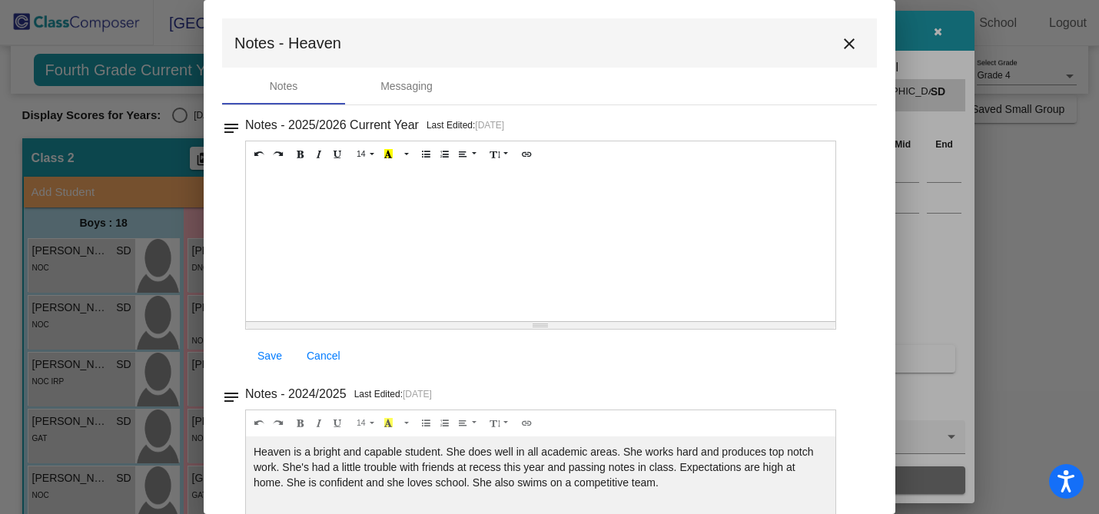
click at [844, 47] on mat-icon "close" at bounding box center [849, 44] width 18 height 18
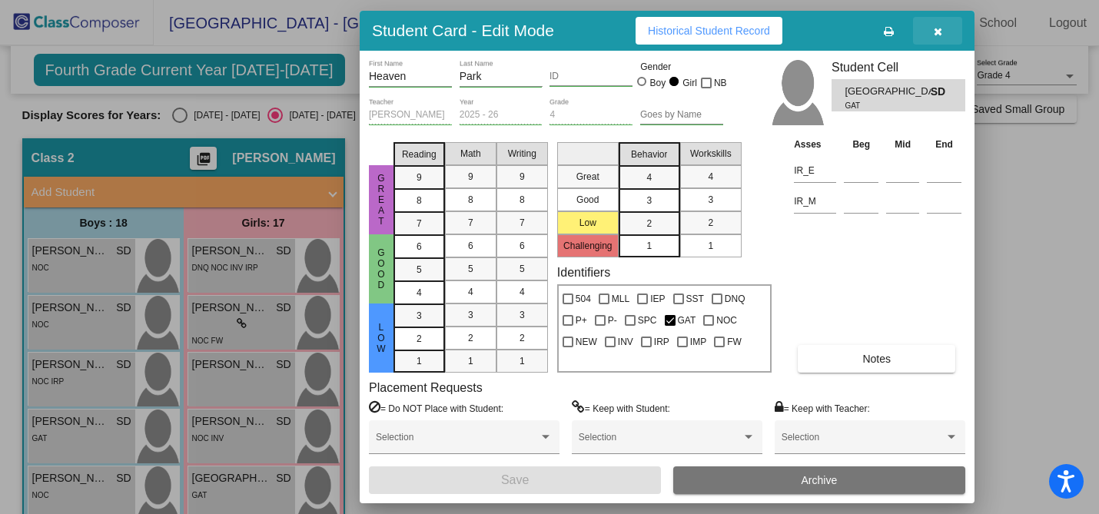
click at [937, 26] on icon "button" at bounding box center [938, 31] width 8 height 11
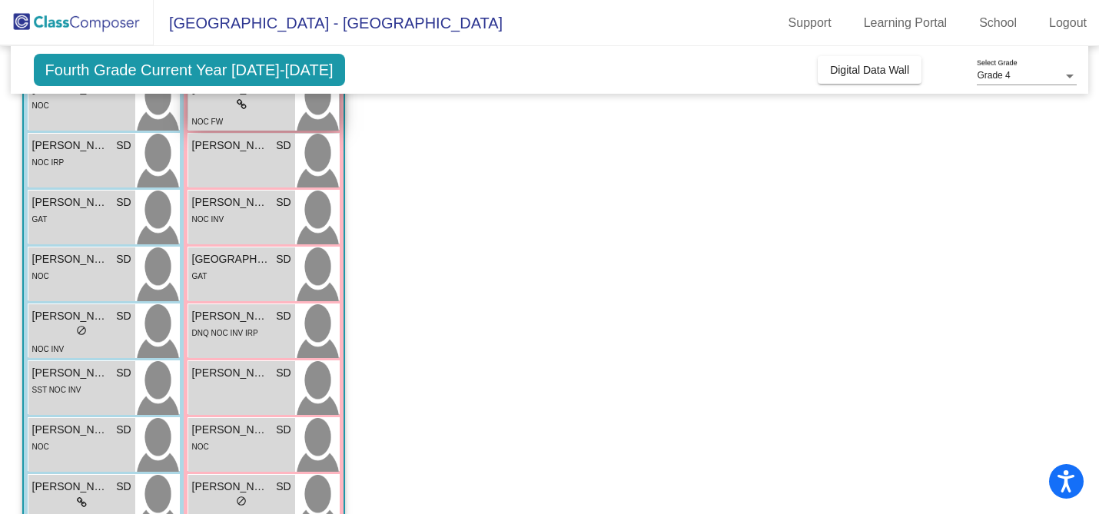
scroll to position [273, 0]
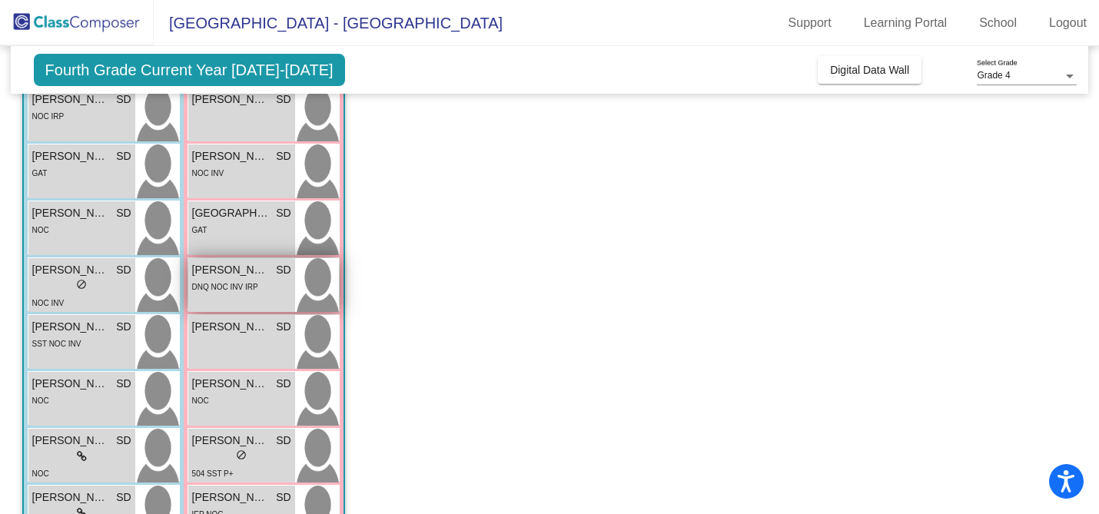
click at [215, 281] on div "DNQ NOC INV IRP" at bounding box center [225, 286] width 66 height 16
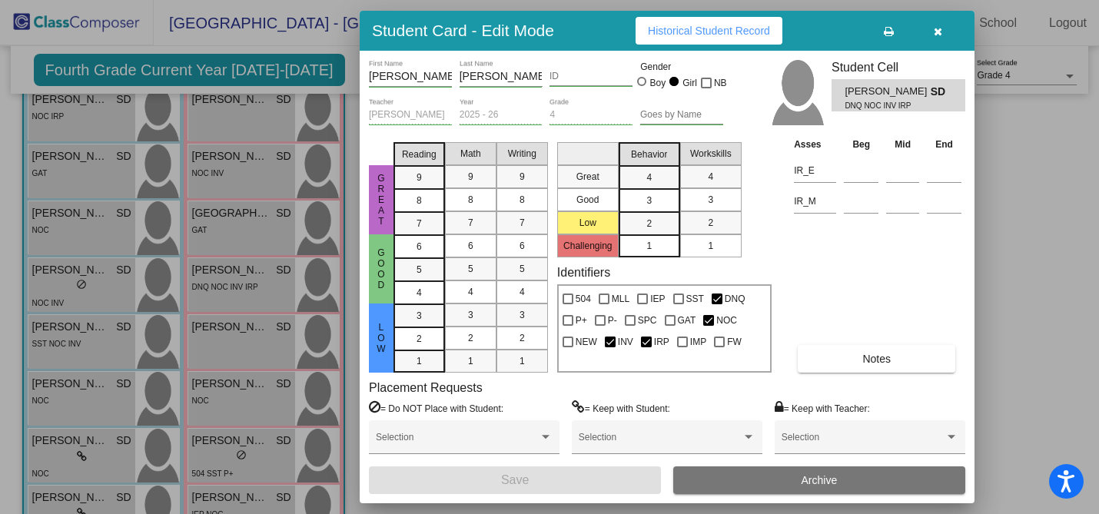
click at [865, 354] on span "Notes" at bounding box center [876, 359] width 28 height 12
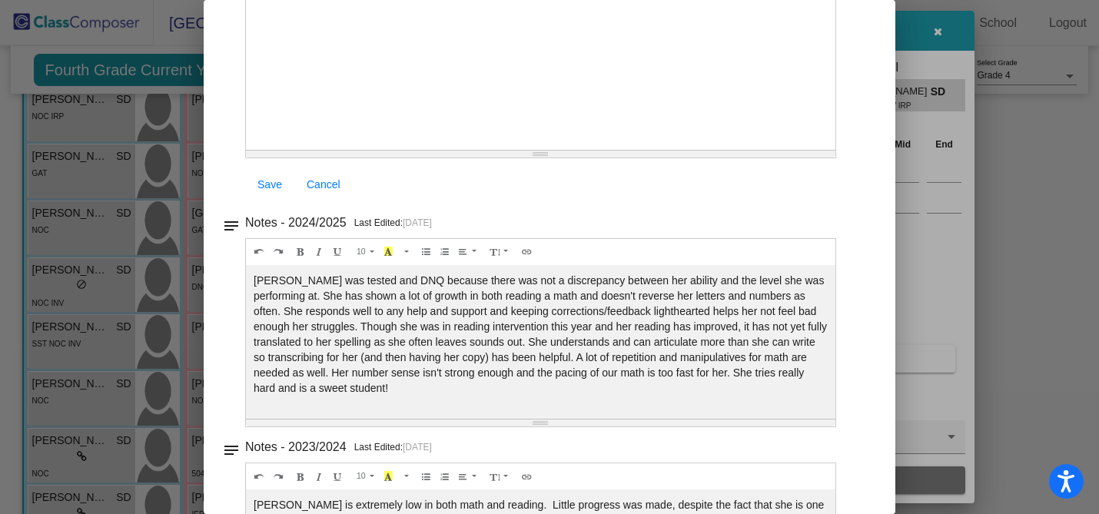
scroll to position [0, 0]
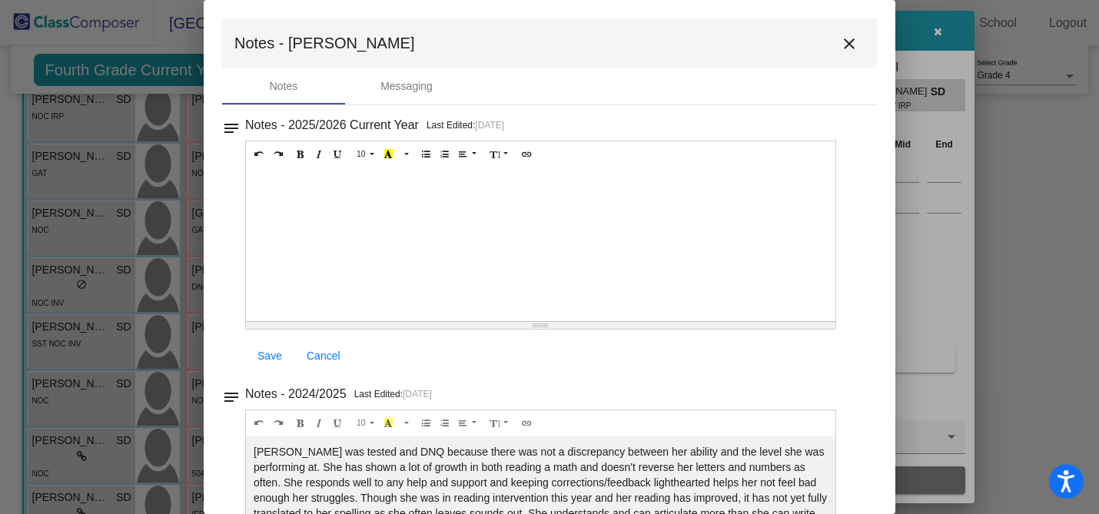
click at [841, 45] on mat-icon "close" at bounding box center [849, 44] width 18 height 18
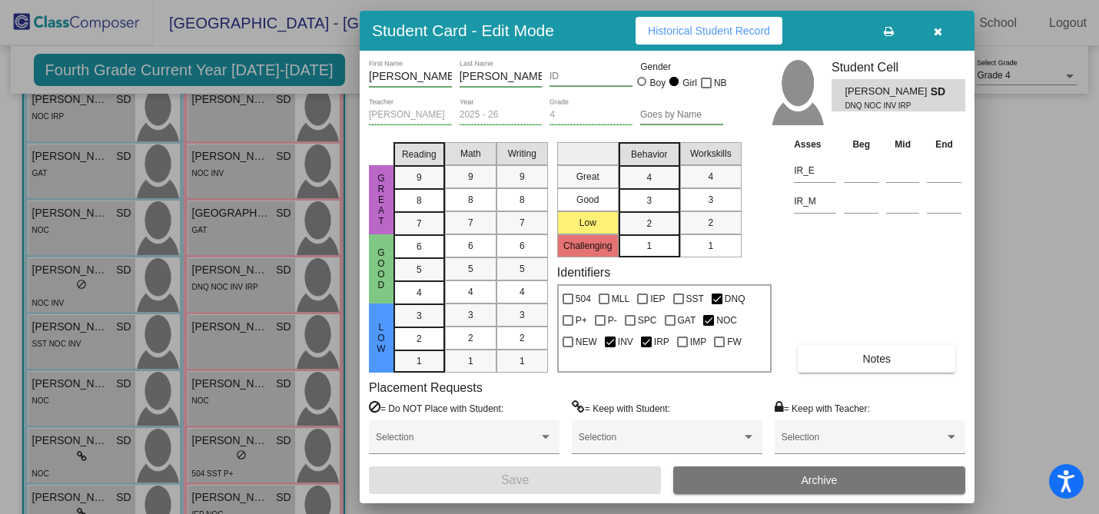
click at [225, 354] on div at bounding box center [549, 257] width 1099 height 514
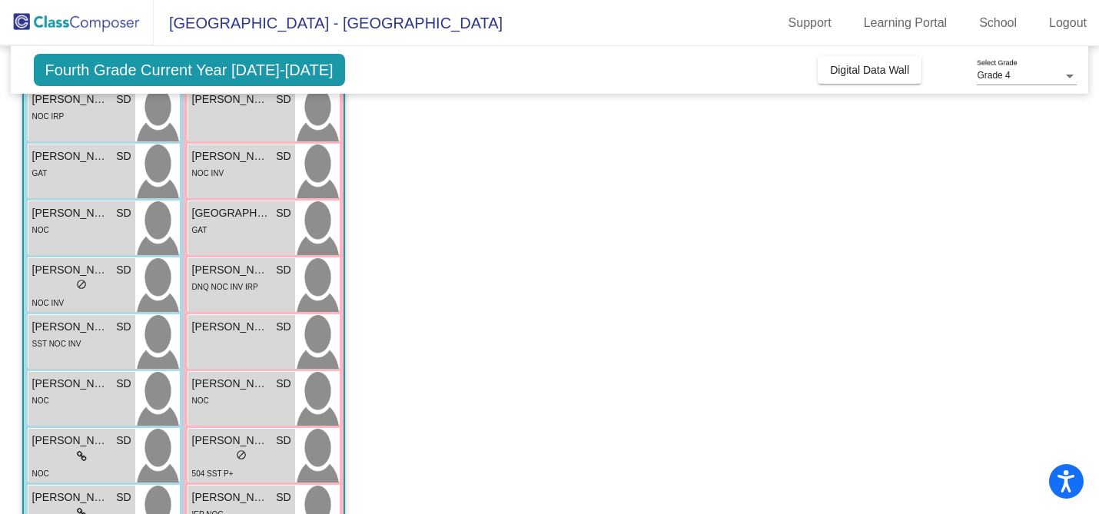
click at [225, 354] on div "Kira Ngo SD lock do_not_disturb_alt" at bounding box center [241, 342] width 107 height 54
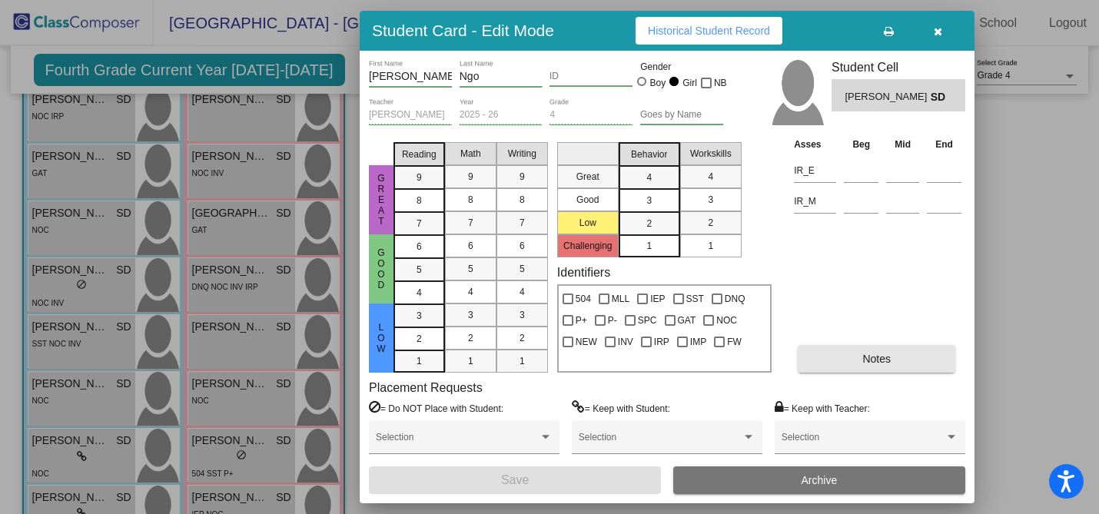
click at [879, 359] on span "Notes" at bounding box center [876, 359] width 28 height 12
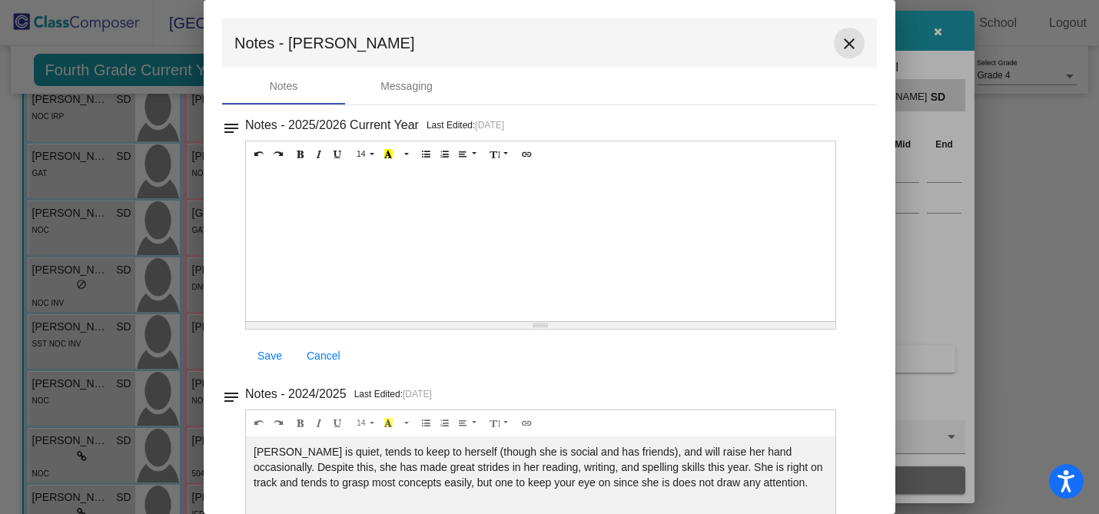
click at [840, 48] on mat-icon "close" at bounding box center [849, 44] width 18 height 18
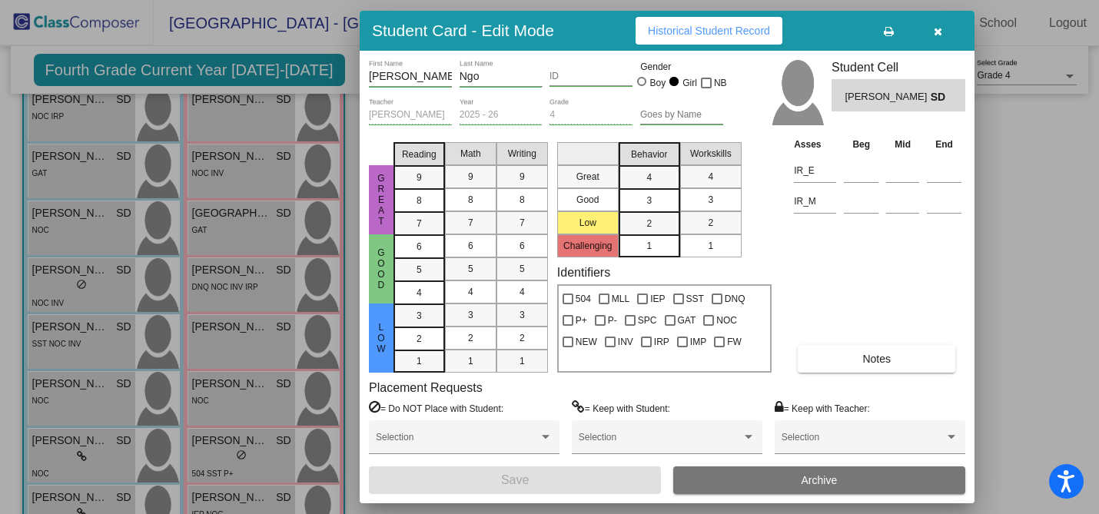
click at [937, 34] on icon "button" at bounding box center [938, 31] width 8 height 11
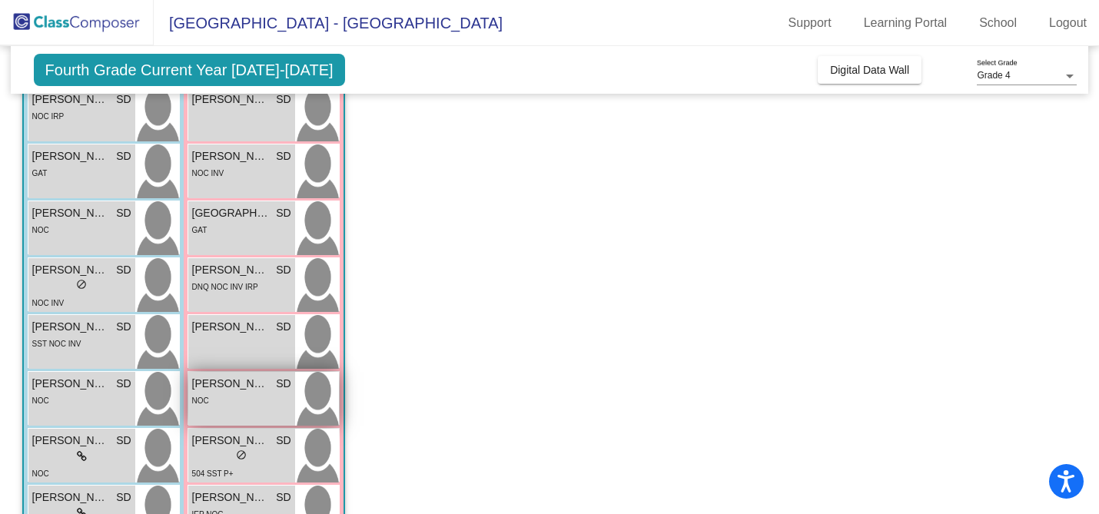
click at [211, 390] on span "[PERSON_NAME]" at bounding box center [230, 384] width 77 height 16
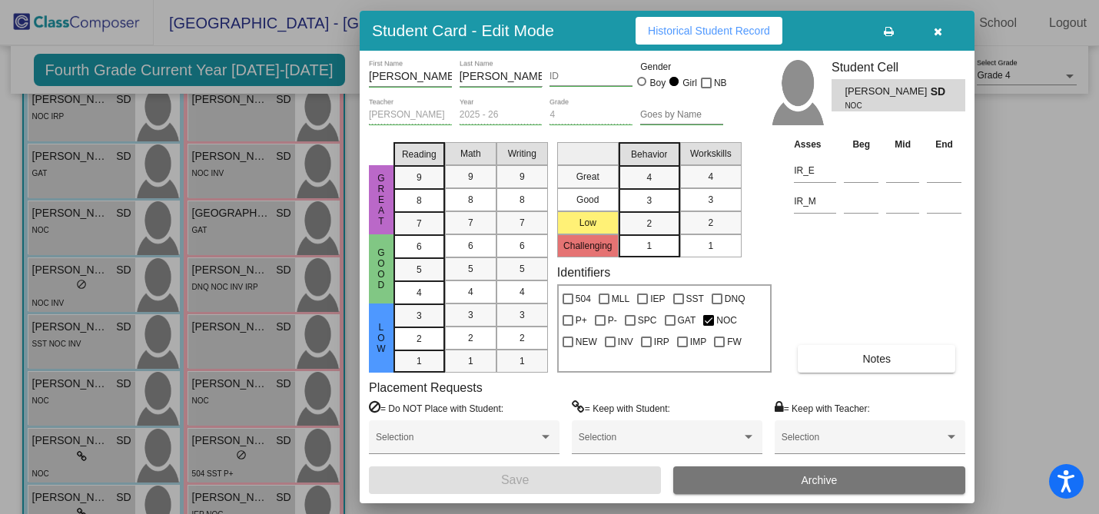
click at [855, 360] on button "Notes" at bounding box center [877, 359] width 158 height 28
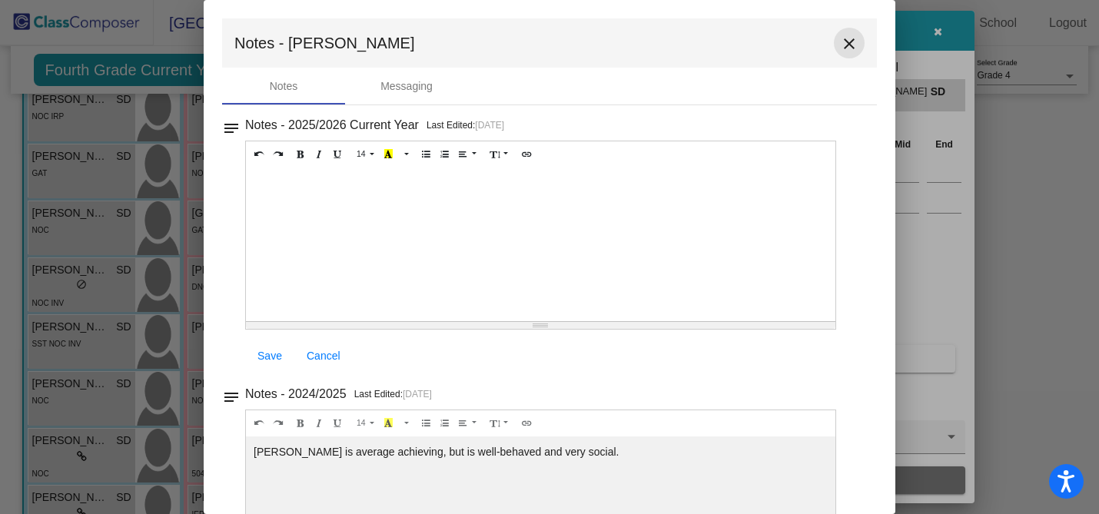
click at [845, 38] on mat-icon "close" at bounding box center [849, 44] width 18 height 18
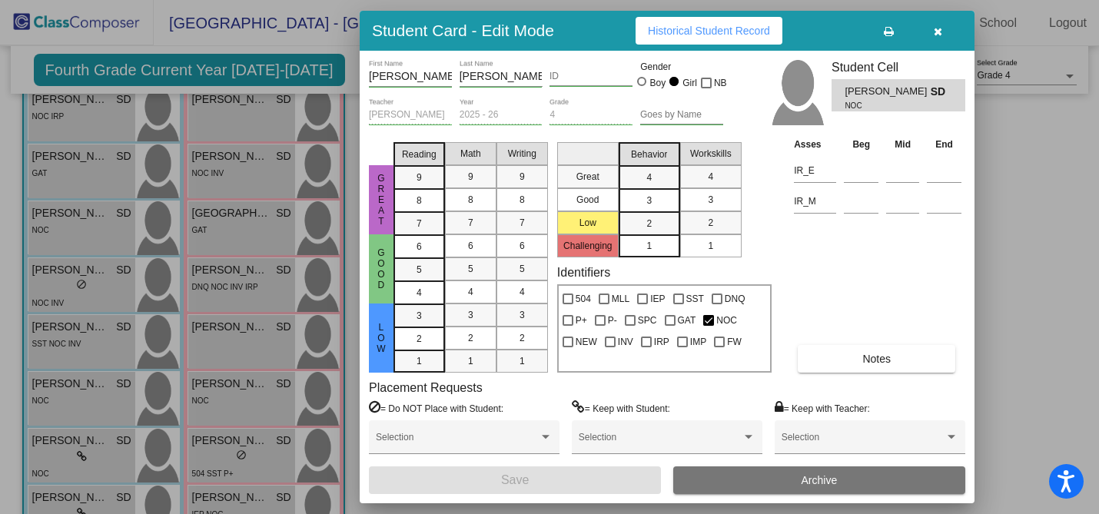
click at [938, 29] on icon "button" at bounding box center [938, 31] width 8 height 11
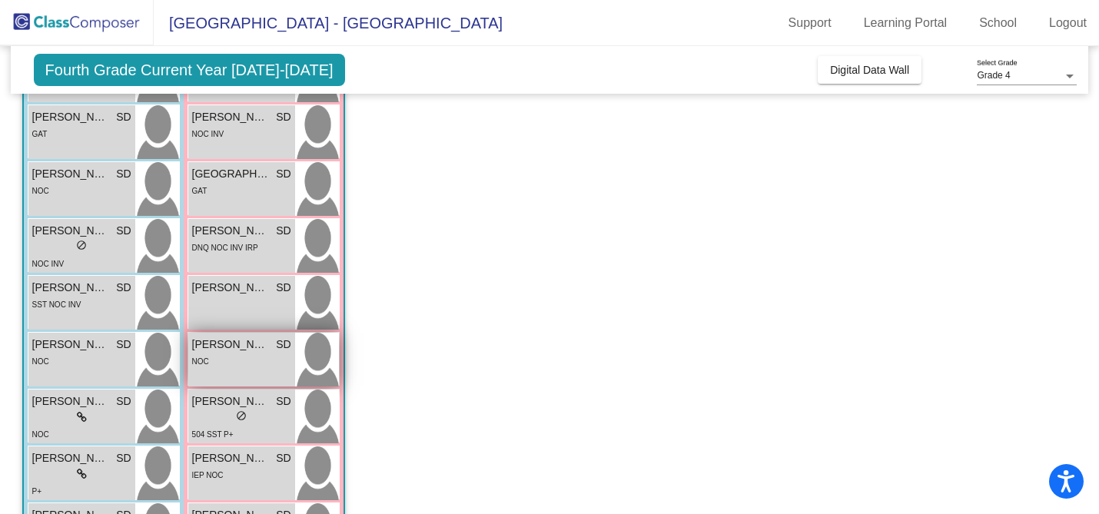
scroll to position [323, 0]
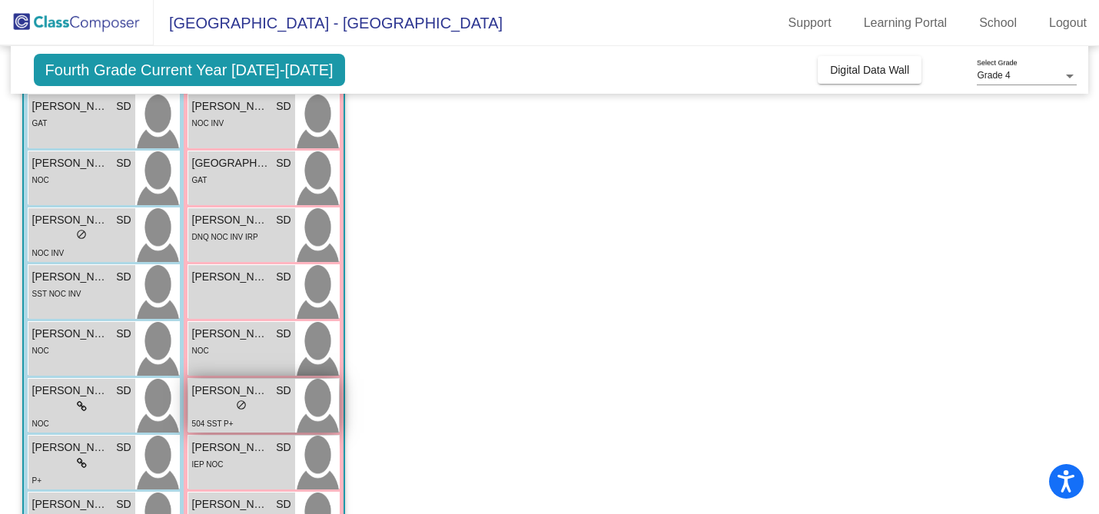
click at [210, 390] on span "[PERSON_NAME]" at bounding box center [230, 391] width 77 height 16
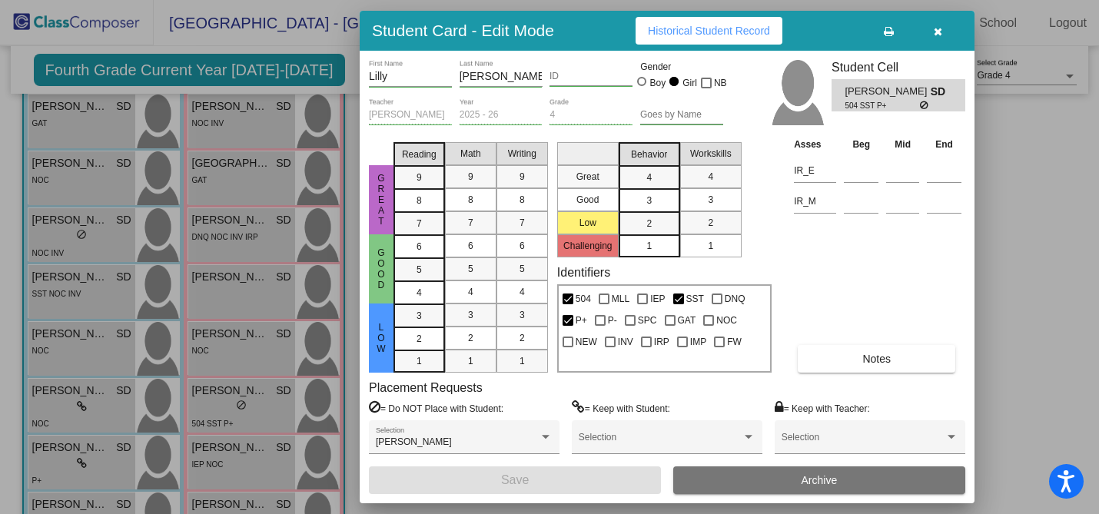
click at [817, 352] on button "Notes" at bounding box center [877, 359] width 158 height 28
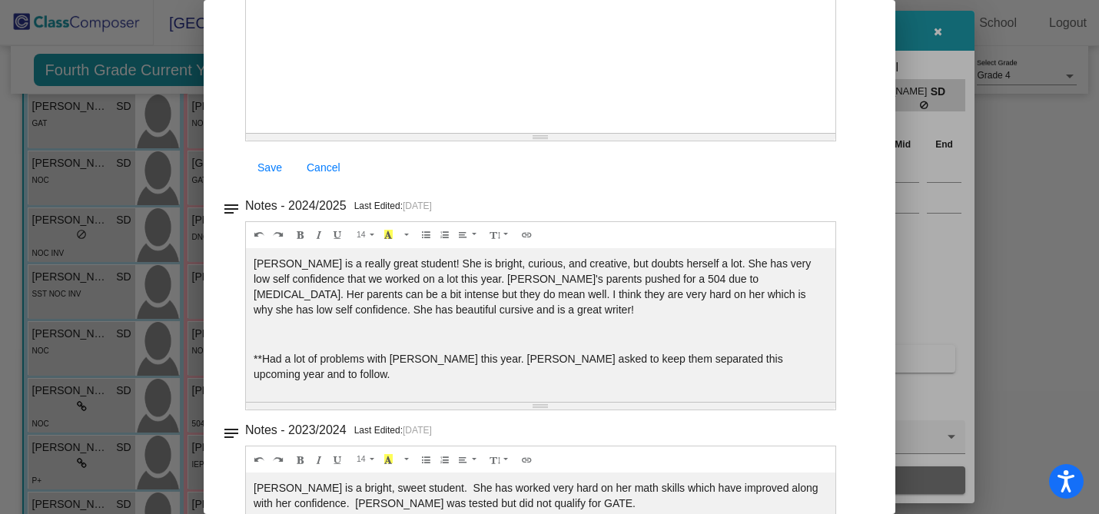
scroll to position [0, 0]
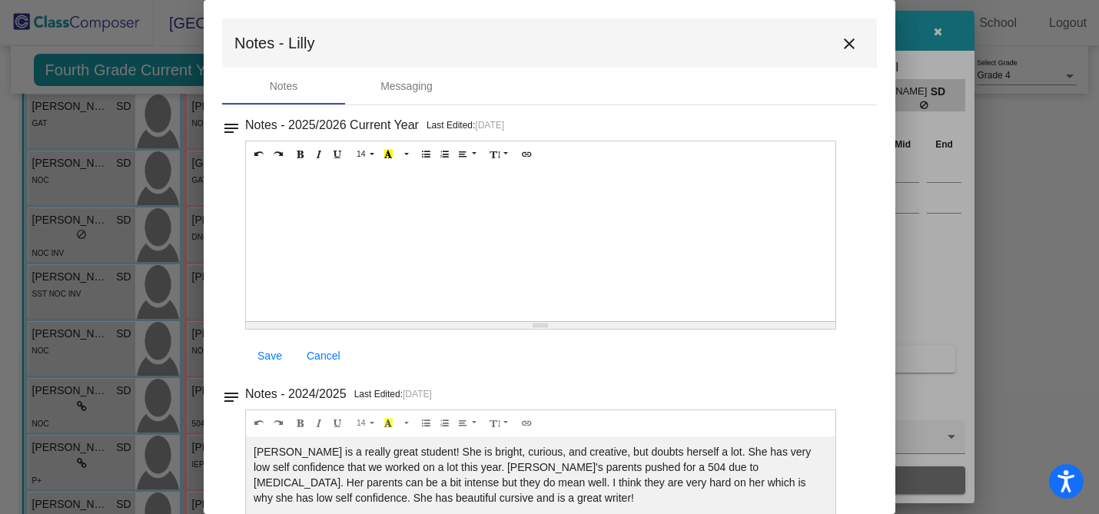
click at [840, 43] on mat-icon "close" at bounding box center [849, 44] width 18 height 18
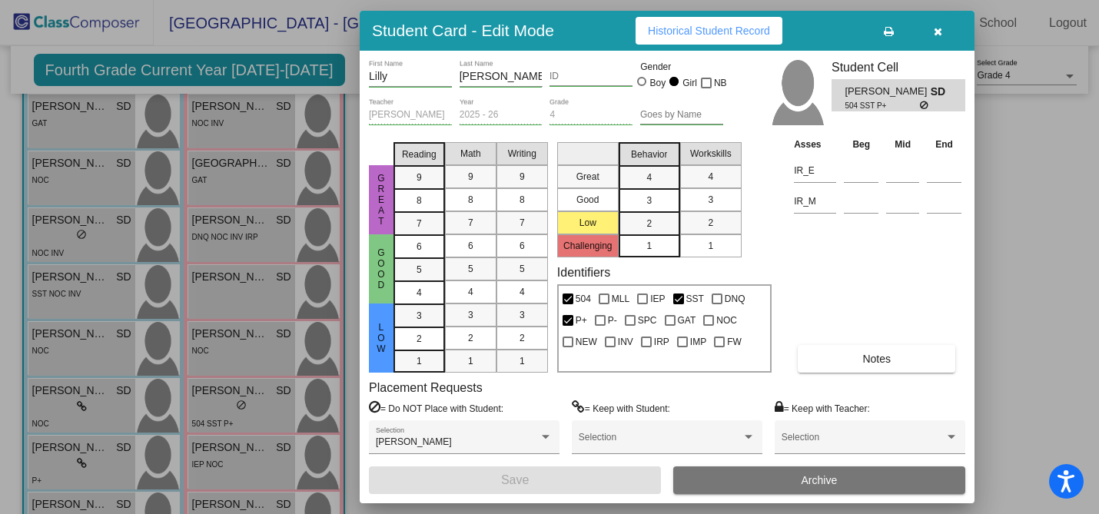
click at [226, 455] on div at bounding box center [549, 257] width 1099 height 514
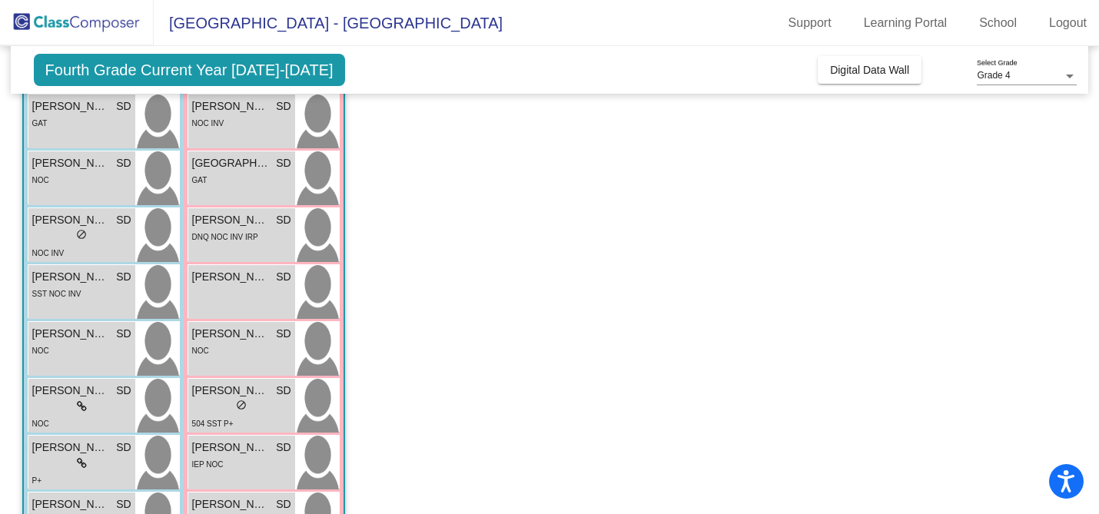
click at [226, 456] on div "IEP NOC" at bounding box center [241, 464] width 99 height 16
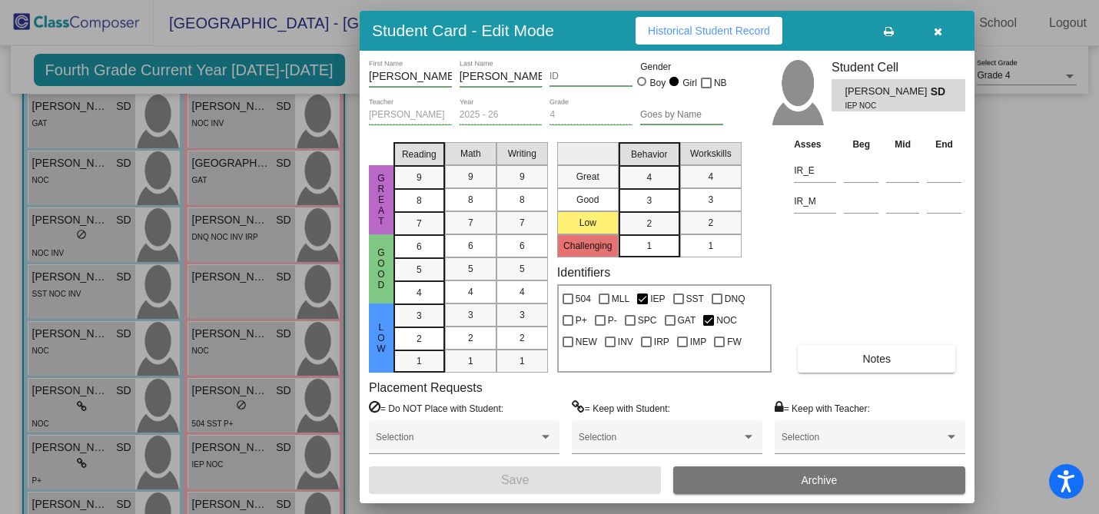
click at [865, 365] on button "Notes" at bounding box center [877, 359] width 158 height 28
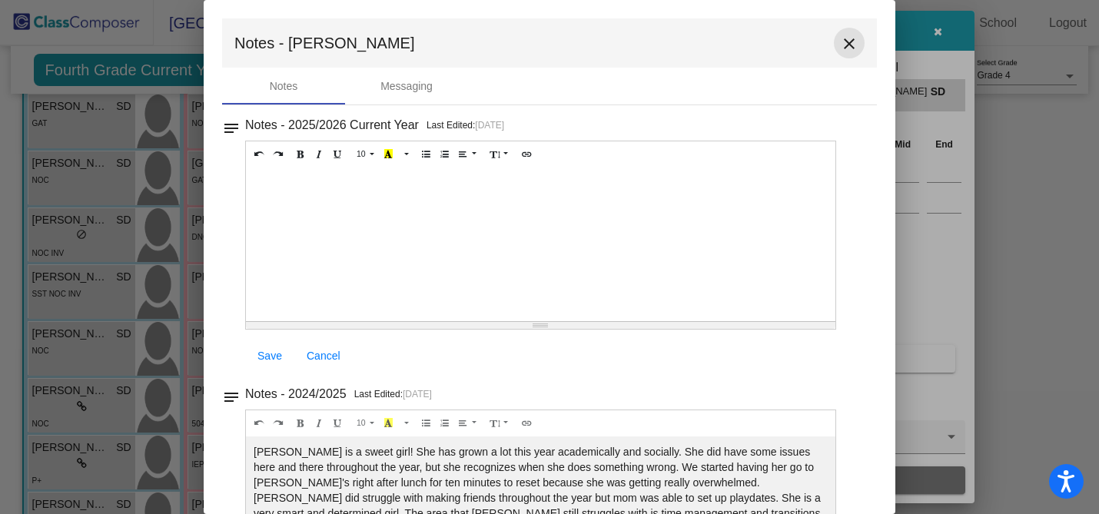
click at [846, 44] on mat-icon "close" at bounding box center [849, 44] width 18 height 18
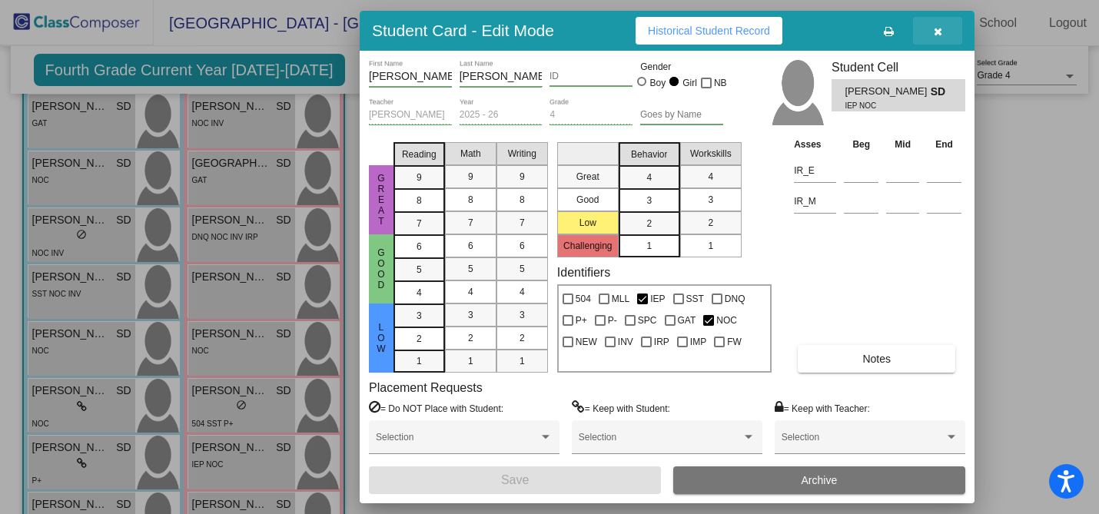
click at [936, 29] on icon "button" at bounding box center [938, 31] width 8 height 11
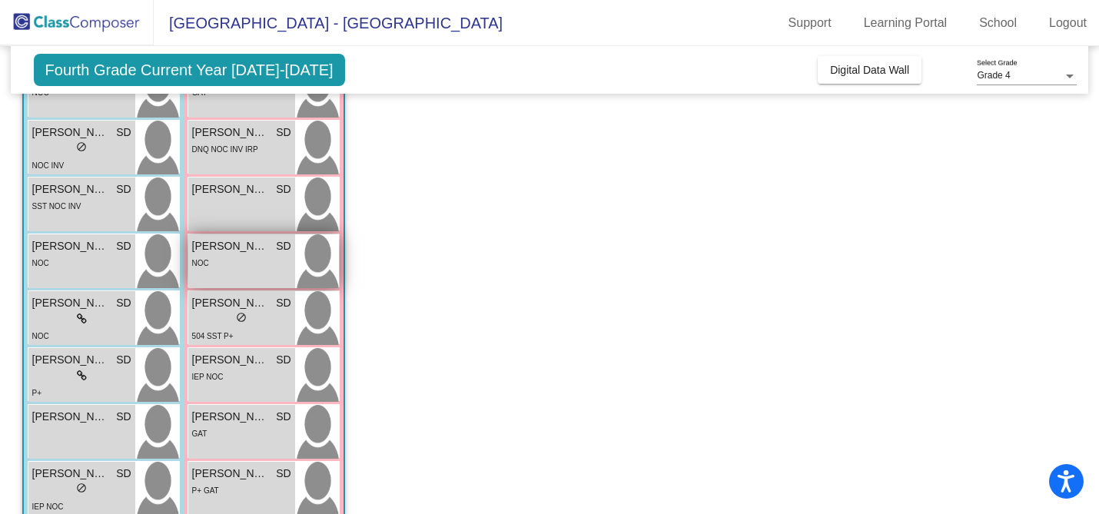
scroll to position [425, 0]
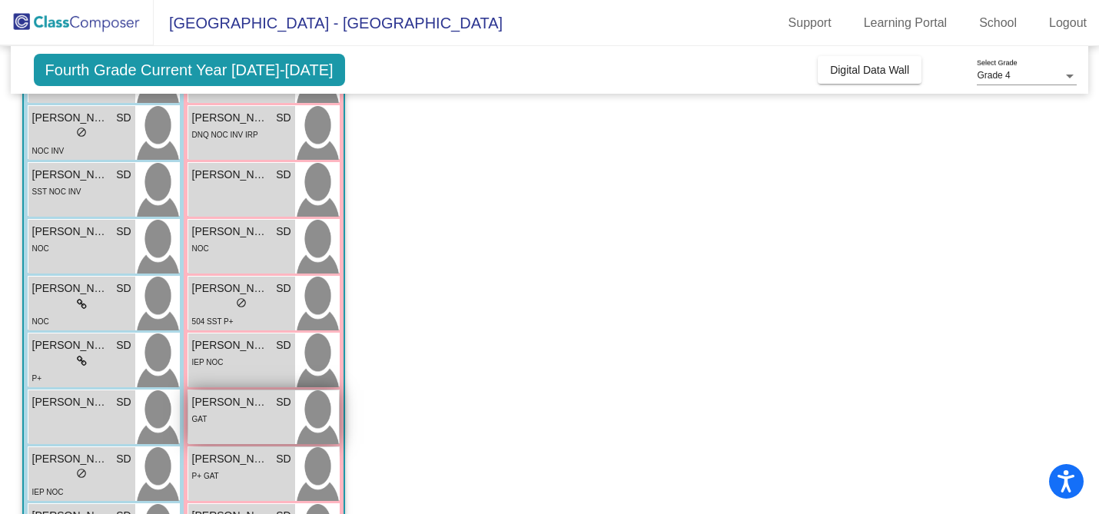
click at [196, 424] on div "GAT" at bounding box center [199, 418] width 15 height 16
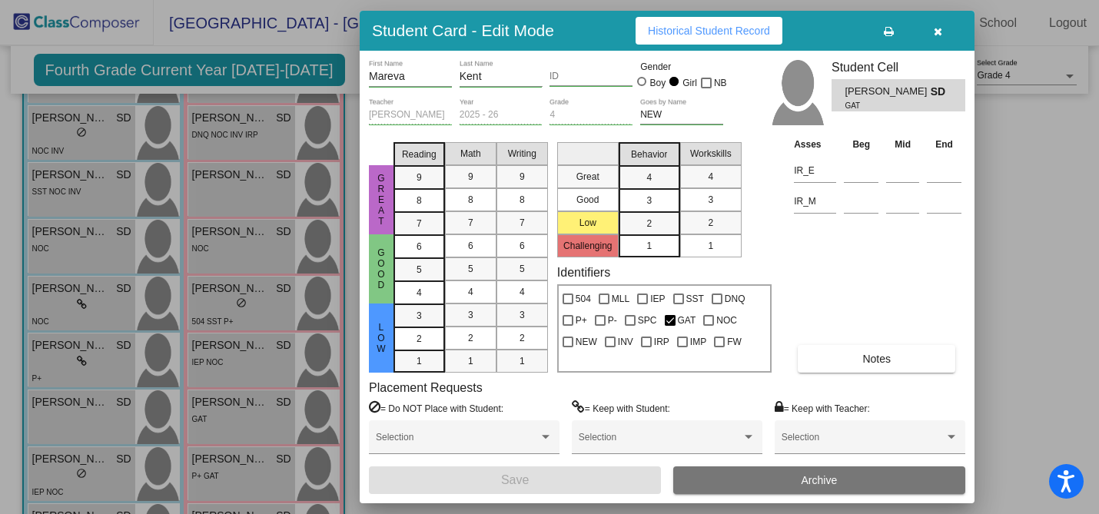
click at [828, 354] on button "Notes" at bounding box center [877, 359] width 158 height 28
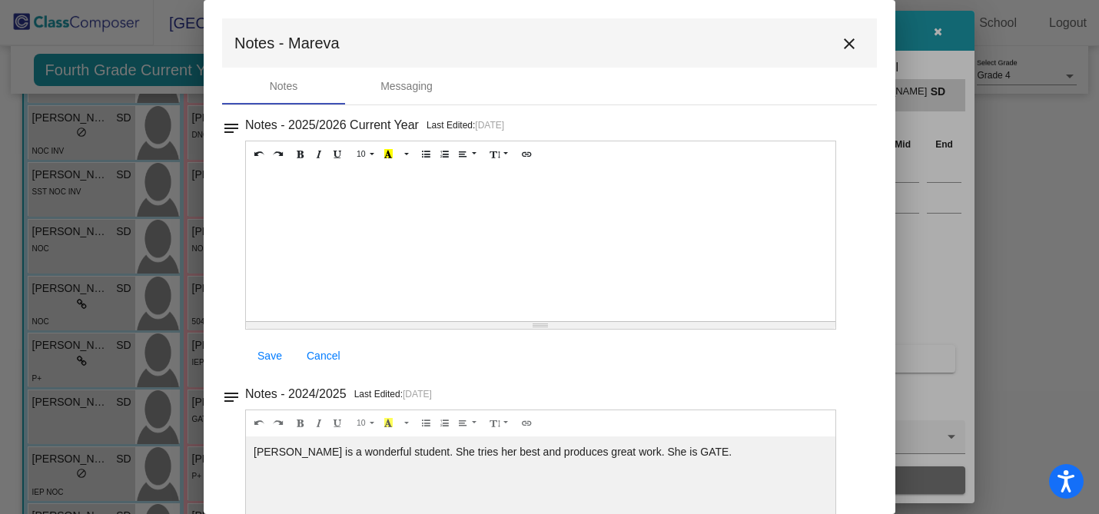
click at [840, 47] on mat-icon "close" at bounding box center [849, 44] width 18 height 18
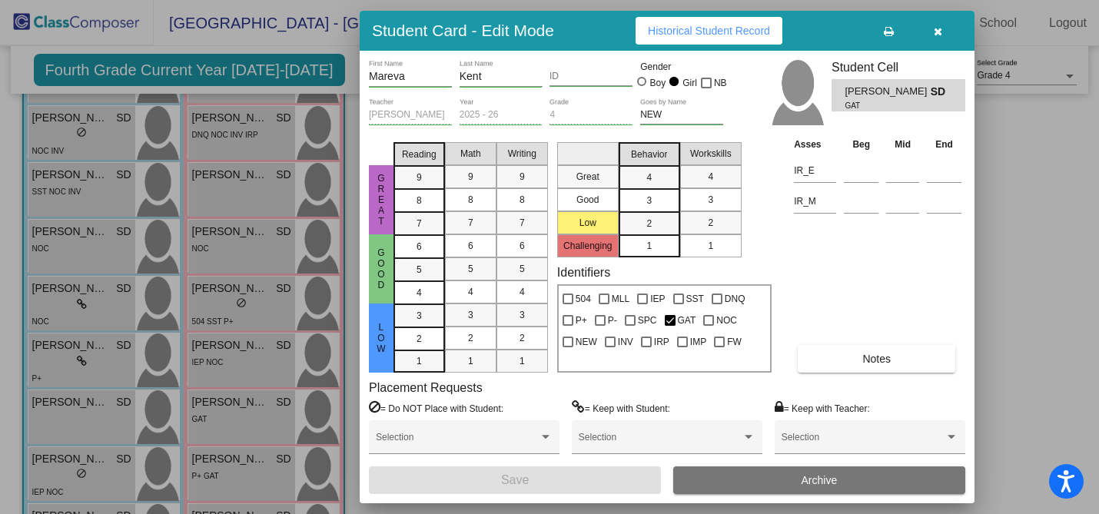
click at [929, 32] on button "button" at bounding box center [937, 31] width 49 height 28
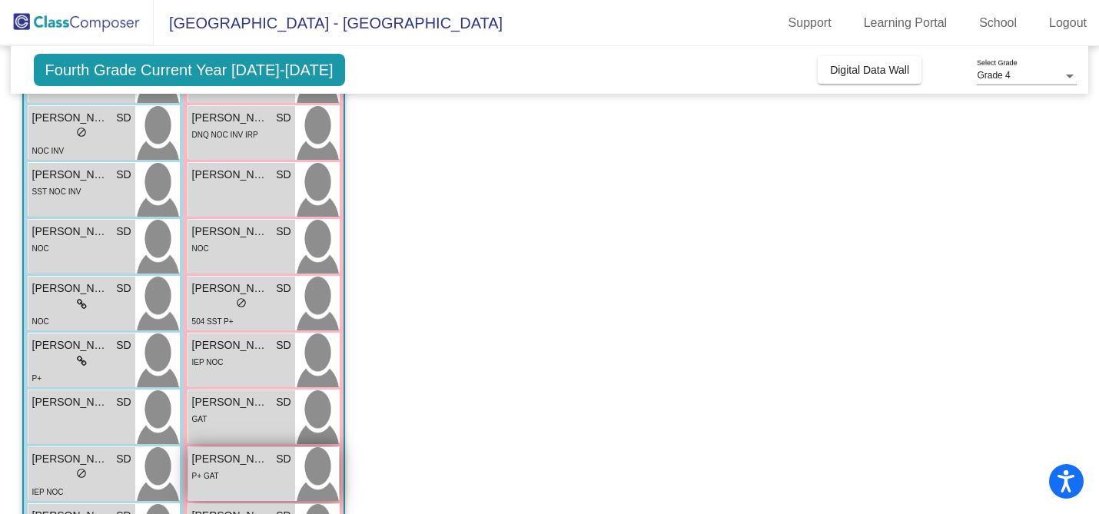
click at [230, 457] on span "[PERSON_NAME]" at bounding box center [230, 459] width 77 height 16
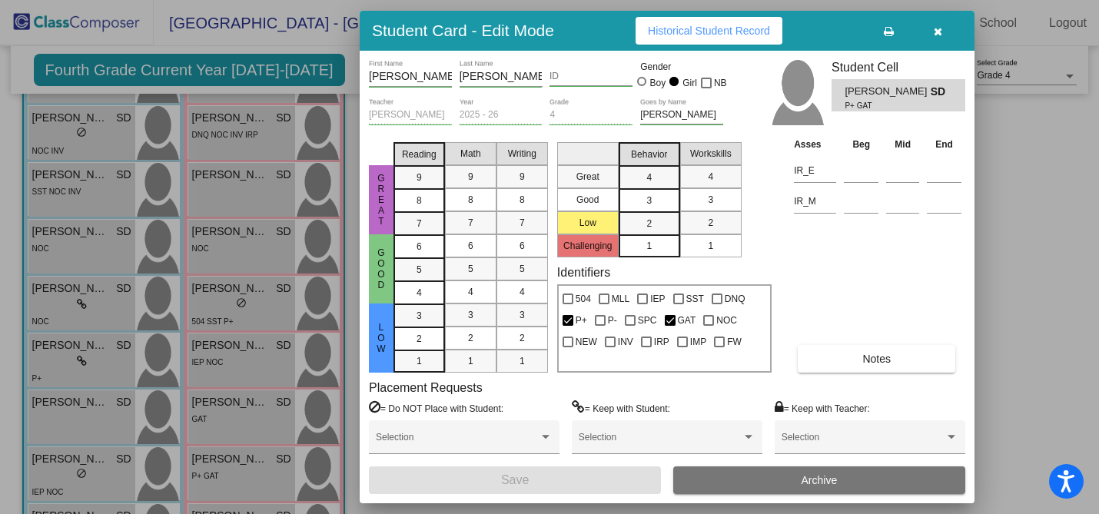
click at [842, 359] on button "Notes" at bounding box center [877, 359] width 158 height 28
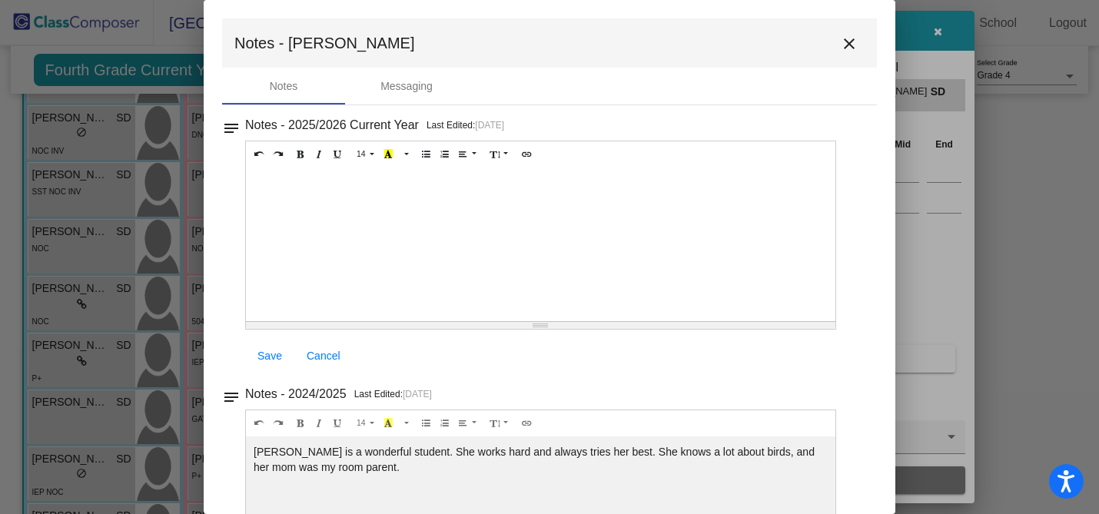
click at [844, 42] on mat-icon "close" at bounding box center [849, 44] width 18 height 18
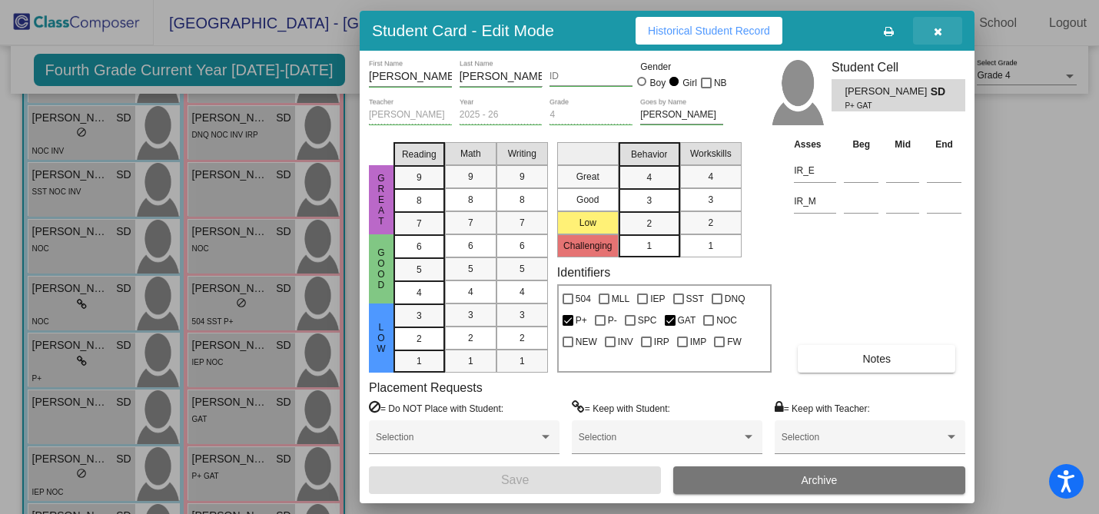
click at [935, 34] on icon "button" at bounding box center [938, 31] width 8 height 11
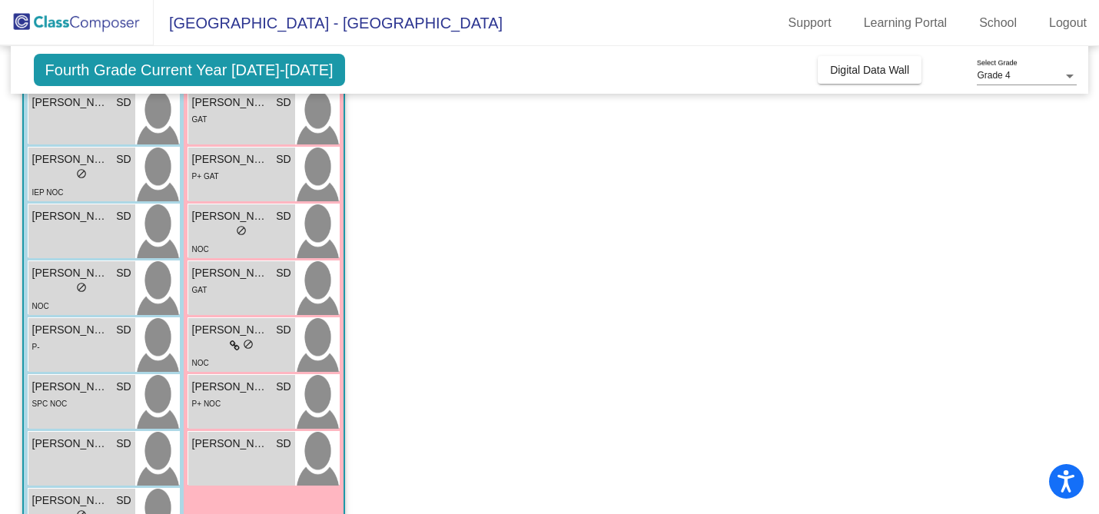
scroll to position [733, 0]
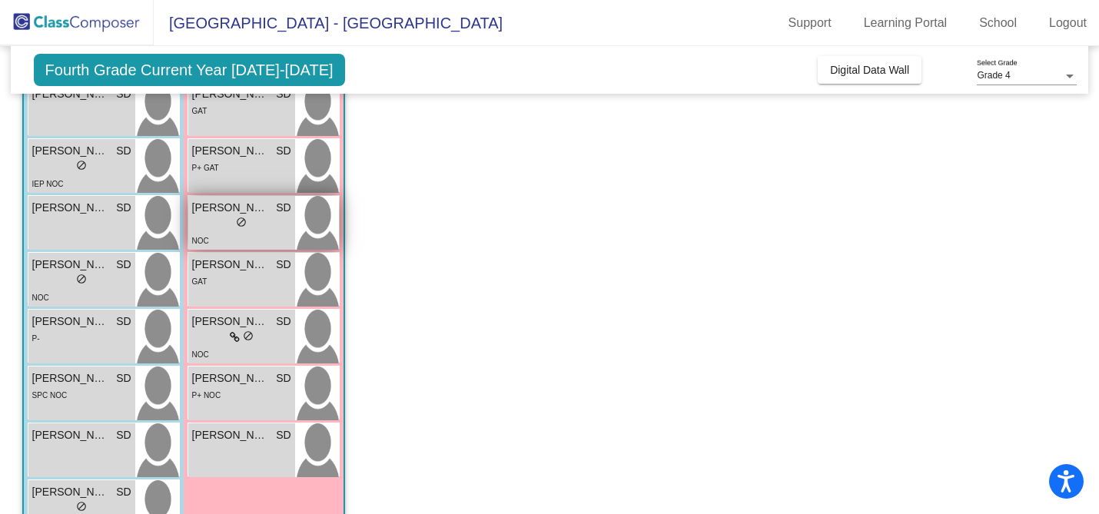
click at [211, 213] on span "[PERSON_NAME]" at bounding box center [230, 208] width 77 height 16
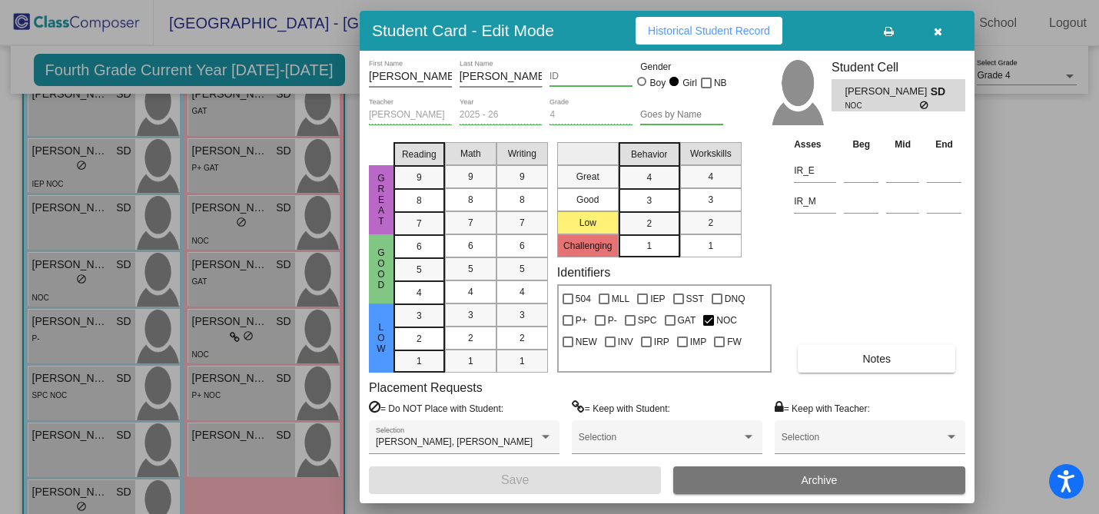
click at [842, 355] on button "Notes" at bounding box center [877, 359] width 158 height 28
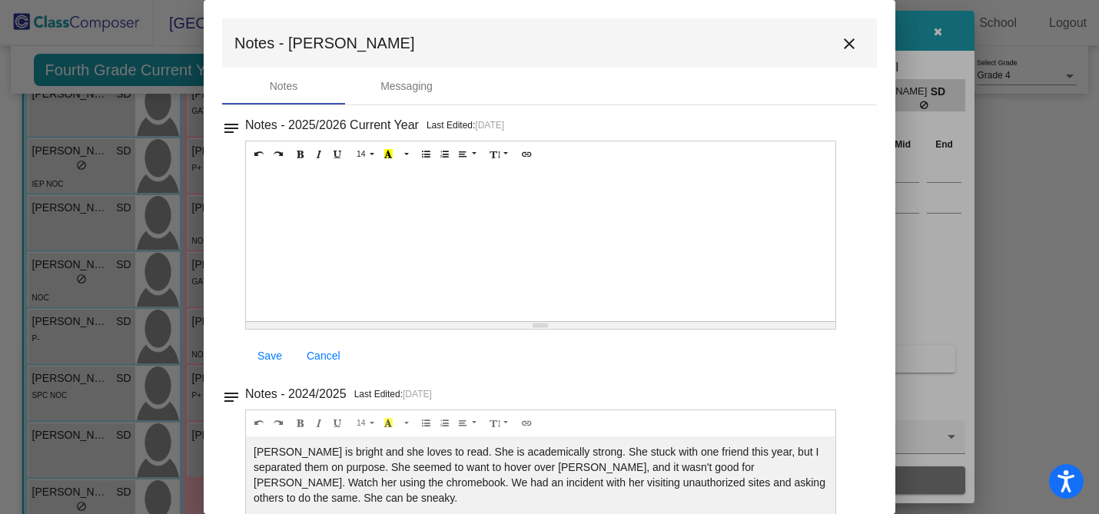
click at [840, 43] on mat-icon "close" at bounding box center [849, 44] width 18 height 18
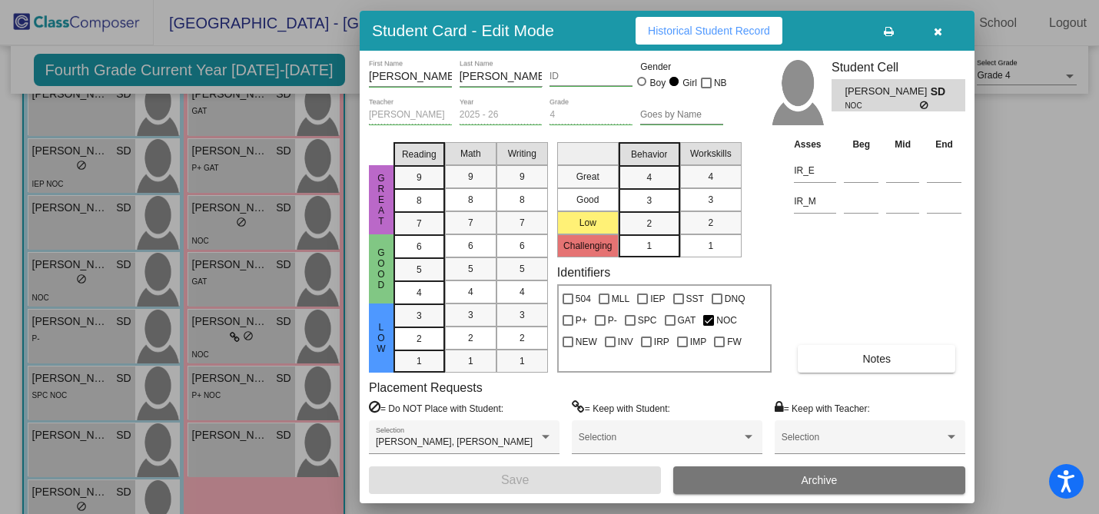
click at [935, 32] on icon "button" at bounding box center [938, 31] width 8 height 11
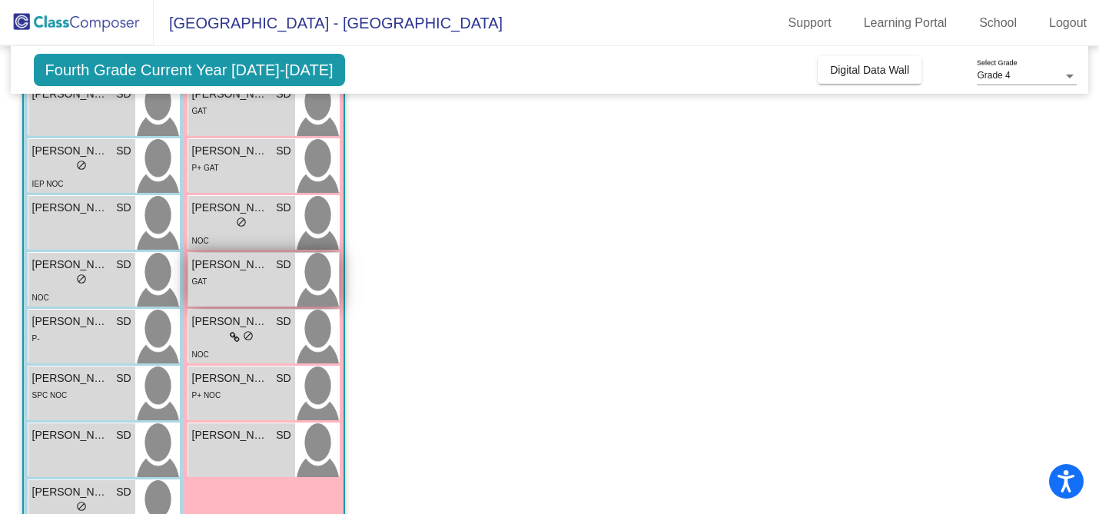
click at [224, 278] on div "GAT" at bounding box center [241, 281] width 99 height 16
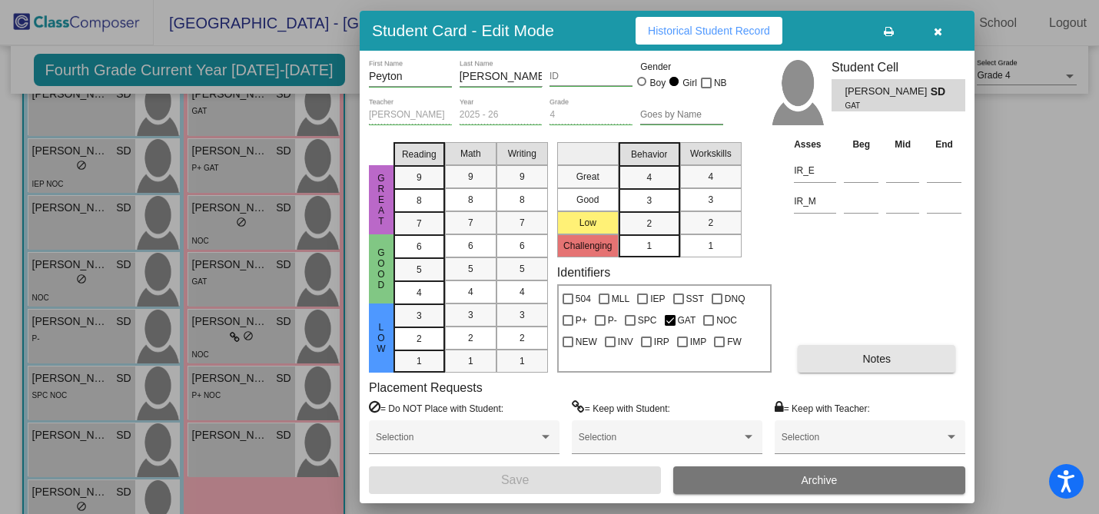
click at [861, 365] on button "Notes" at bounding box center [877, 359] width 158 height 28
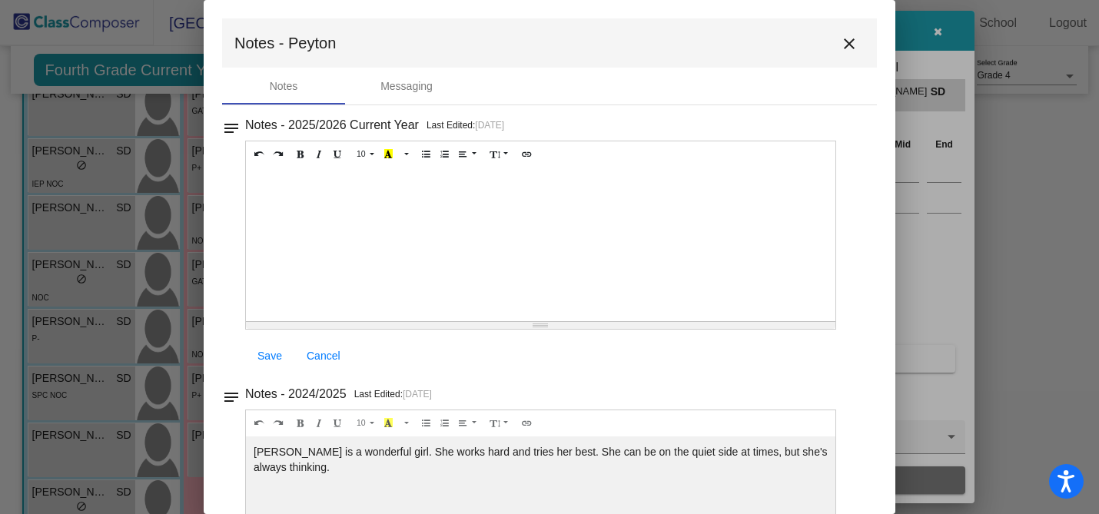
click at [845, 41] on mat-icon "close" at bounding box center [849, 44] width 18 height 18
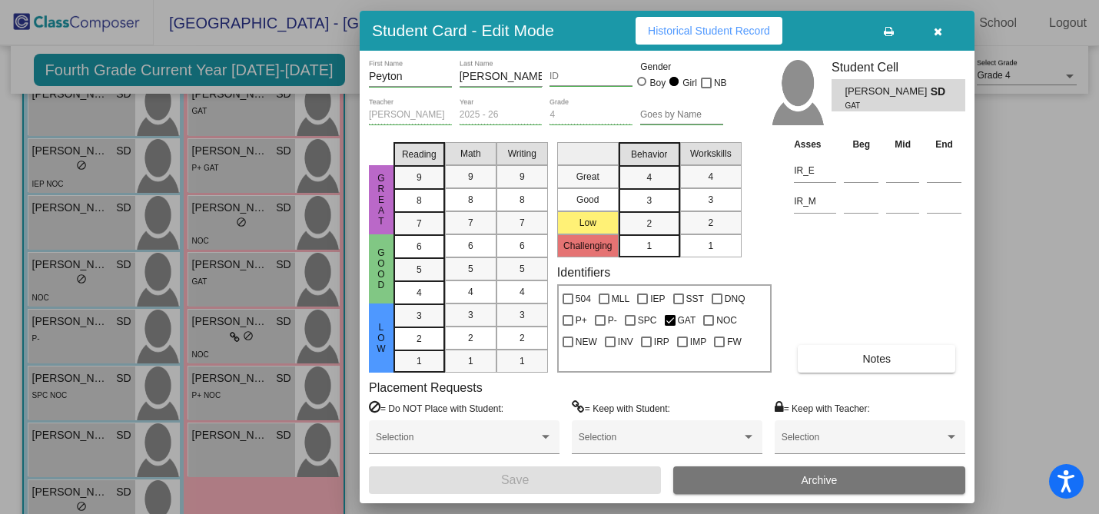
click at [932, 28] on button "button" at bounding box center [937, 31] width 49 height 28
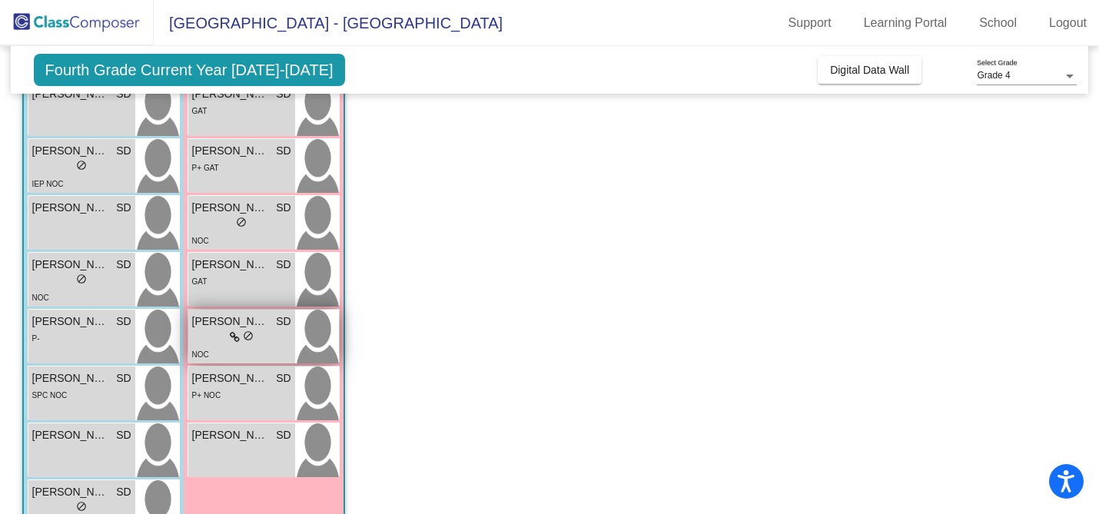
click at [254, 348] on div "NOC" at bounding box center [241, 354] width 99 height 16
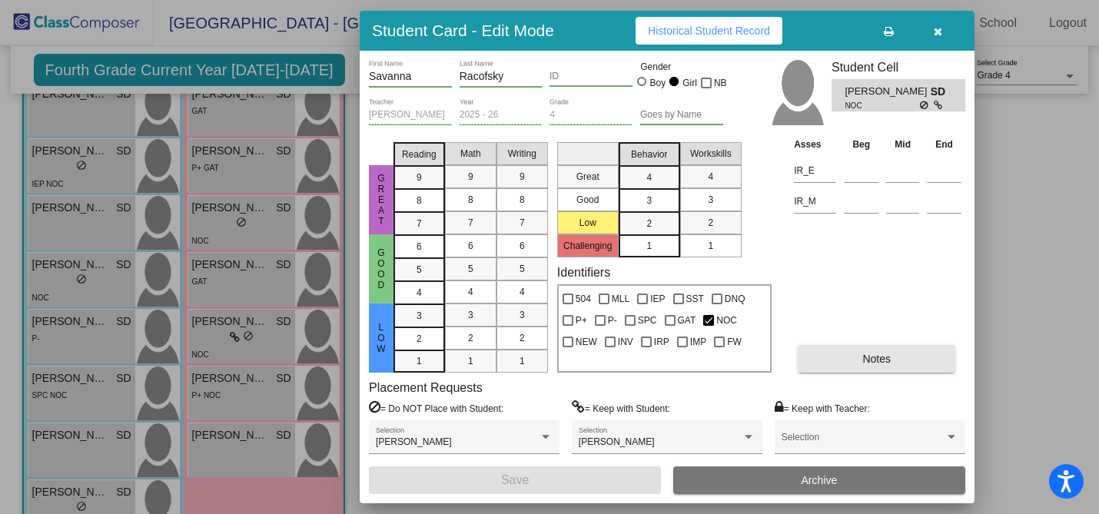
click at [828, 345] on button "Notes" at bounding box center [877, 359] width 158 height 28
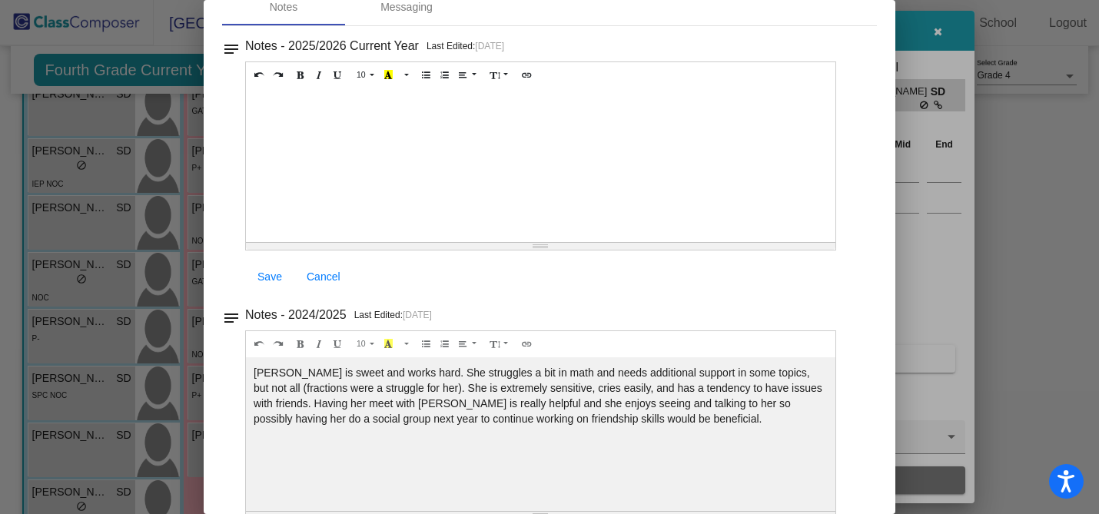
scroll to position [0, 0]
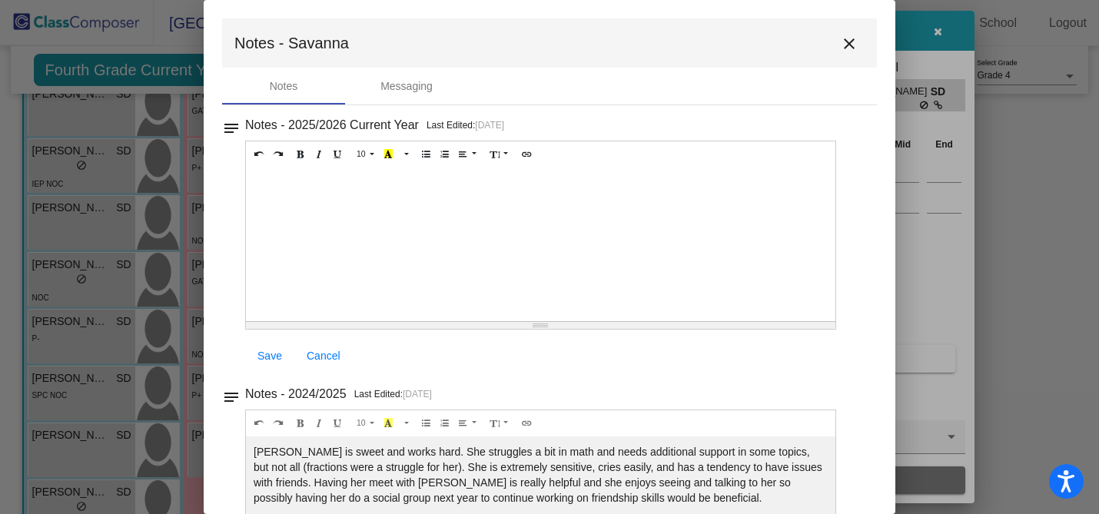
click at [842, 38] on mat-icon "close" at bounding box center [849, 44] width 18 height 18
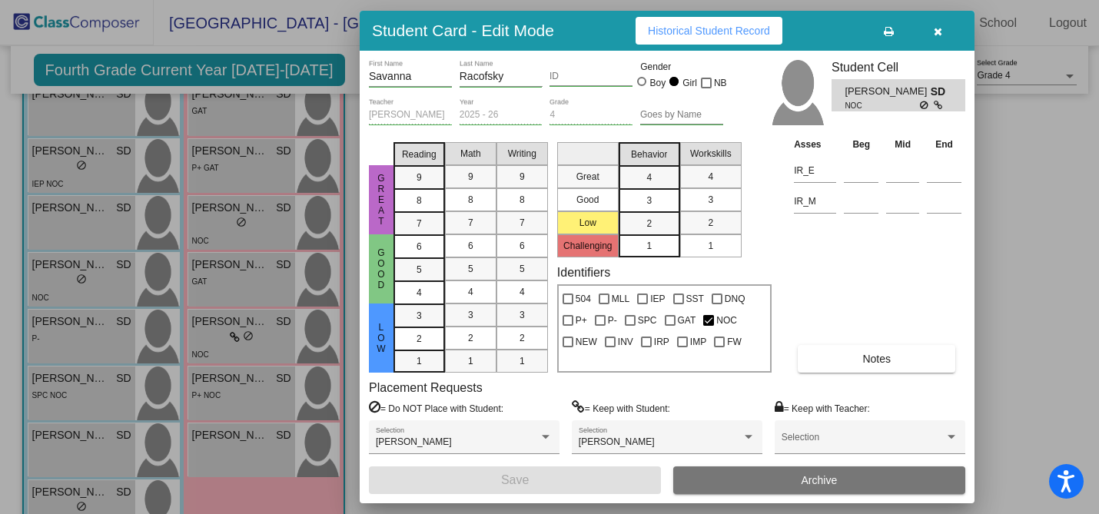
click at [938, 28] on icon "button" at bounding box center [938, 31] width 8 height 11
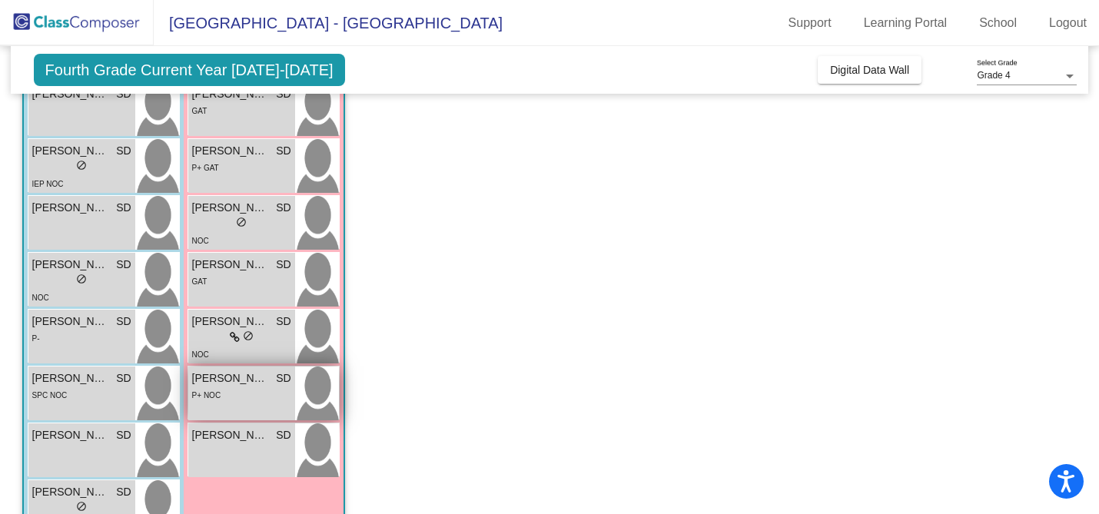
click at [219, 388] on div "P+ NOC" at bounding box center [206, 395] width 29 height 16
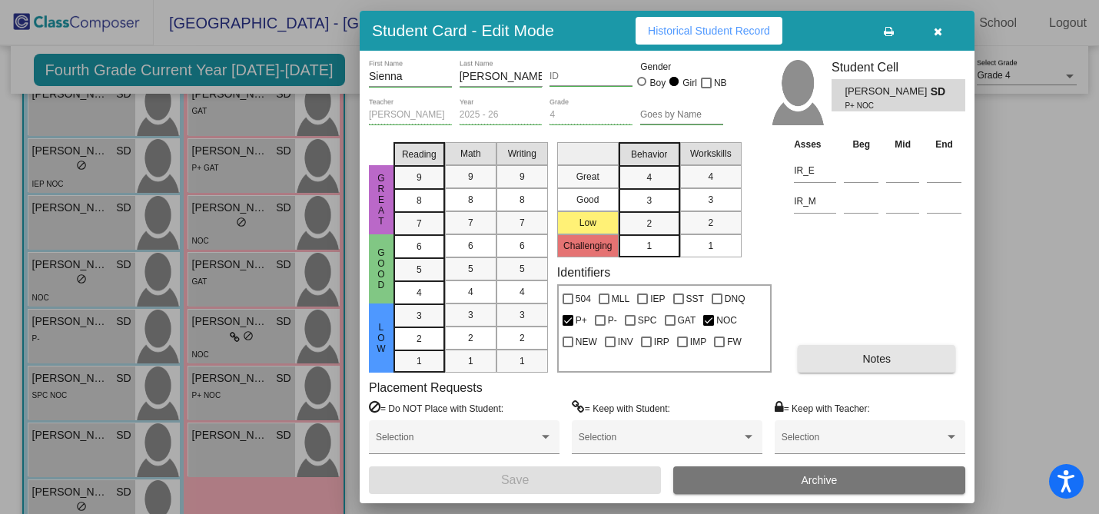
click at [843, 356] on button "Notes" at bounding box center [877, 359] width 158 height 28
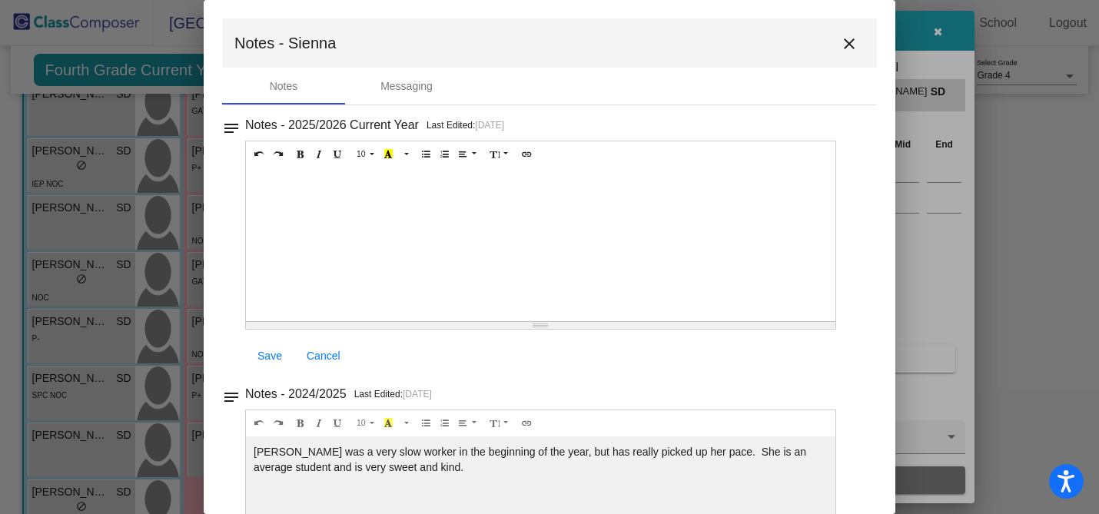
click at [841, 40] on mat-icon "close" at bounding box center [849, 44] width 18 height 18
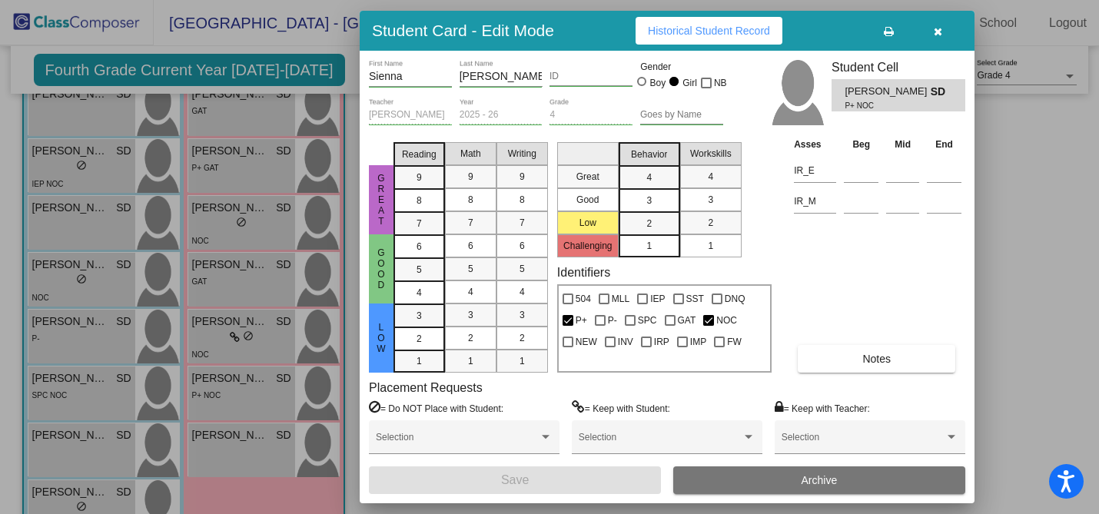
click at [936, 28] on icon "button" at bounding box center [938, 31] width 8 height 11
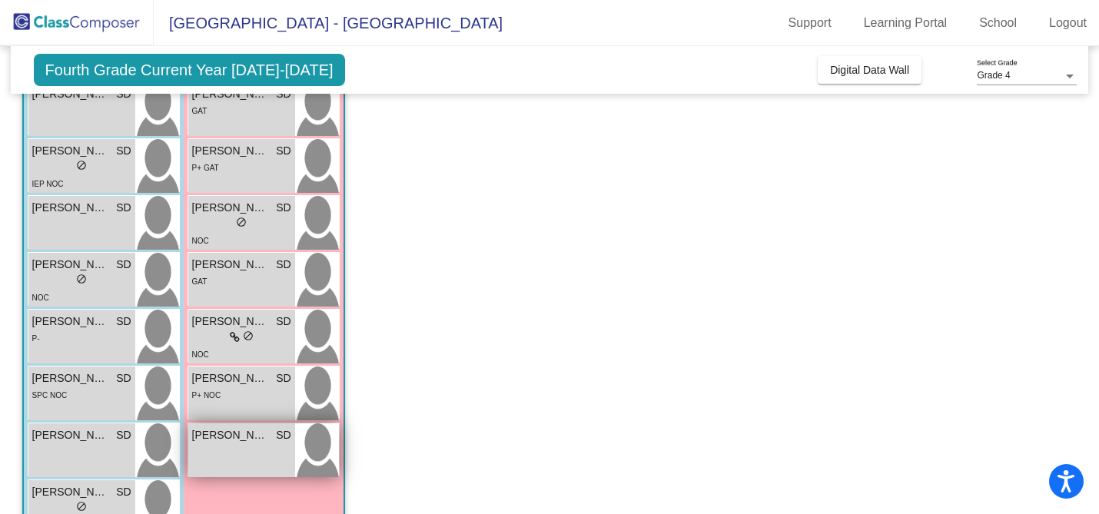
click at [221, 433] on span "[PERSON_NAME]" at bounding box center [230, 435] width 77 height 16
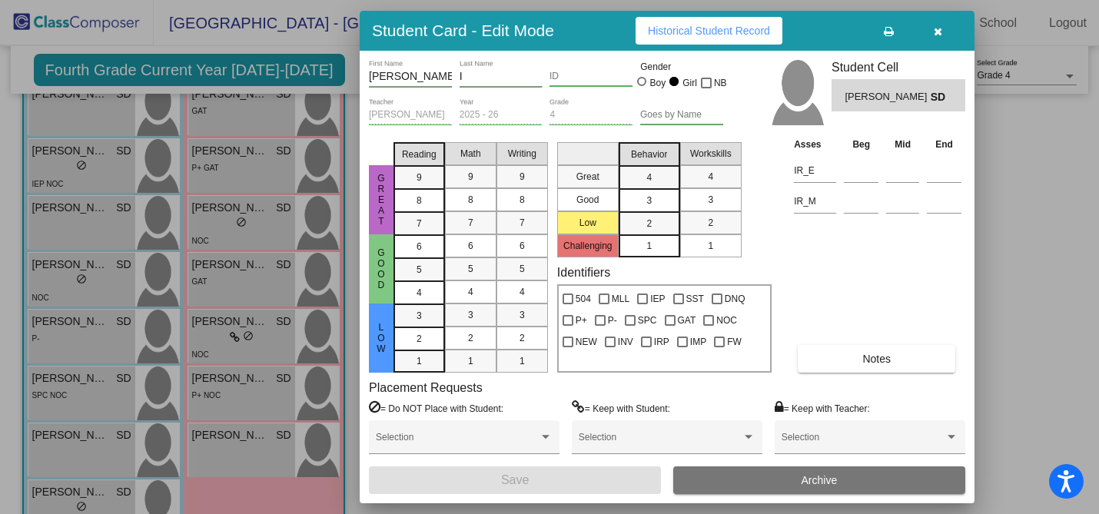
click at [834, 358] on button "Notes" at bounding box center [877, 359] width 158 height 28
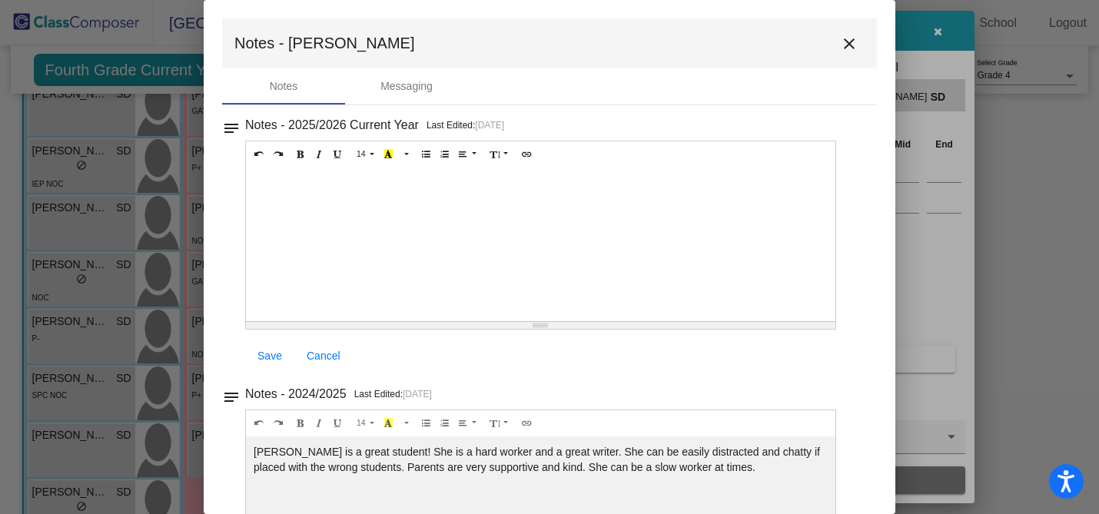
click at [840, 39] on mat-icon "close" at bounding box center [849, 44] width 18 height 18
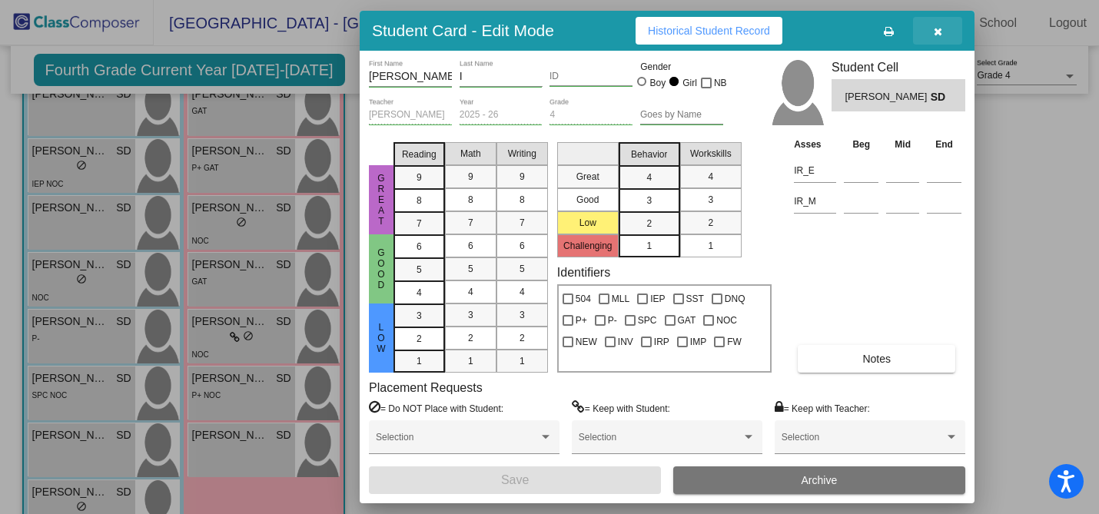
click at [939, 30] on icon "button" at bounding box center [938, 31] width 8 height 11
